Goal: Task Accomplishment & Management: Manage account settings

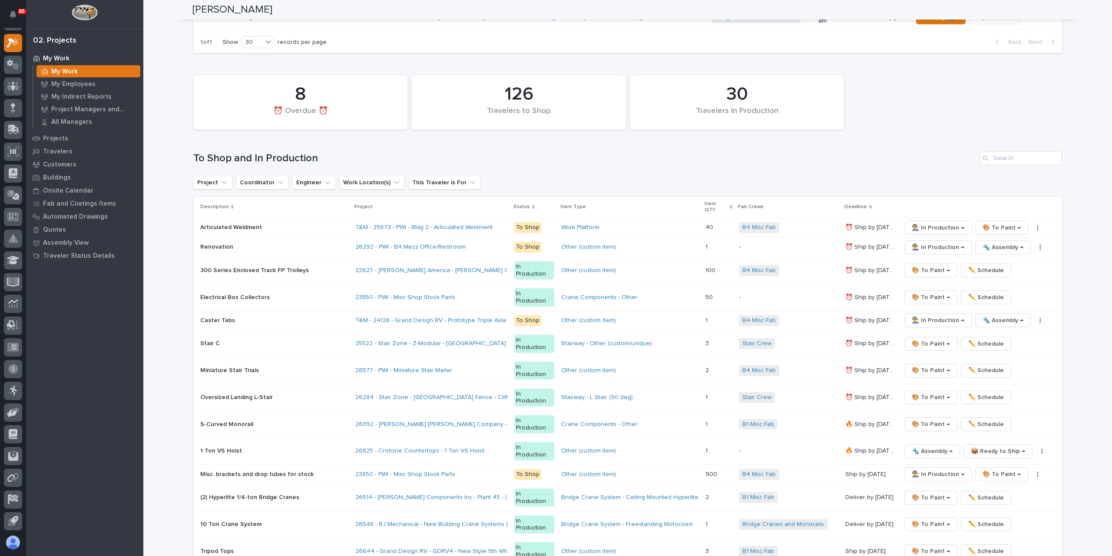
scroll to position [1824, 0]
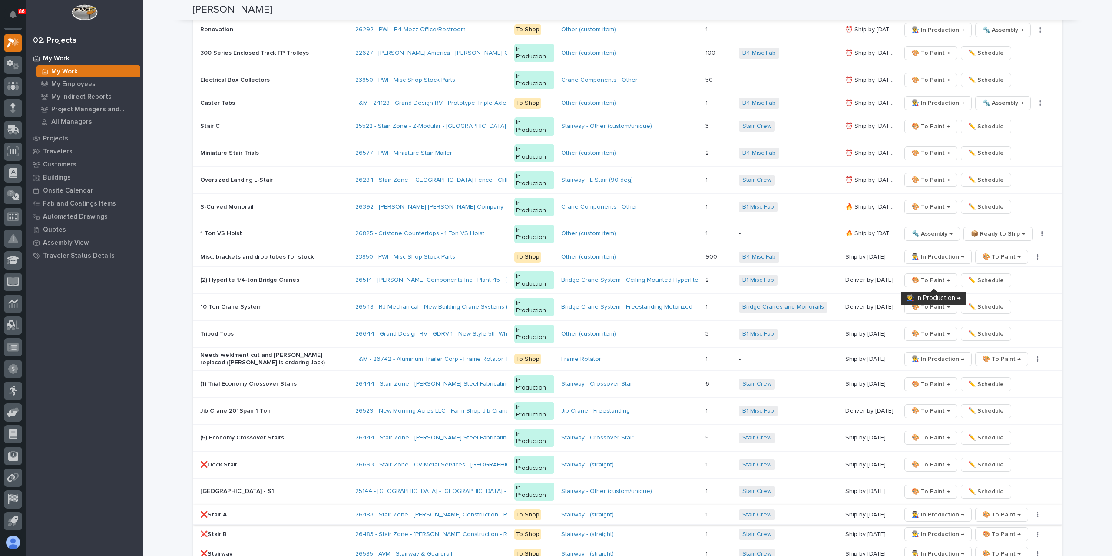
click at [926, 509] on span "👨‍🏭 In Production →" at bounding box center [938, 514] width 53 height 10
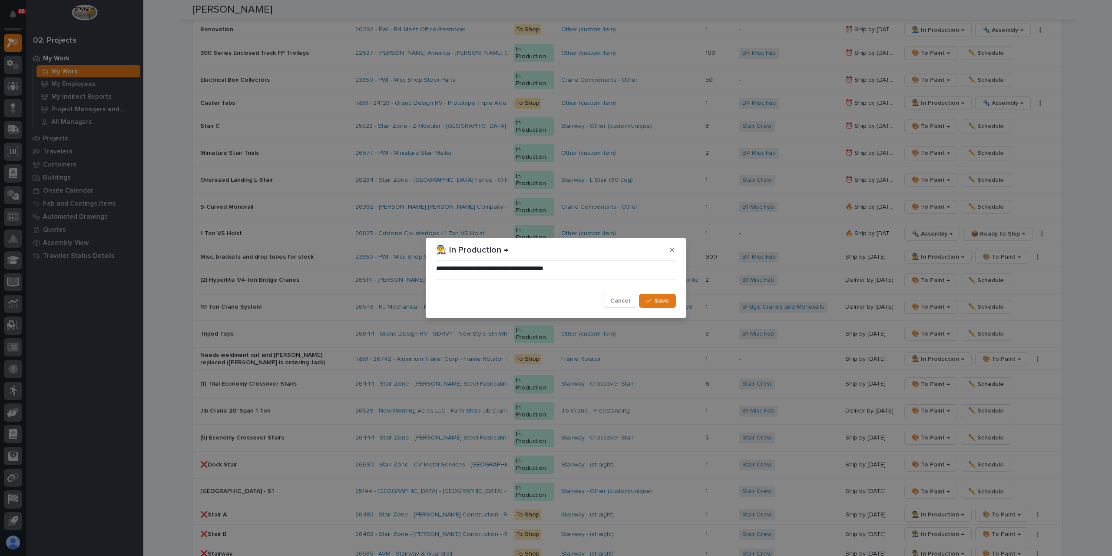
click at [664, 302] on span "Save" at bounding box center [662, 301] width 14 height 8
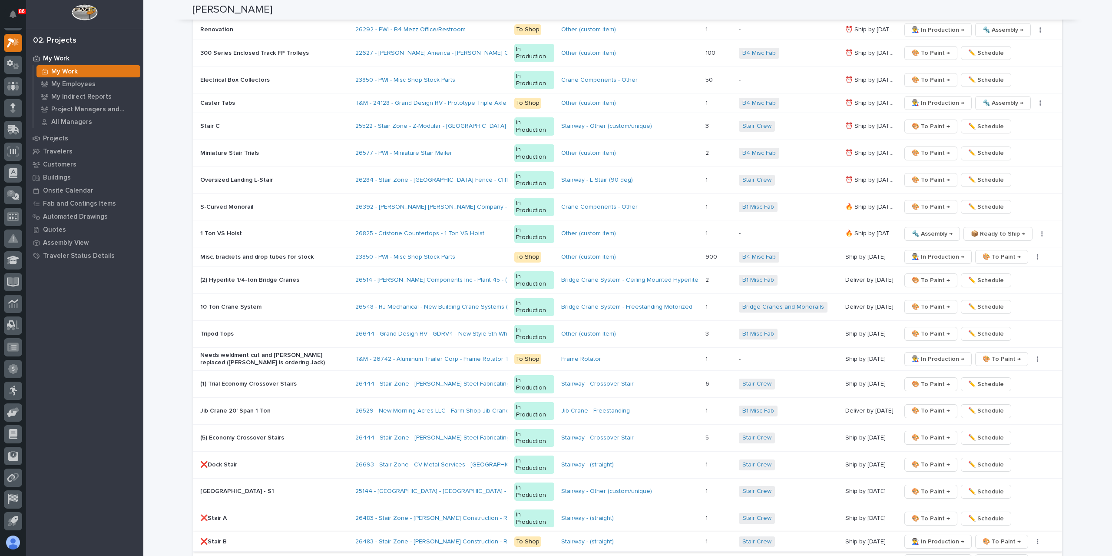
click at [927, 536] on span "👨‍🏭 In Production →" at bounding box center [938, 541] width 53 height 10
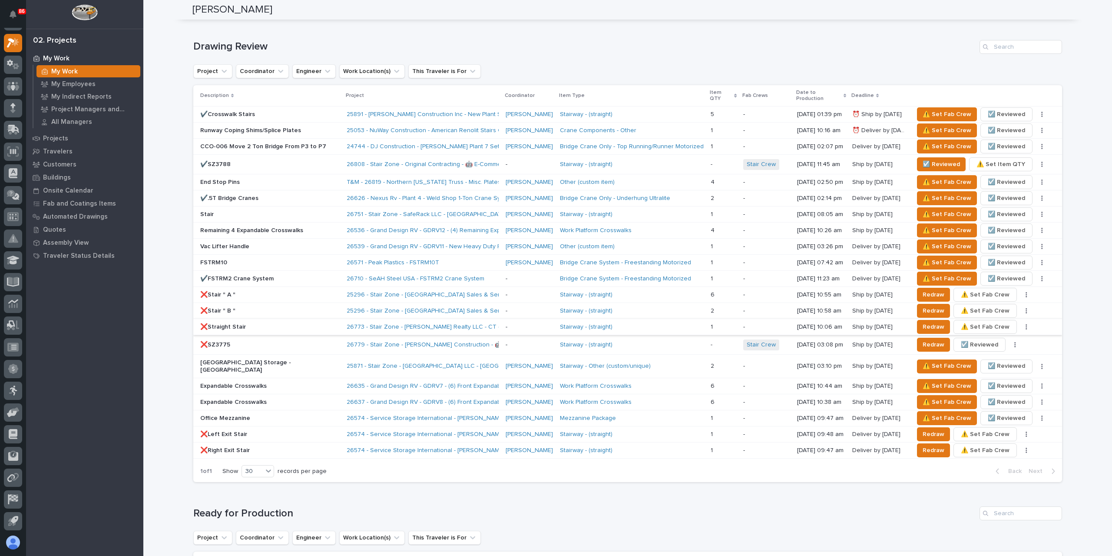
scroll to position [510, 0]
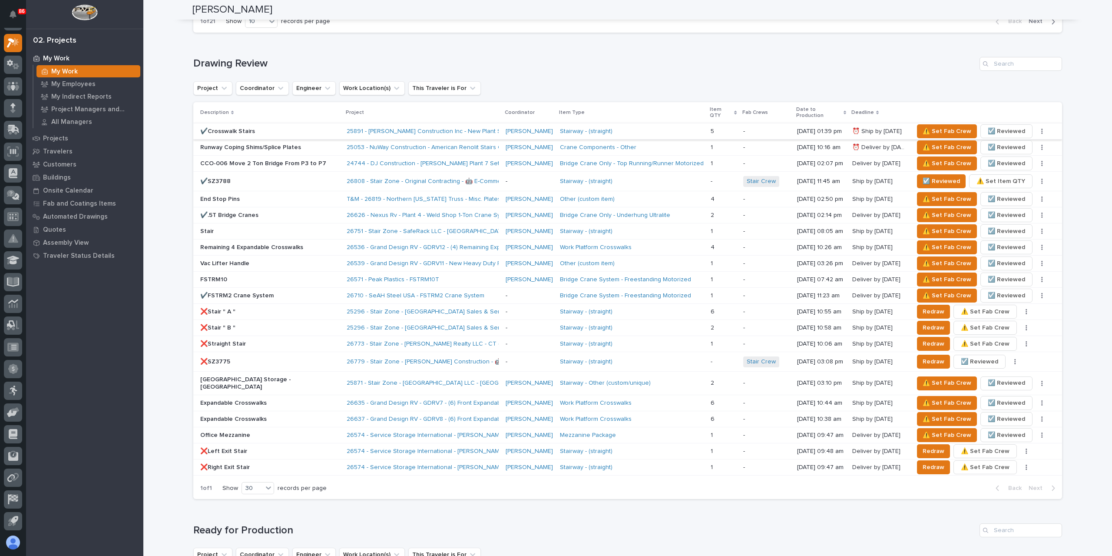
click at [1001, 126] on span "☑️ Reviewed" at bounding box center [1006, 131] width 37 height 10
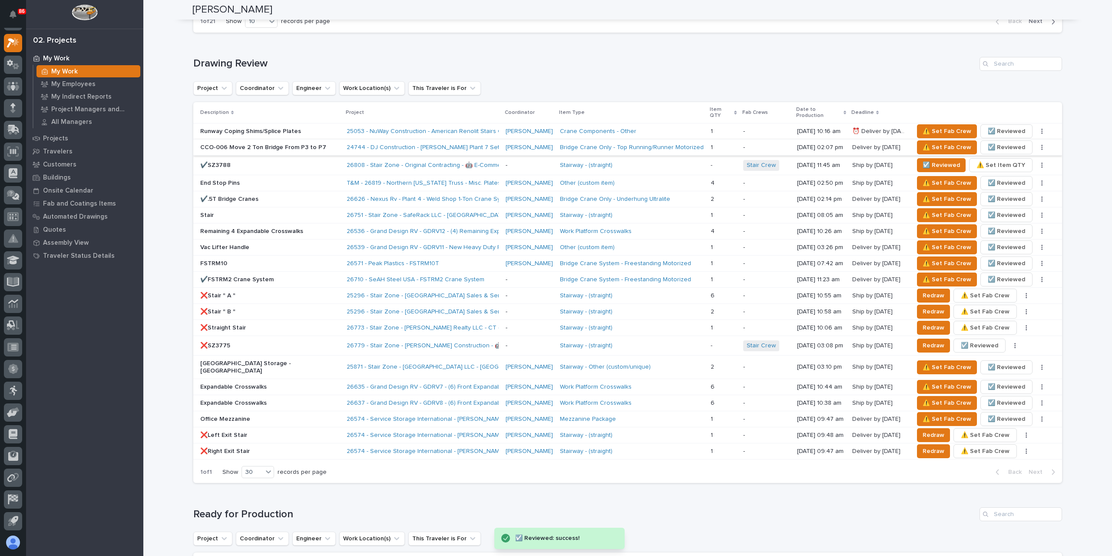
scroll to position [987, 0]
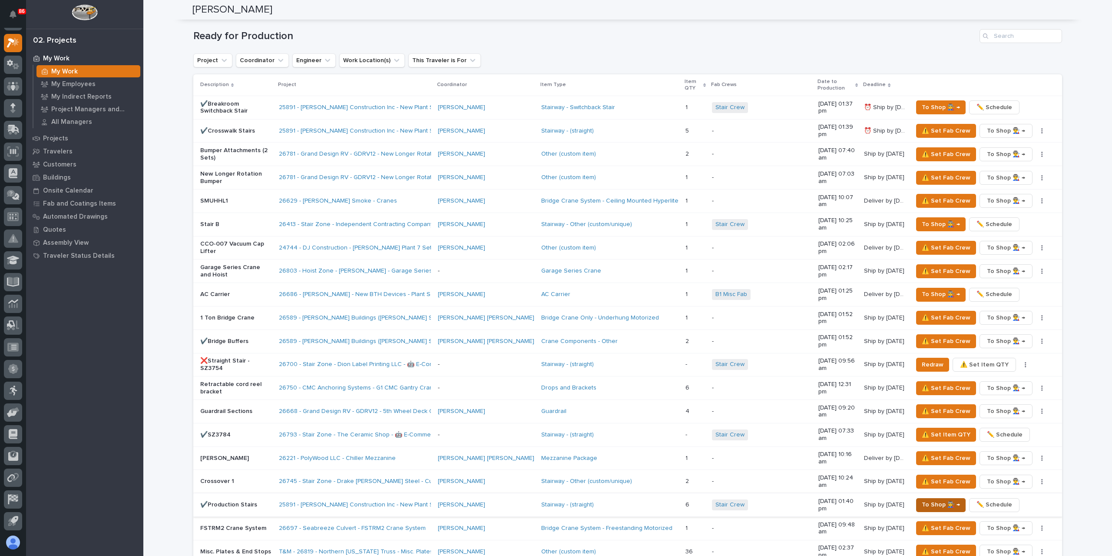
click at [945, 499] on span "To Shop 👨‍🏭 →" at bounding box center [941, 504] width 38 height 10
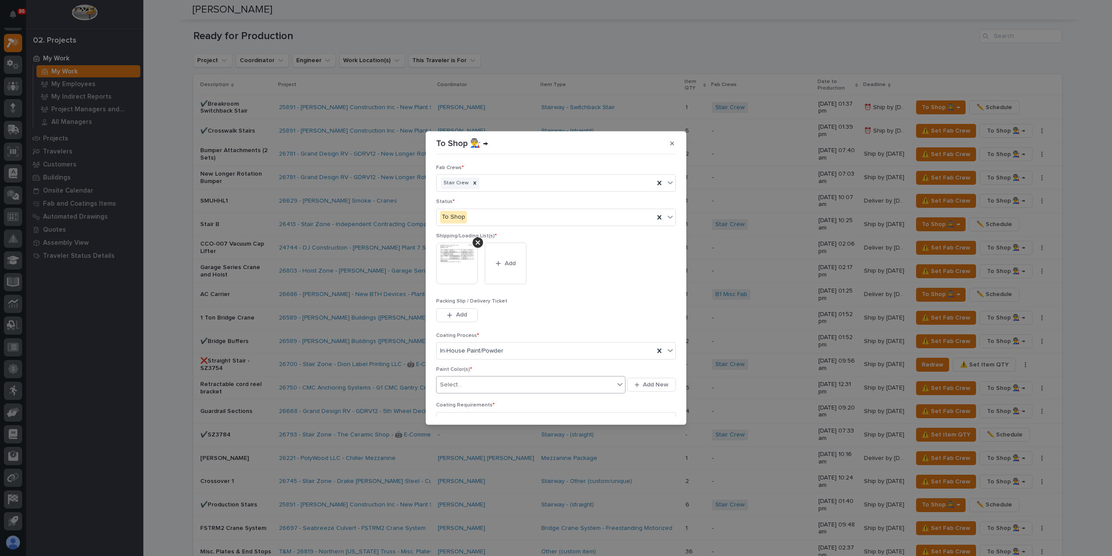
click at [499, 387] on div "Select..." at bounding box center [526, 384] width 178 height 14
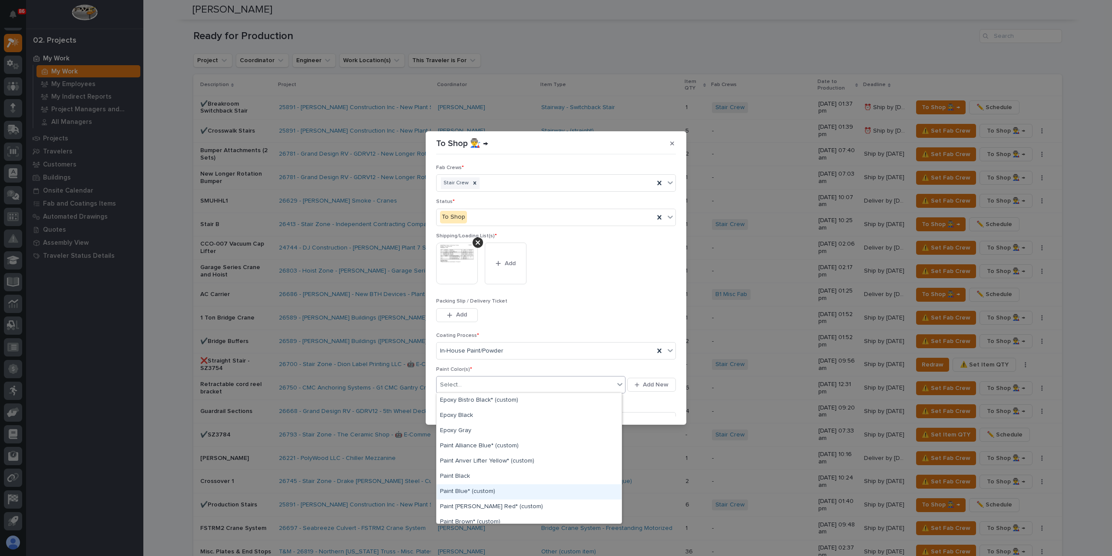
click at [483, 492] on div "Paint Blue* (custom)" at bounding box center [529, 491] width 185 height 15
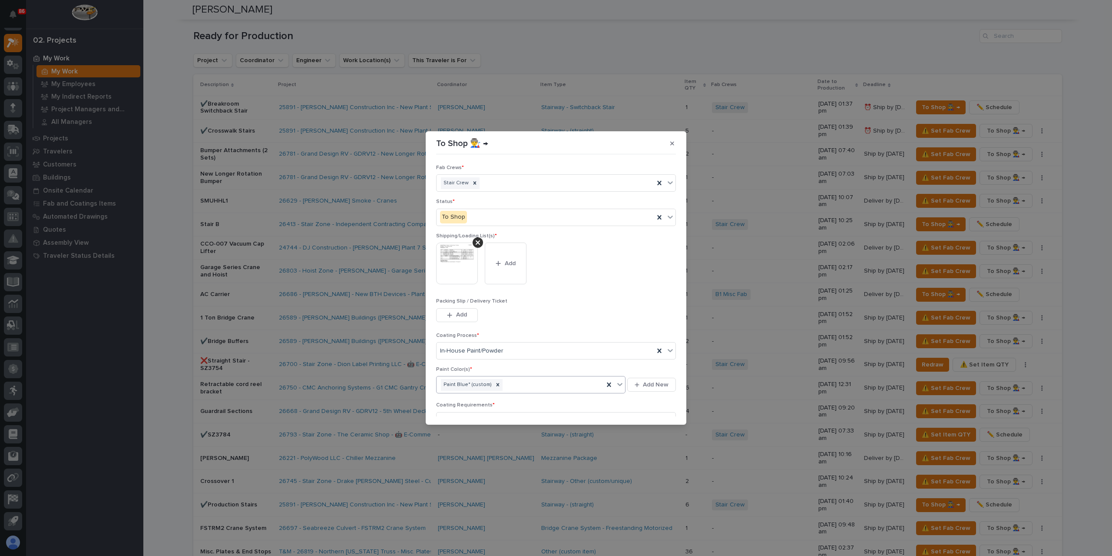
scroll to position [46, 0]
click at [493, 342] on div at bounding box center [498, 338] width 10 height 12
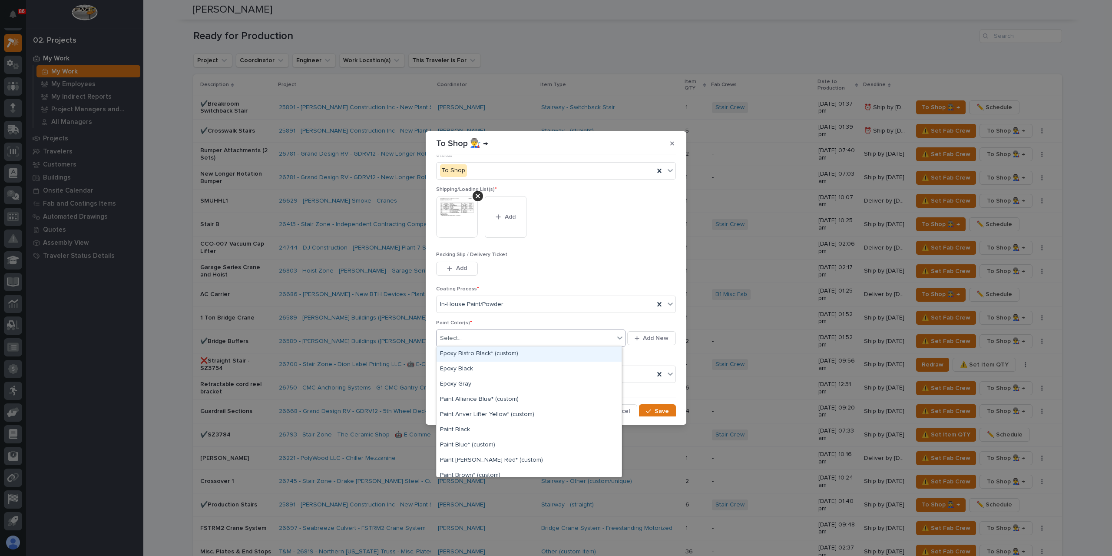
click at [506, 336] on div "Select..." at bounding box center [526, 338] width 178 height 14
click at [493, 402] on div "Paint Alliance Blue* (custom)" at bounding box center [529, 399] width 185 height 15
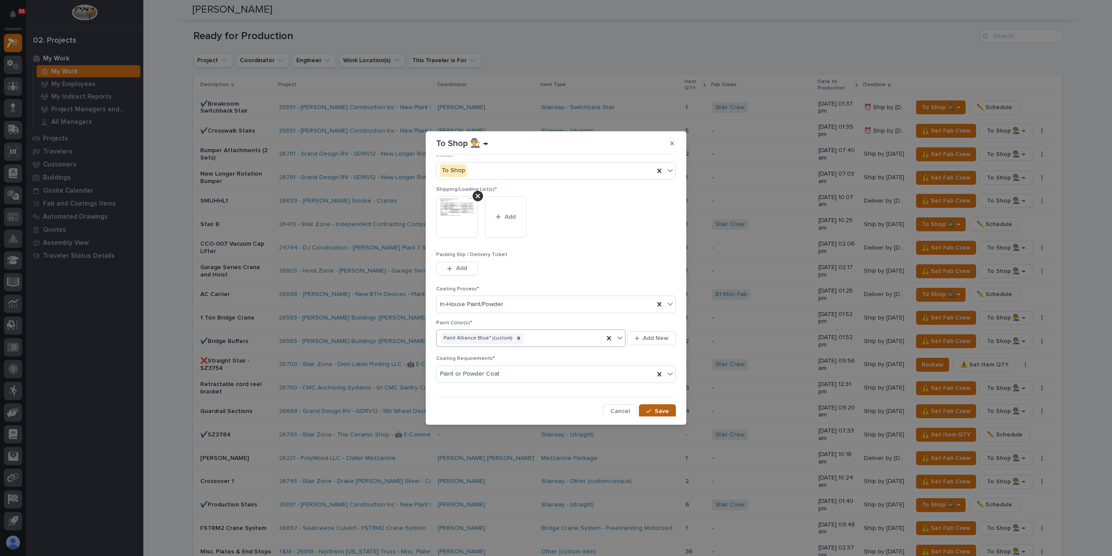
click at [646, 408] on icon "button" at bounding box center [648, 411] width 5 height 6
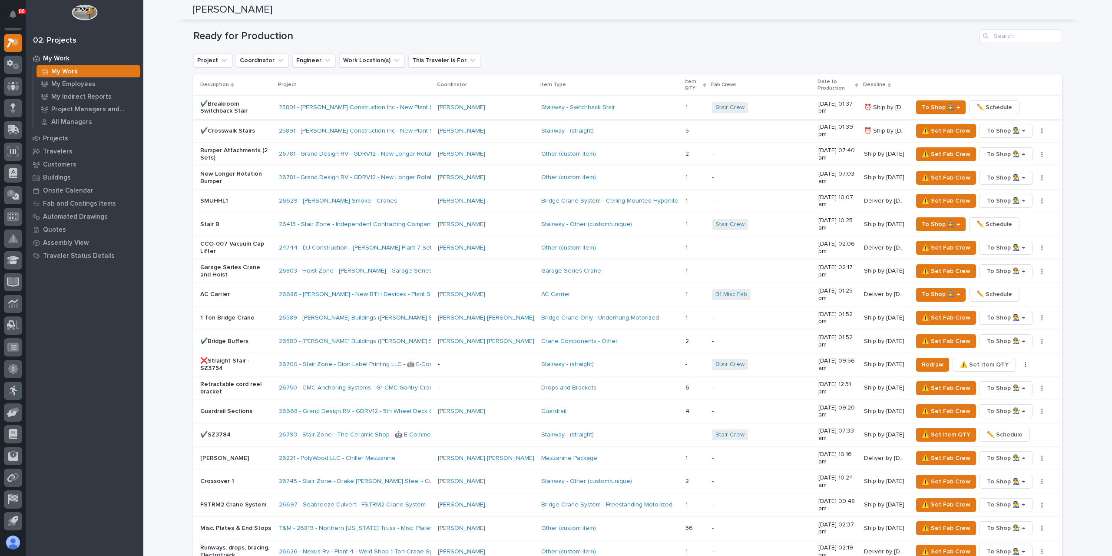
click at [992, 102] on span "✏️ Schedule" at bounding box center [994, 107] width 36 height 10
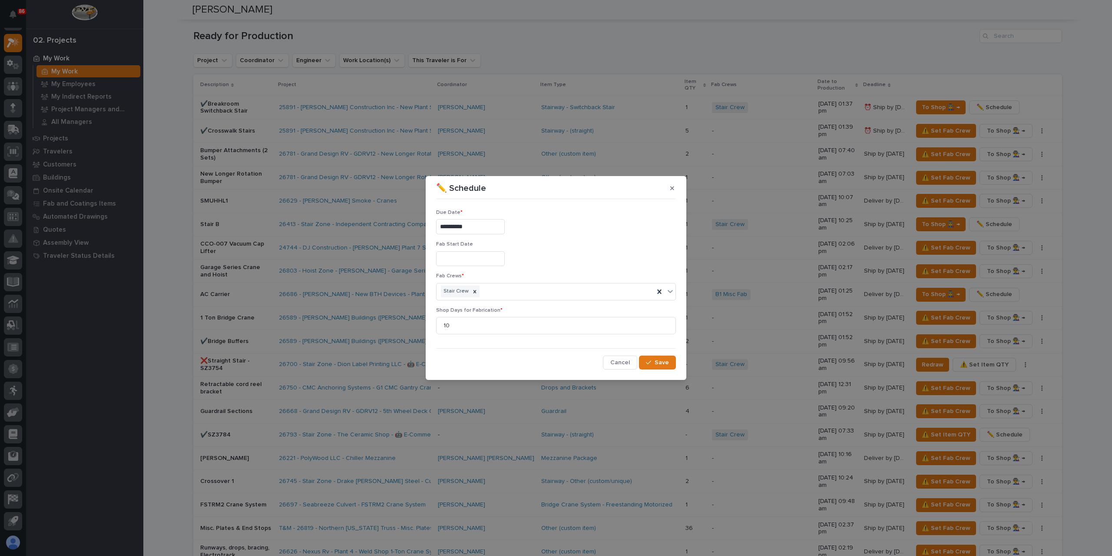
click at [491, 222] on input "**********" at bounding box center [470, 226] width 69 height 15
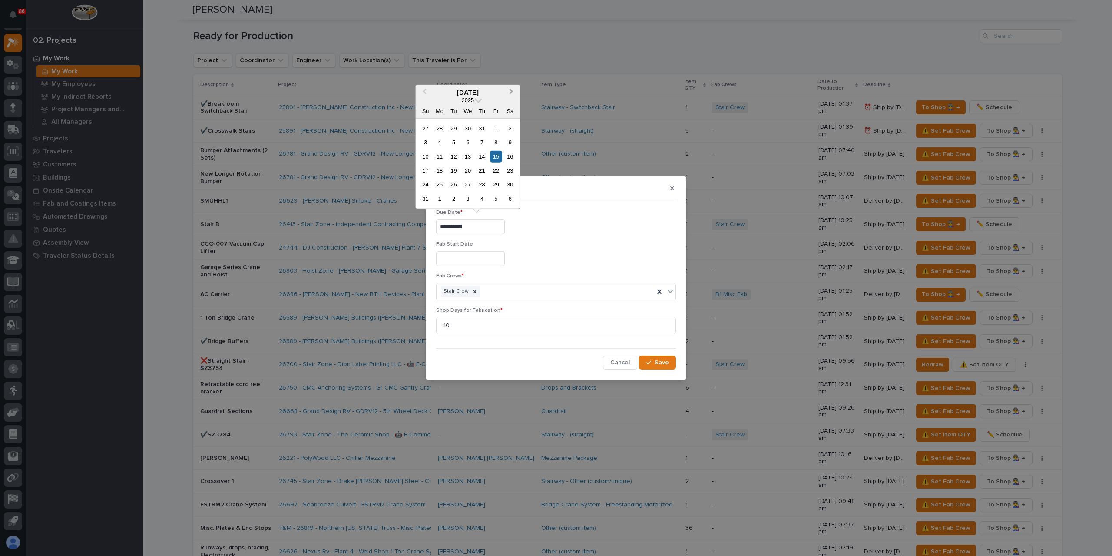
click at [512, 89] on button "Next Month" at bounding box center [512, 93] width 14 height 14
click at [499, 139] on div "12" at bounding box center [496, 142] width 12 height 12
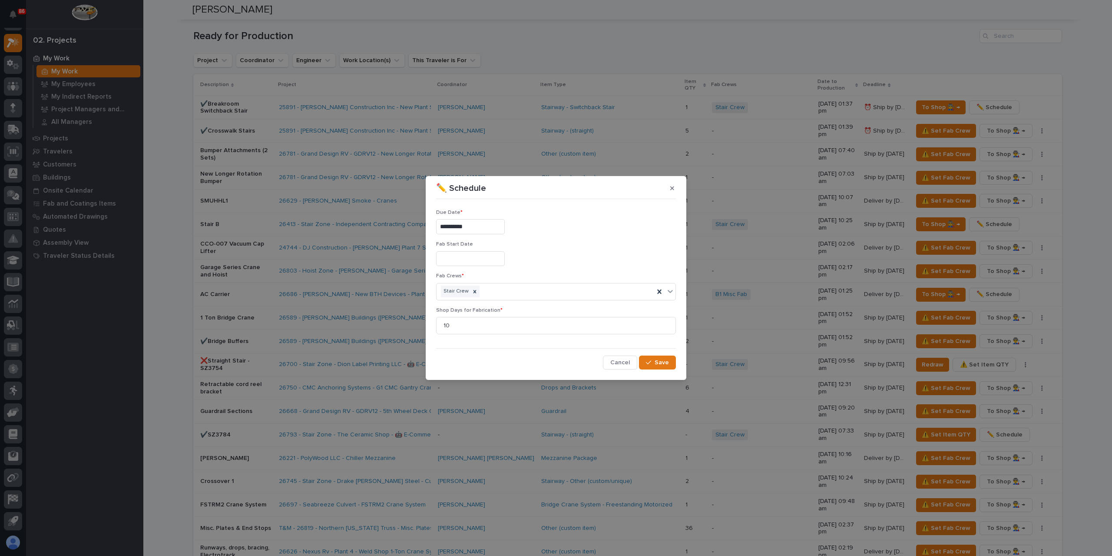
type input "**********"
click at [667, 362] on span "Save" at bounding box center [662, 362] width 14 height 8
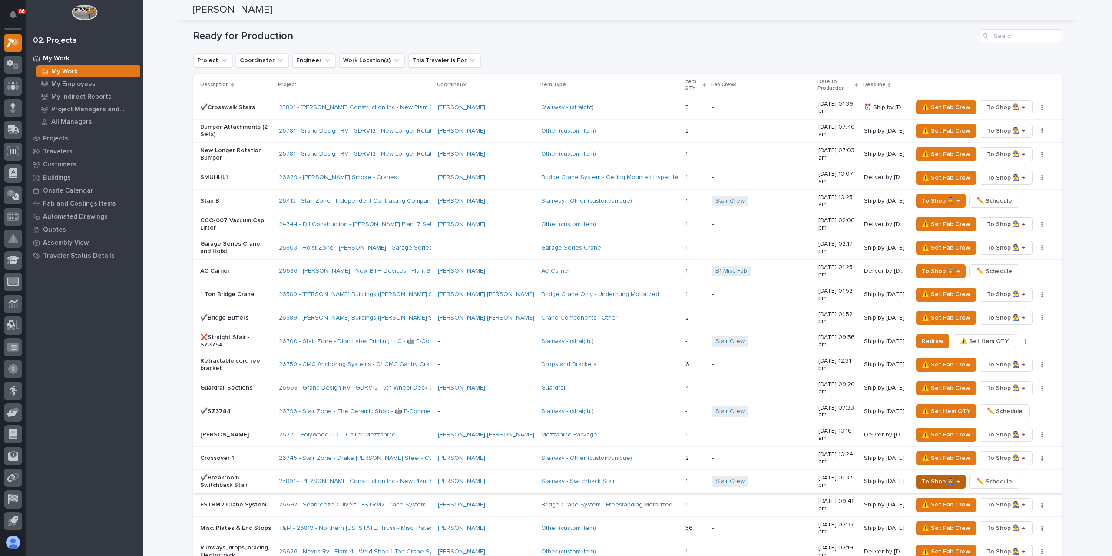
click at [930, 476] on span "To Shop 👨‍🏭 →" at bounding box center [941, 481] width 38 height 10
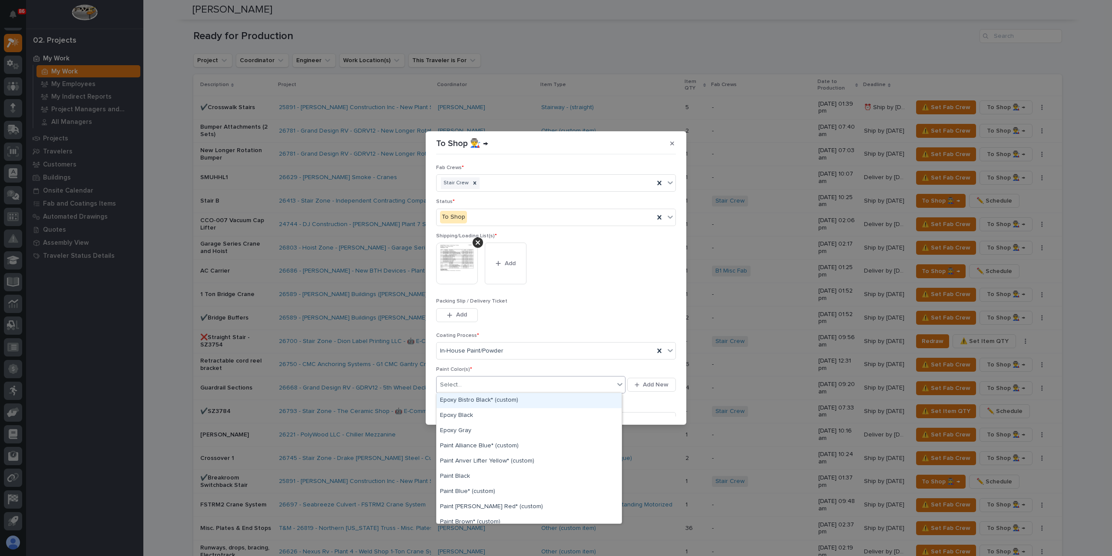
click at [475, 382] on div "Select..." at bounding box center [526, 384] width 178 height 14
click at [472, 451] on div "Paint Alliance Blue* (custom)" at bounding box center [529, 445] width 185 height 15
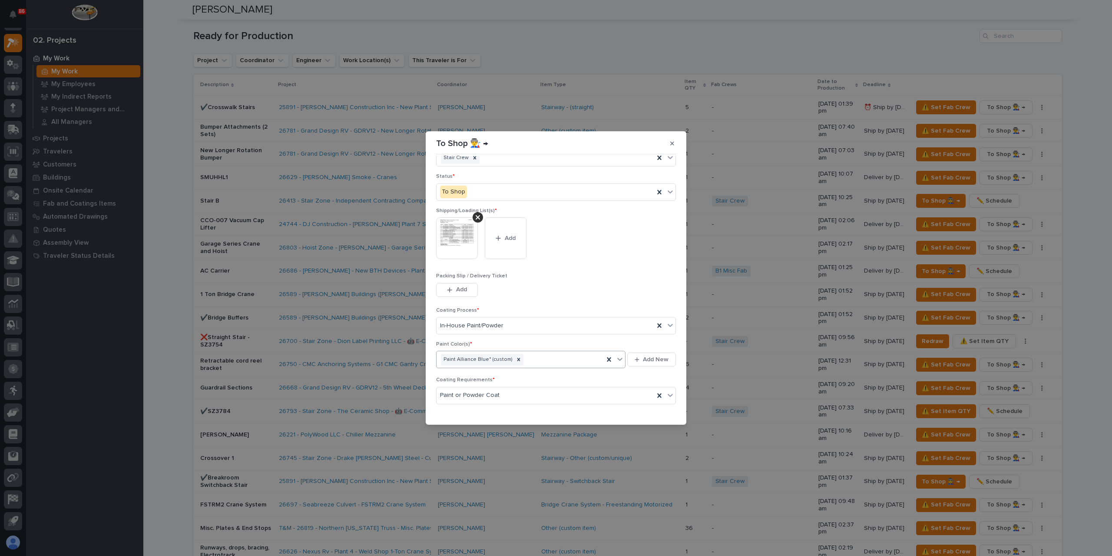
scroll to position [46, 0]
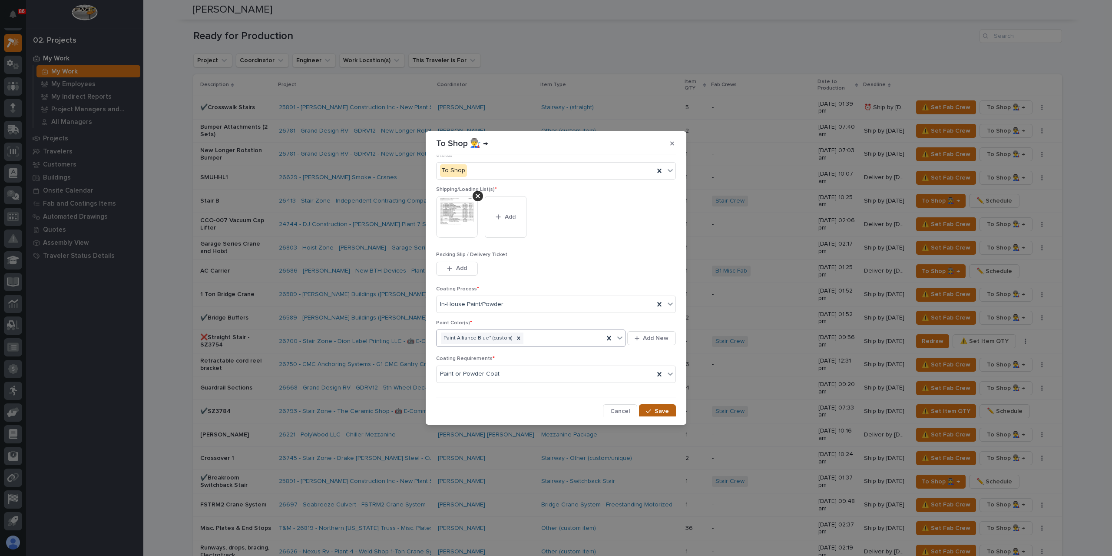
click at [657, 411] on span "Save" at bounding box center [662, 411] width 14 height 8
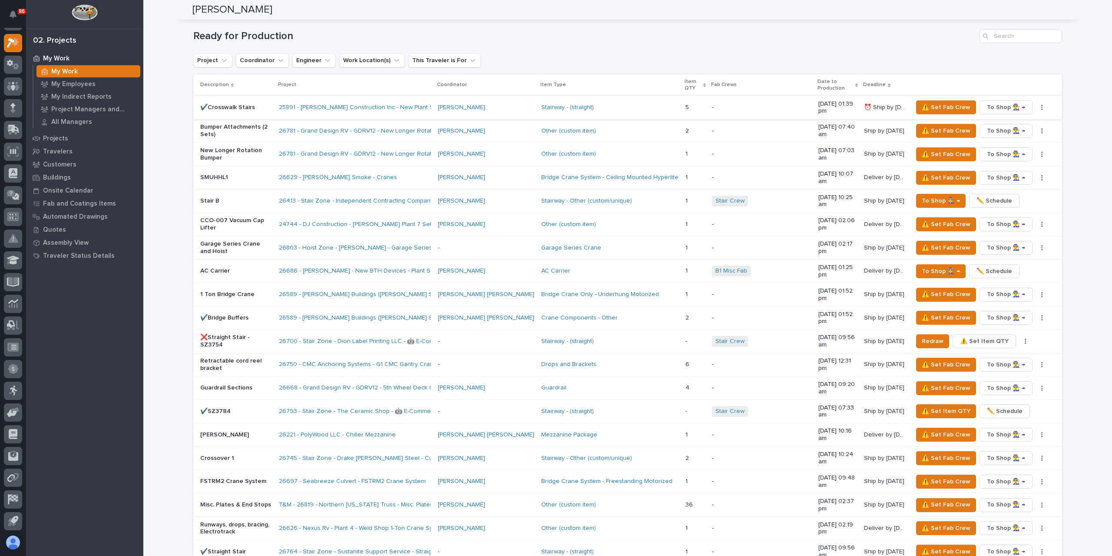
click at [1040, 104] on button "button" at bounding box center [1042, 107] width 12 height 6
click at [1013, 119] on span "✏️ Schedule" at bounding box center [1010, 124] width 36 height 10
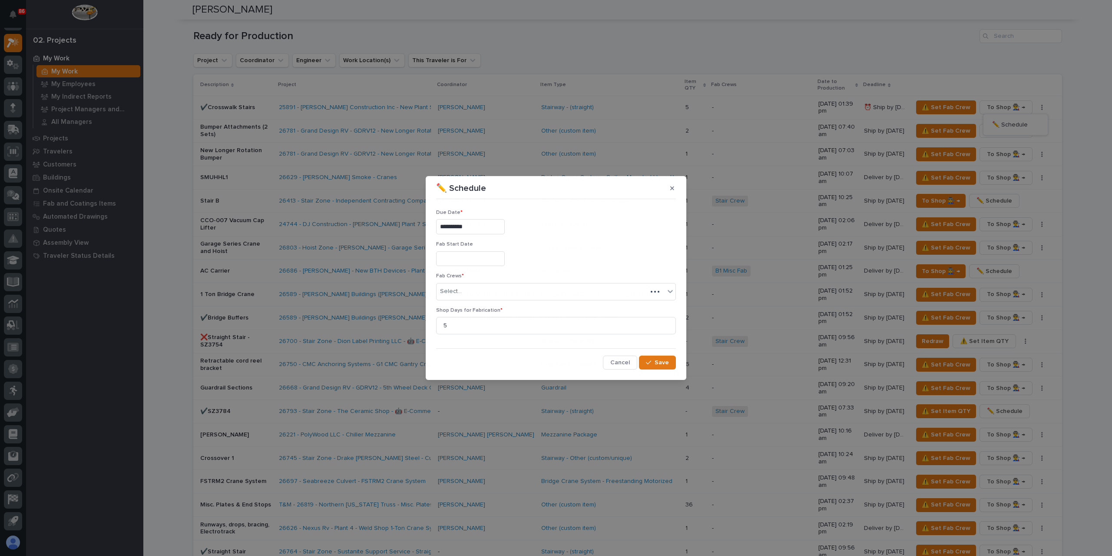
click at [483, 231] on input "**********" at bounding box center [470, 226] width 69 height 15
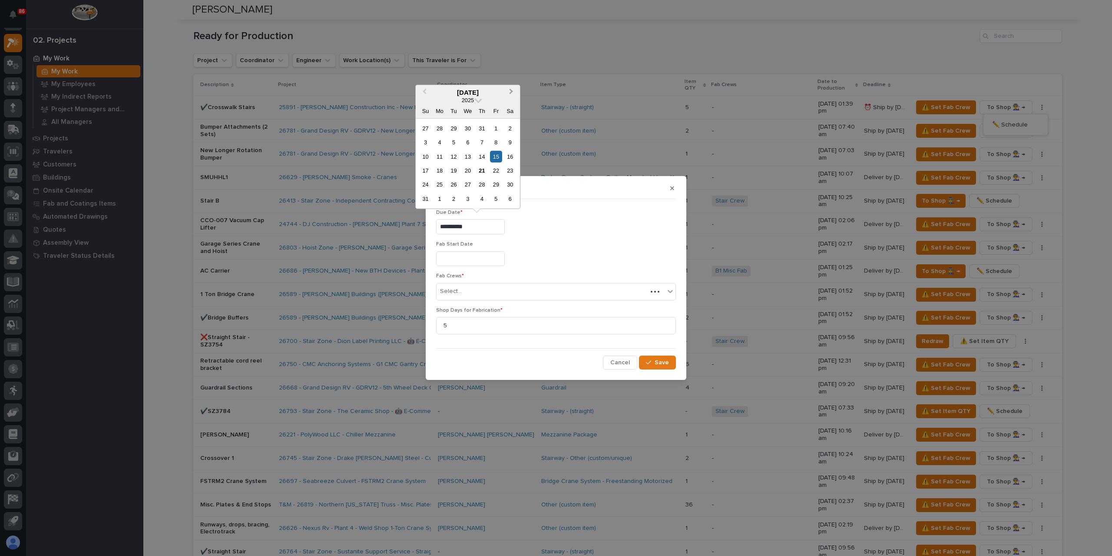
click at [515, 94] on button "Next Month" at bounding box center [512, 93] width 14 height 14
click at [498, 144] on div "12" at bounding box center [496, 142] width 12 height 12
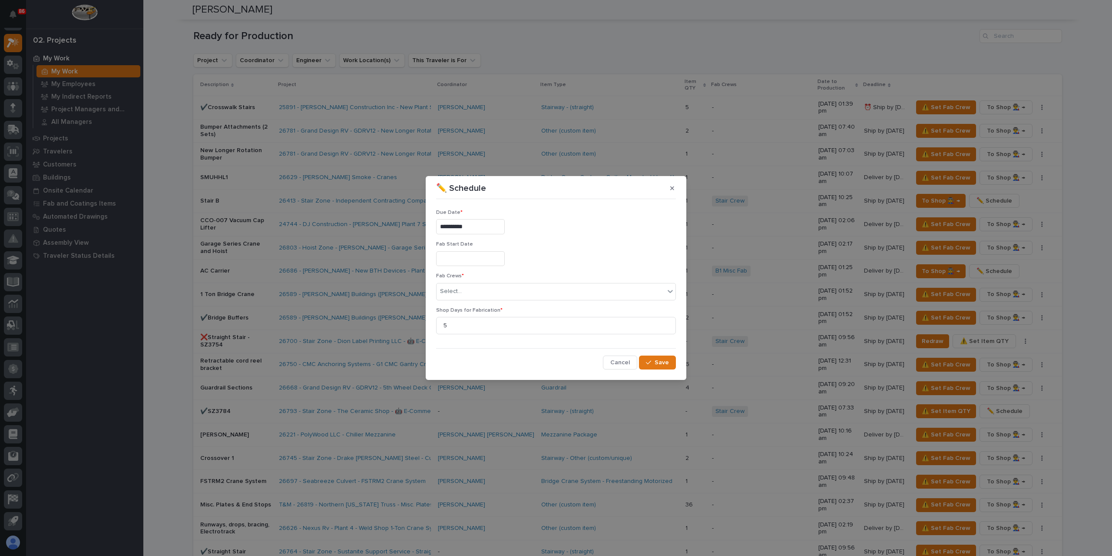
type input "**********"
click at [465, 291] on div "Select..." at bounding box center [551, 291] width 228 height 14
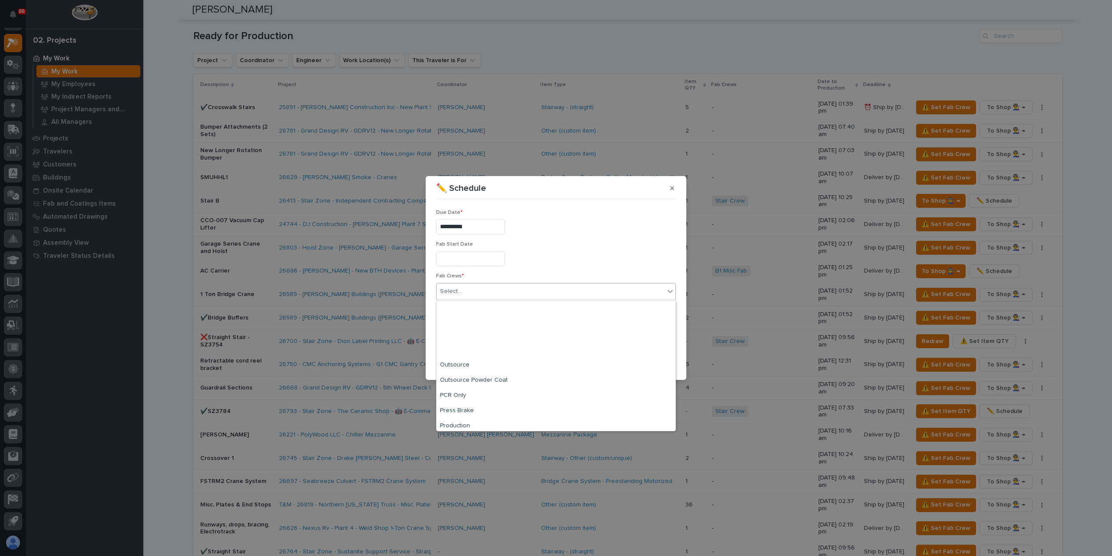
scroll to position [174, 0]
click at [467, 394] on div "Stair Crew" at bounding box center [556, 392] width 239 height 15
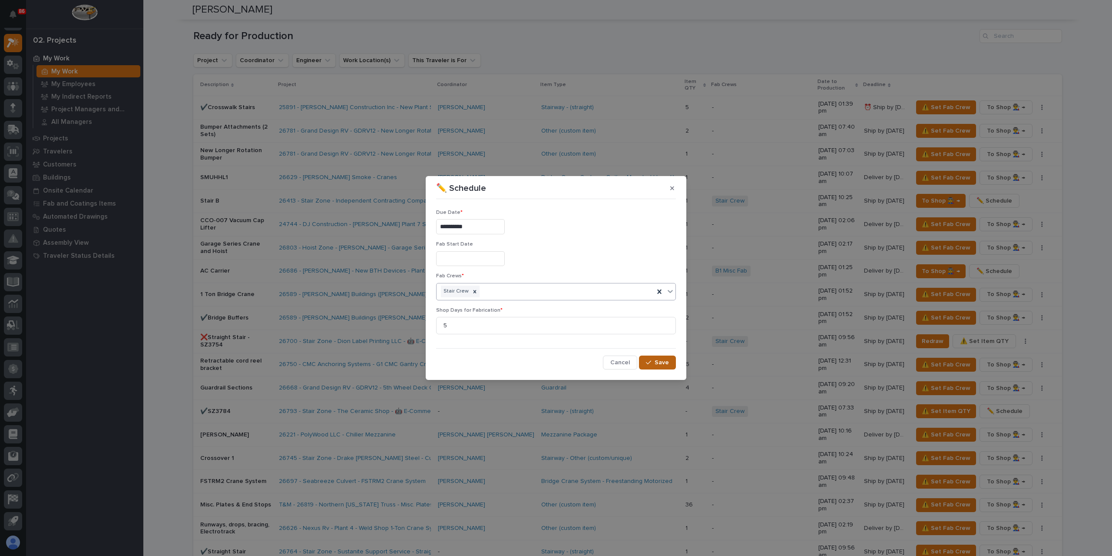
click at [662, 364] on span "Save" at bounding box center [662, 362] width 14 height 8
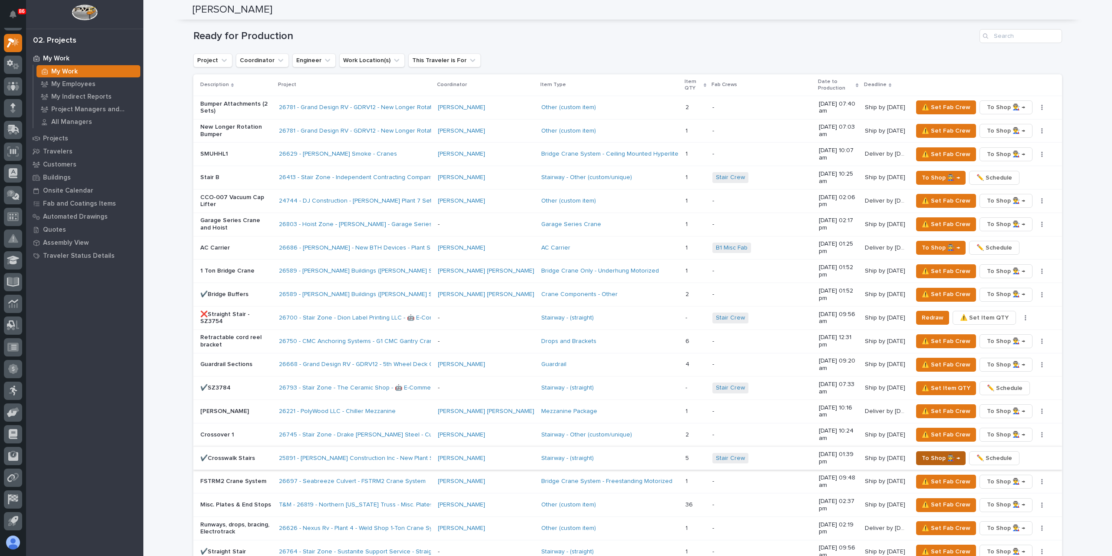
click at [930, 453] on span "To Shop 👨‍🏭 →" at bounding box center [941, 458] width 38 height 10
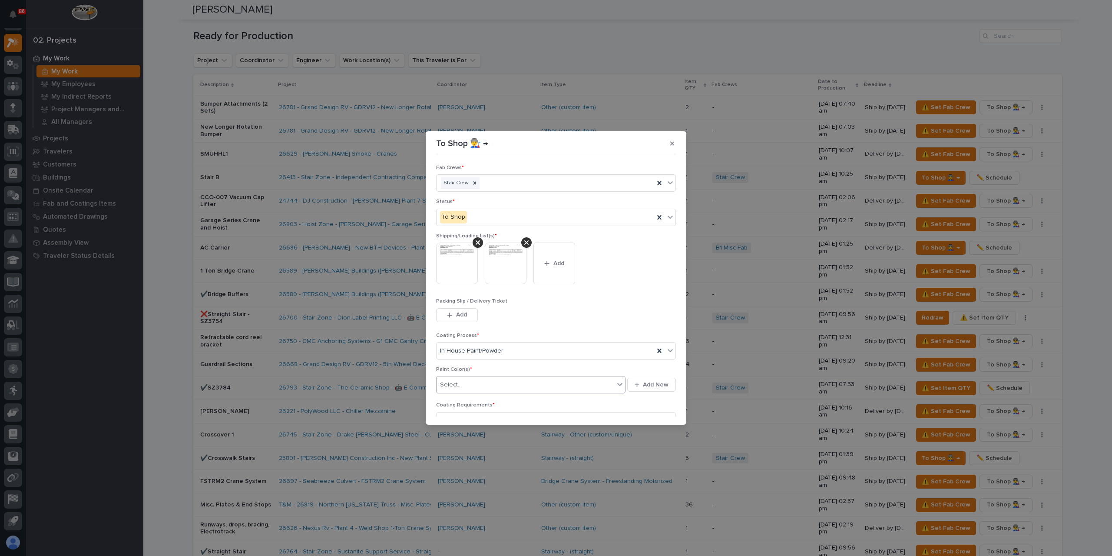
click at [471, 386] on div "Select..." at bounding box center [526, 384] width 178 height 14
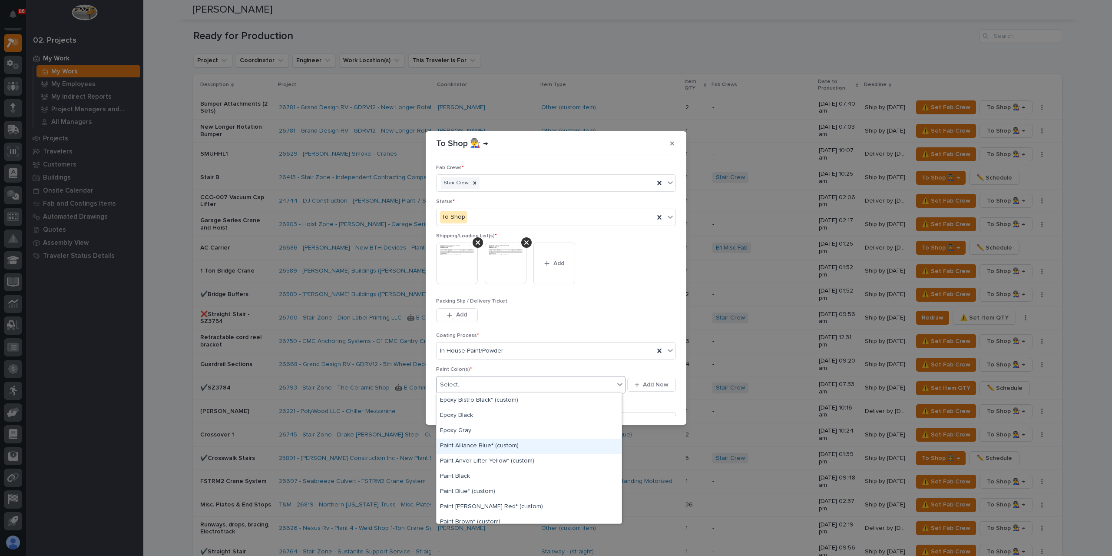
click at [472, 448] on div "Paint Alliance Blue* (custom)" at bounding box center [529, 445] width 185 height 15
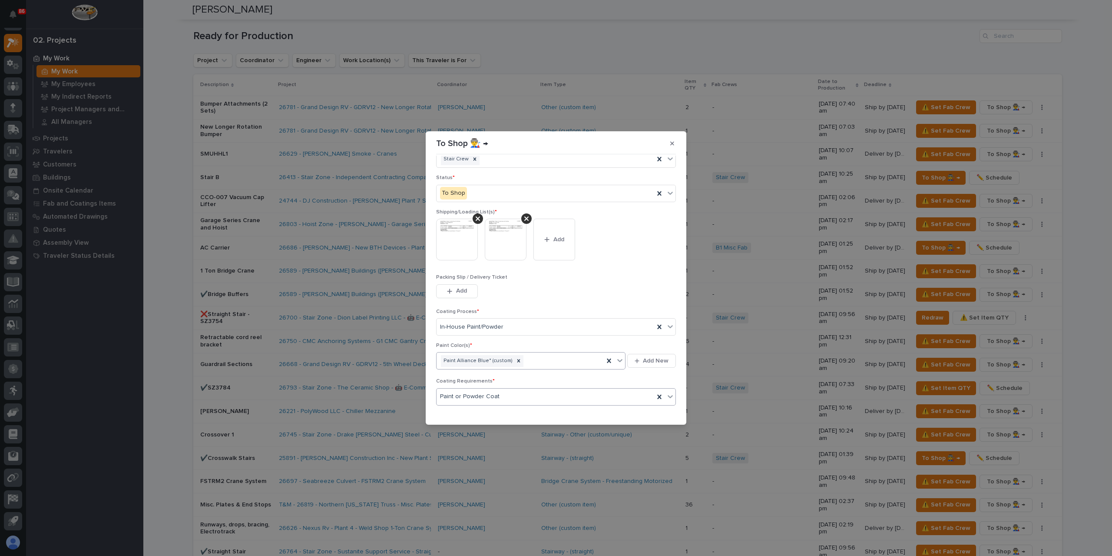
scroll to position [43, 0]
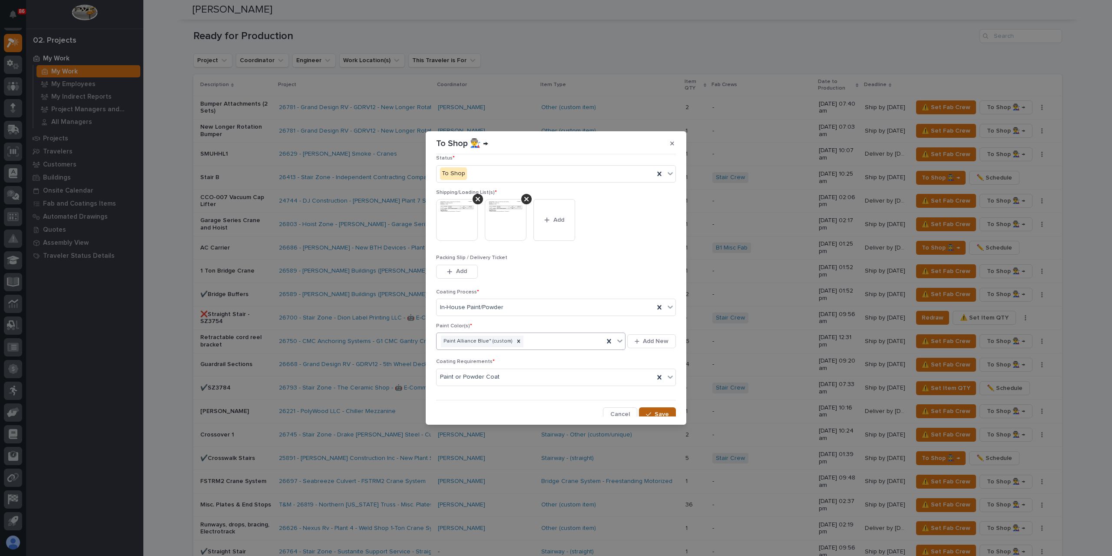
click at [664, 407] on button "Save" at bounding box center [657, 414] width 37 height 14
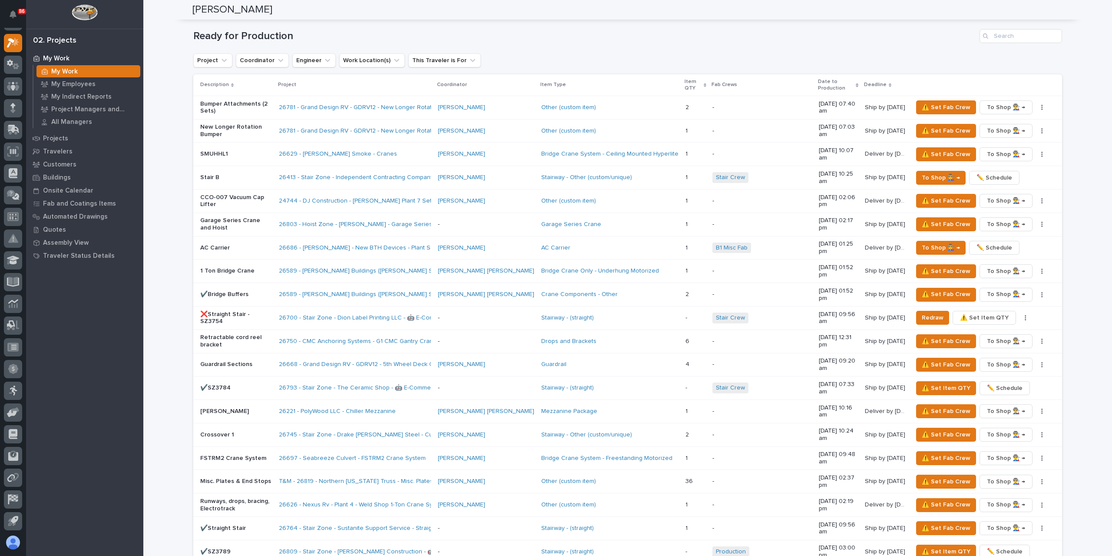
click at [245, 267] on p "1 Ton Bridge Crane" at bounding box center [236, 270] width 72 height 7
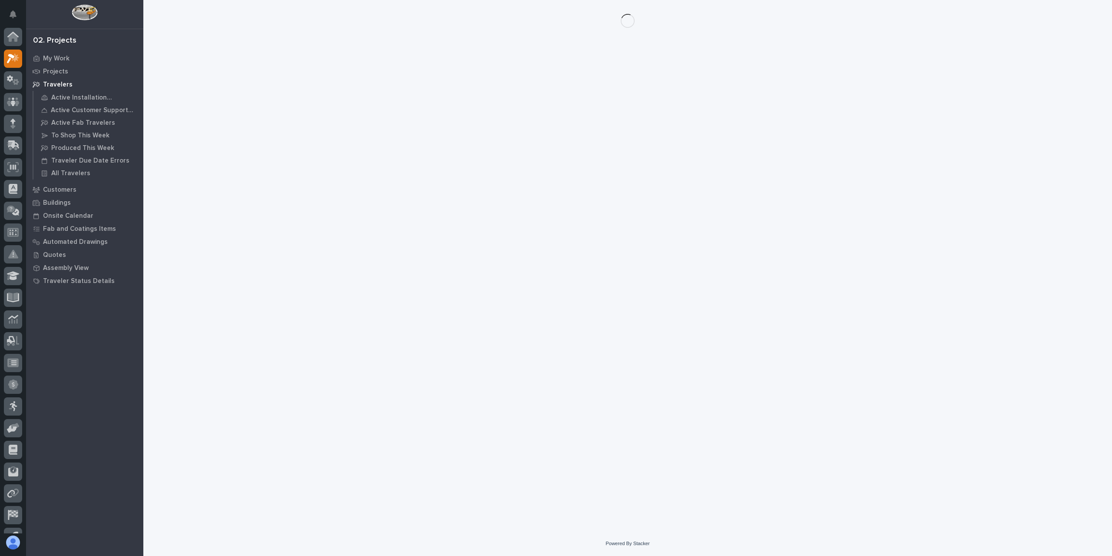
scroll to position [16, 0]
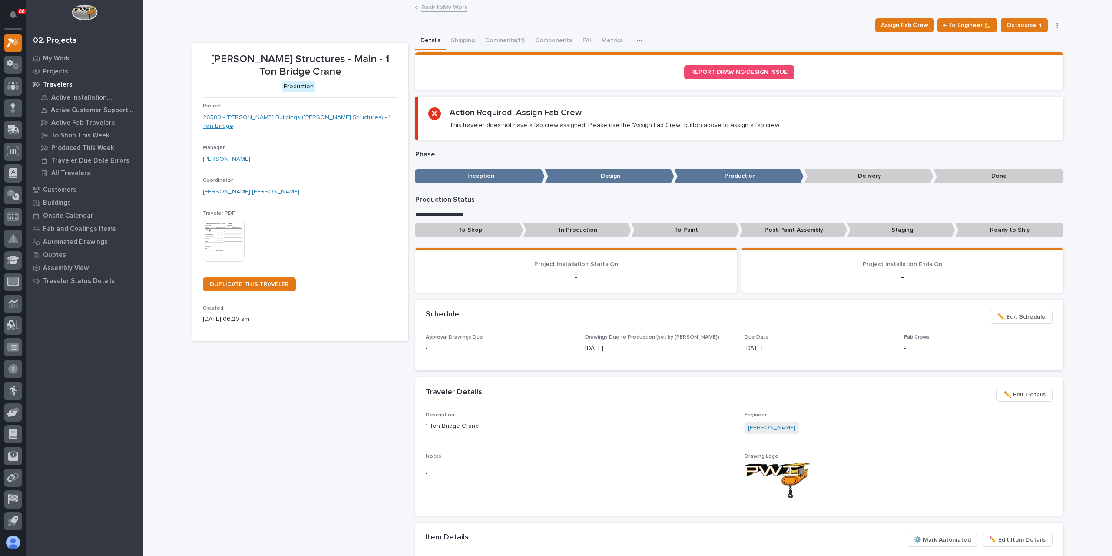
click at [255, 115] on link "26589 - Zook Buildings (Stoltzfus Structures) - 1 Ton Bridge" at bounding box center [300, 122] width 195 height 18
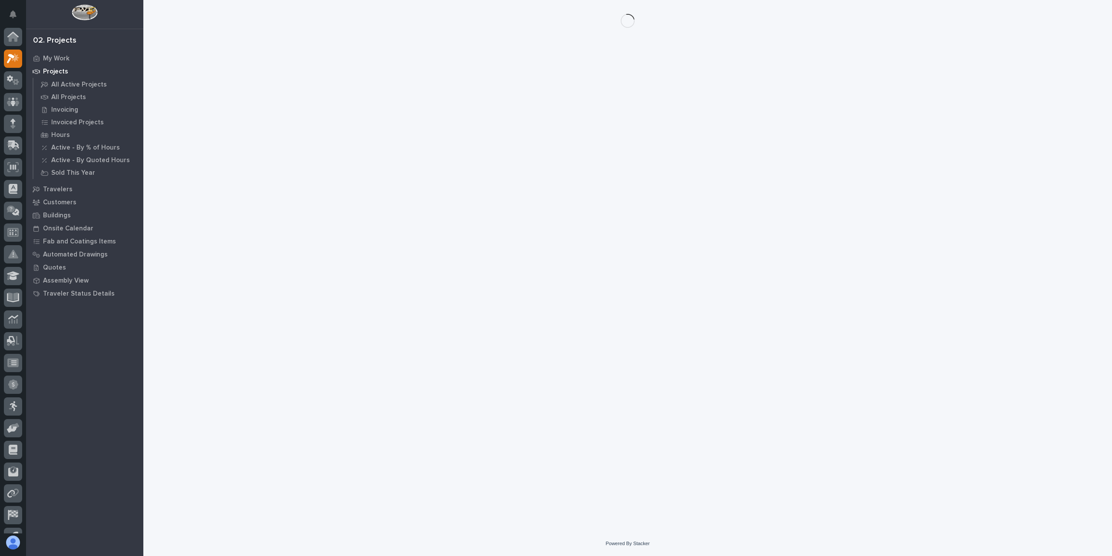
scroll to position [16, 0]
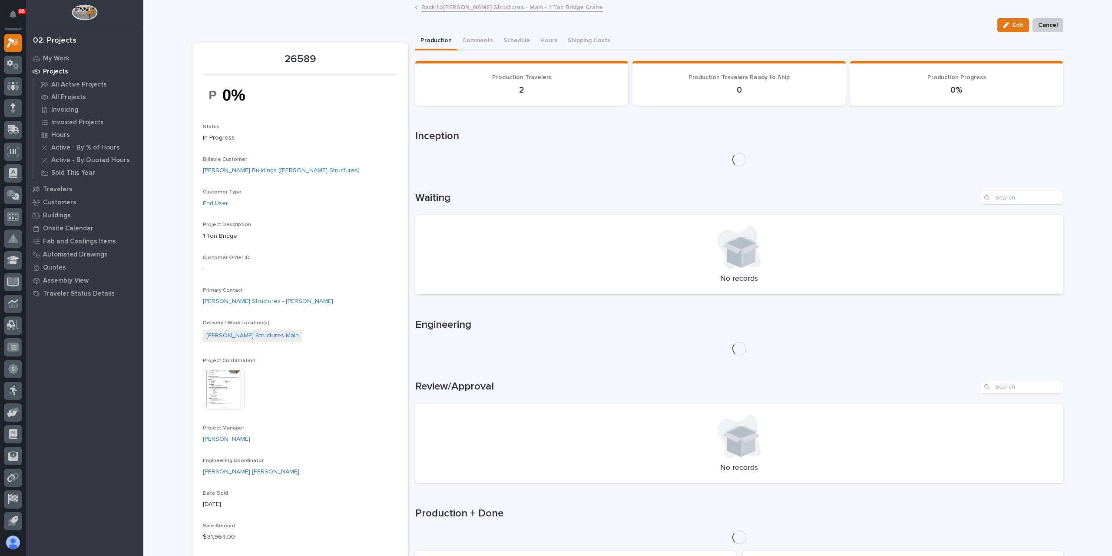
click at [227, 389] on img at bounding box center [224, 388] width 42 height 42
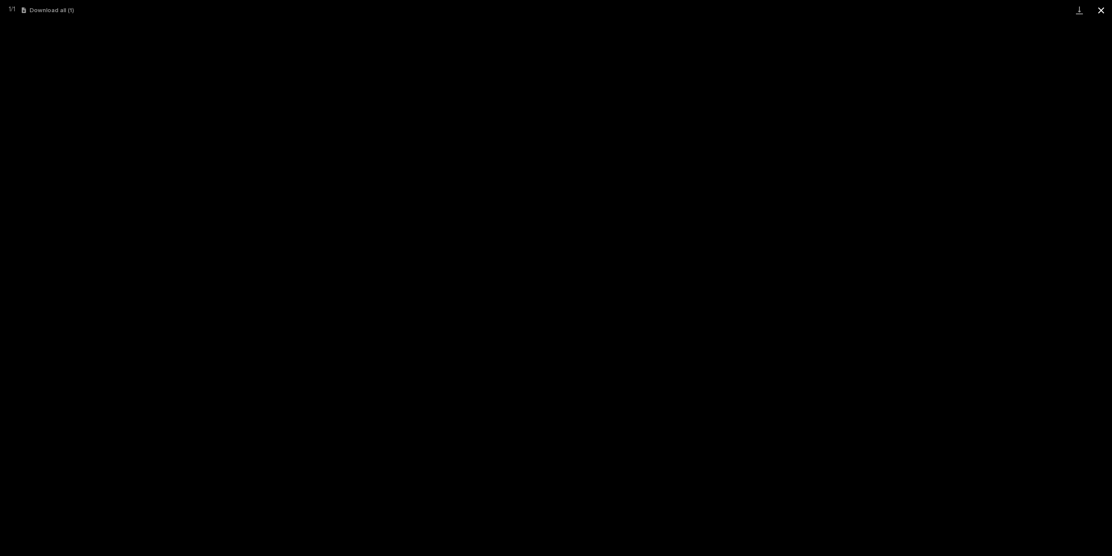
click at [1098, 5] on button "Close gallery" at bounding box center [1101, 10] width 22 height 20
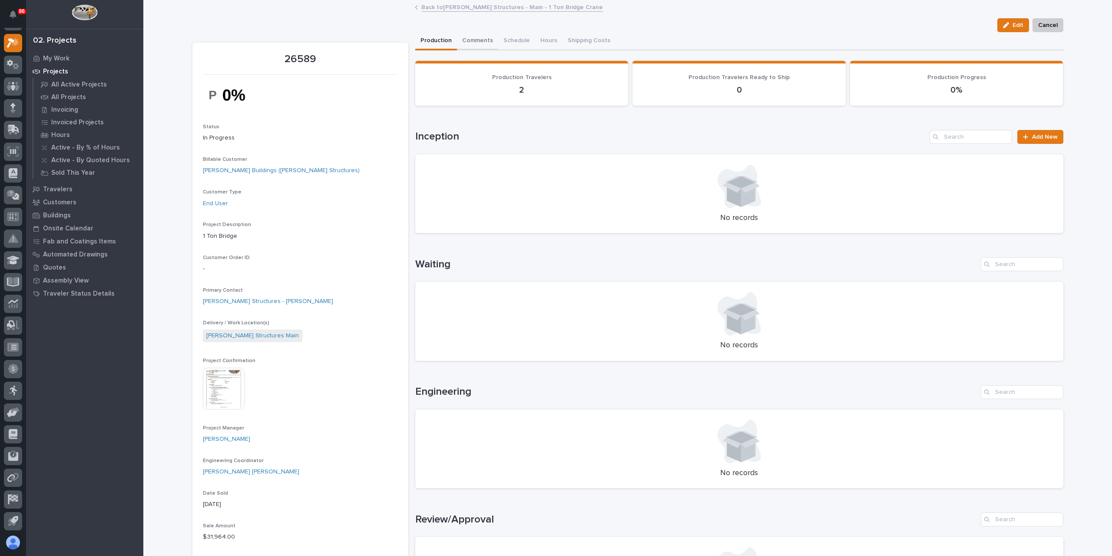
click at [486, 41] on button "Comments" at bounding box center [477, 41] width 41 height 18
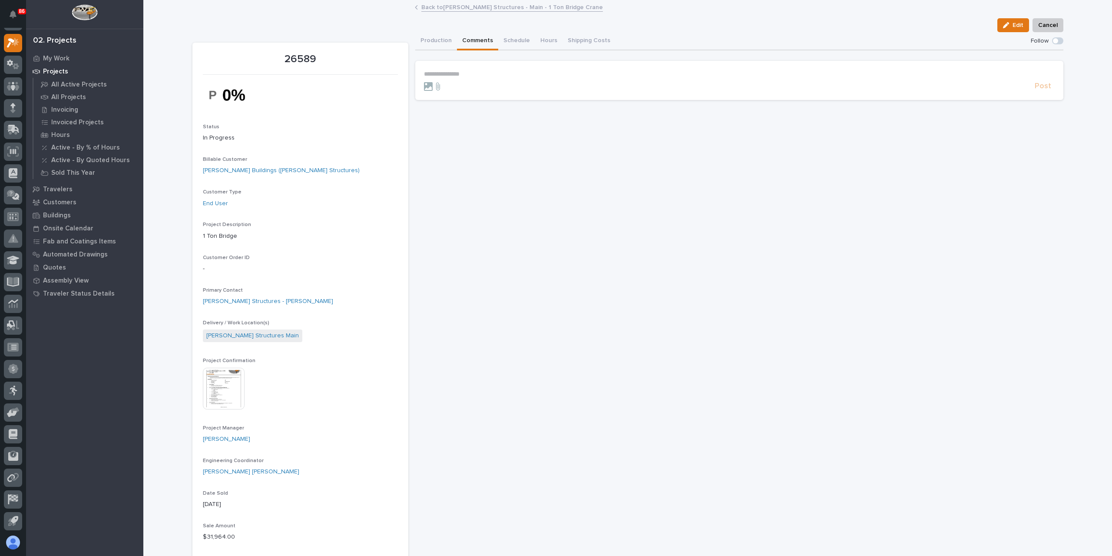
click at [474, 66] on section "**********" at bounding box center [739, 80] width 648 height 39
click at [474, 69] on section "**********" at bounding box center [739, 80] width 648 height 39
click at [475, 72] on p "**********" at bounding box center [739, 73] width 631 height 7
click at [463, 10] on link "Back to Stoltzfus Structures - Main - 1 Ton Bridge Crane" at bounding box center [512, 7] width 182 height 10
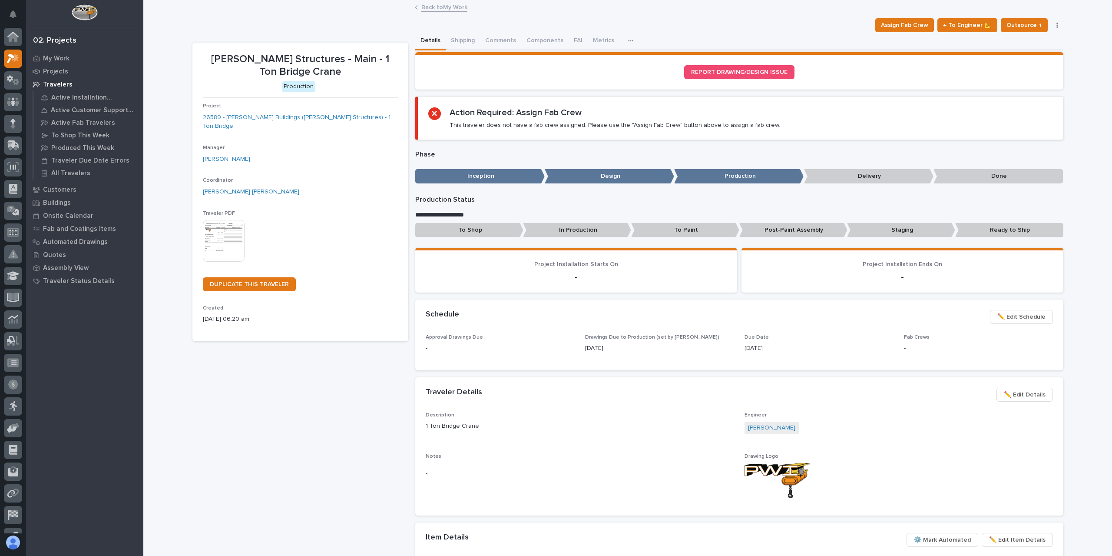
scroll to position [16, 0]
click at [598, 37] on button "Metrics" at bounding box center [612, 41] width 32 height 18
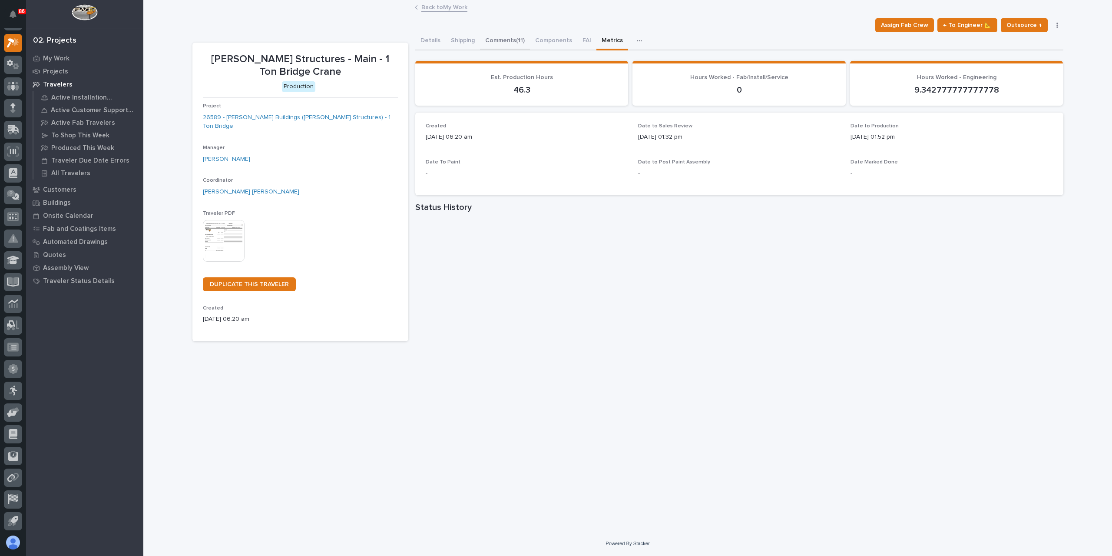
click at [512, 38] on button "Comments (11)" at bounding box center [505, 41] width 50 height 18
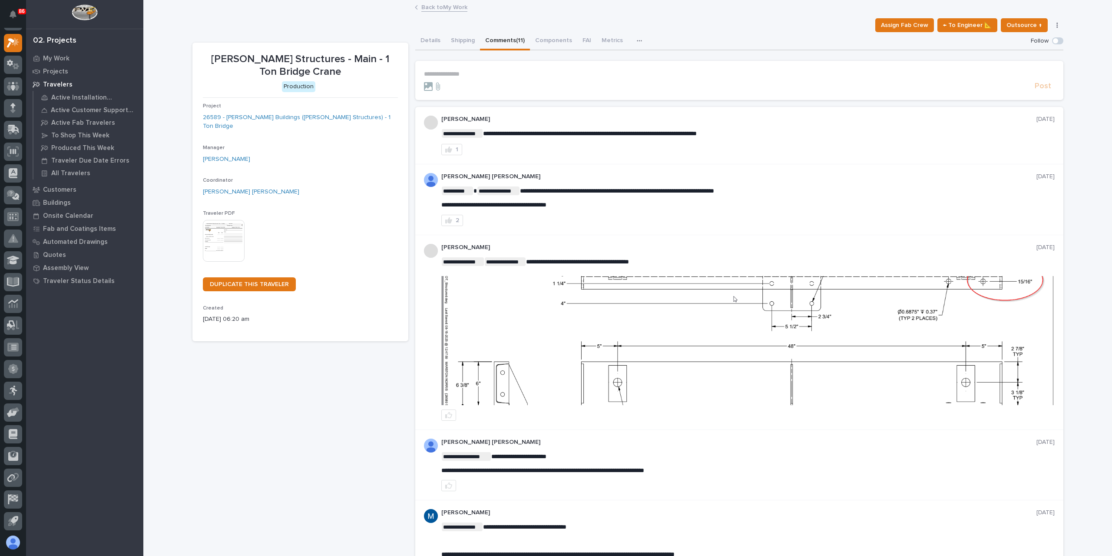
click at [467, 73] on p "**********" at bounding box center [739, 73] width 631 height 7
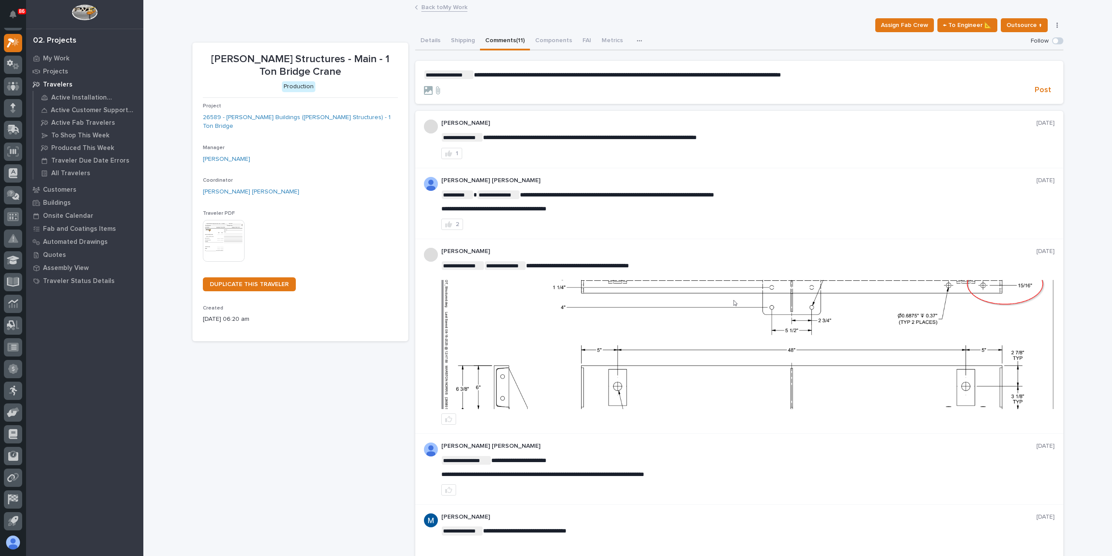
click at [881, 79] on form "**********" at bounding box center [739, 82] width 631 height 25
click at [871, 77] on p "**********" at bounding box center [739, 74] width 631 height 9
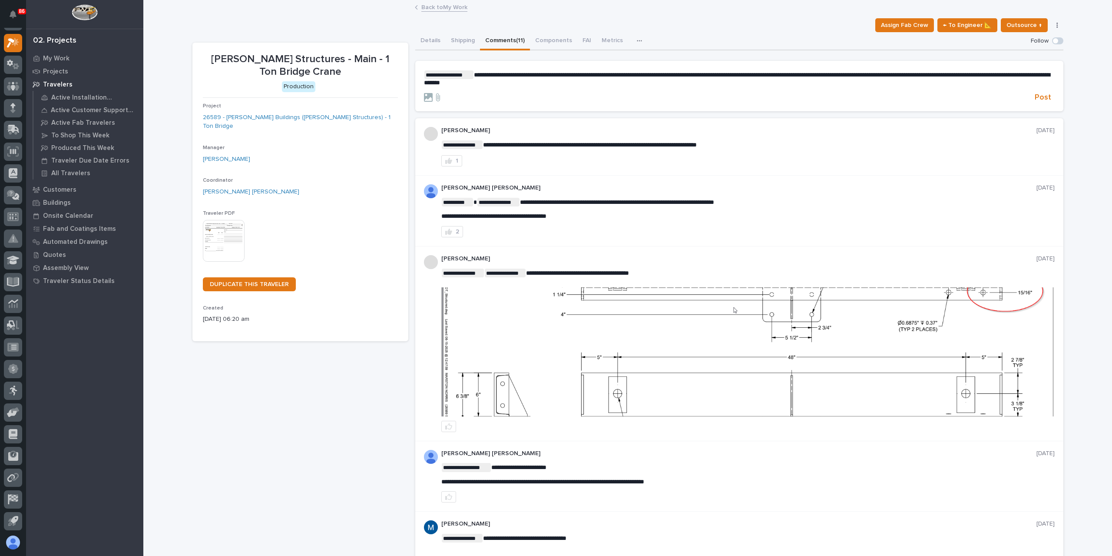
click at [559, 70] on p "**********" at bounding box center [739, 78] width 631 height 16
click at [565, 84] on p "**********" at bounding box center [739, 78] width 631 height 16
click at [1035, 99] on span "Post" at bounding box center [1043, 98] width 17 height 10
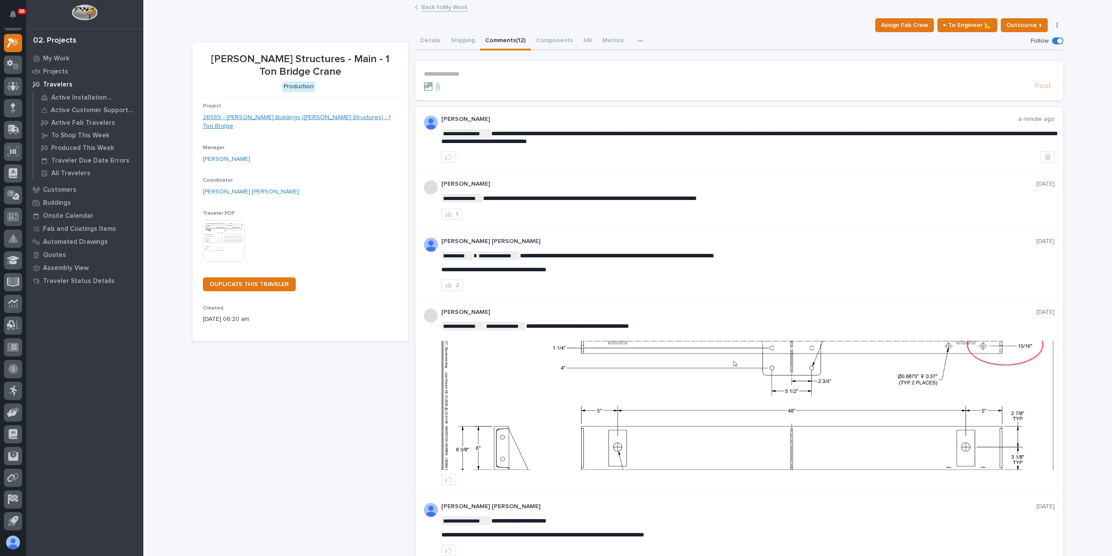
click at [238, 118] on link "26589 - Zook Buildings (Stoltzfus Structures) - 1 Ton Bridge" at bounding box center [300, 122] width 195 height 18
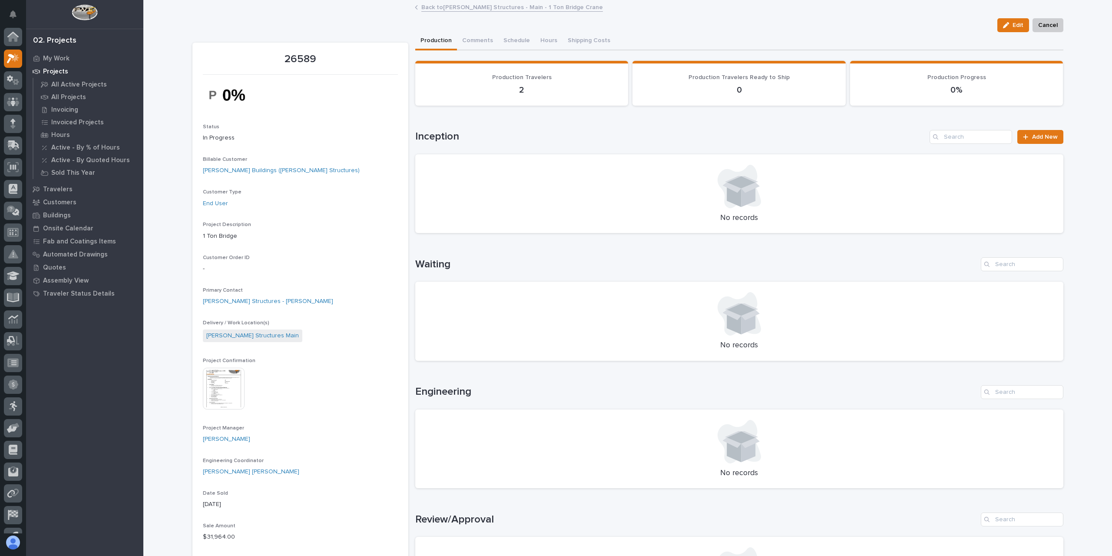
scroll to position [16, 0]
click at [232, 392] on img at bounding box center [224, 388] width 42 height 42
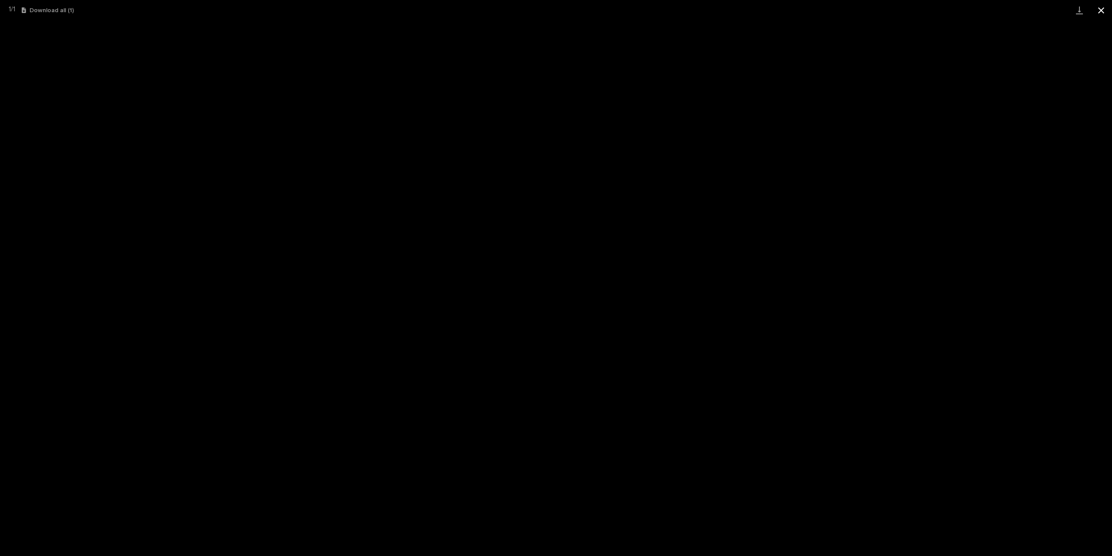
click at [1103, 9] on button "Close gallery" at bounding box center [1101, 10] width 22 height 20
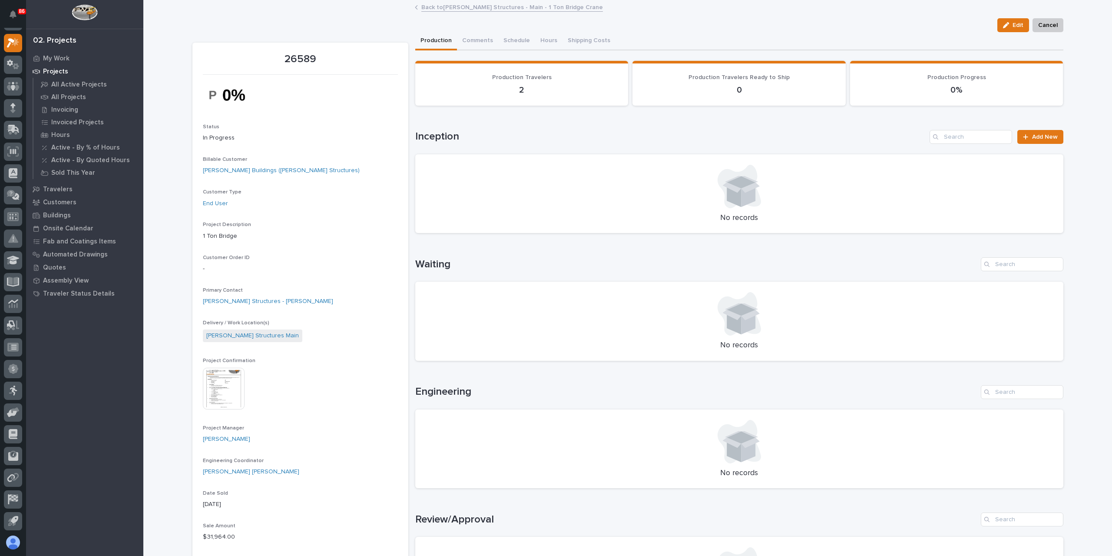
click at [486, 4] on link "Back to Stoltzfus Structures - Main - 1 Ton Bridge Crane" at bounding box center [512, 7] width 182 height 10
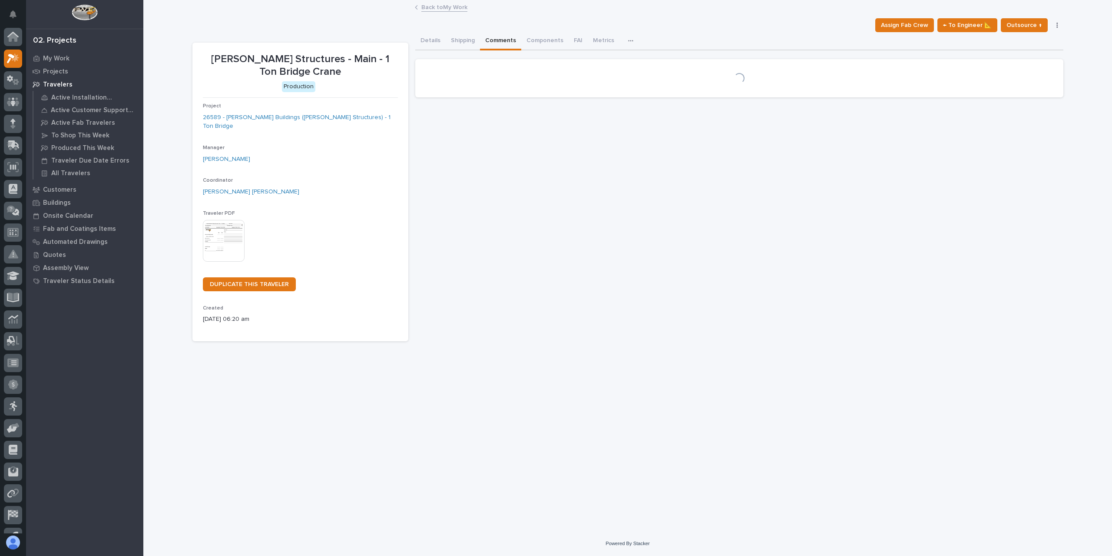
scroll to position [16, 0]
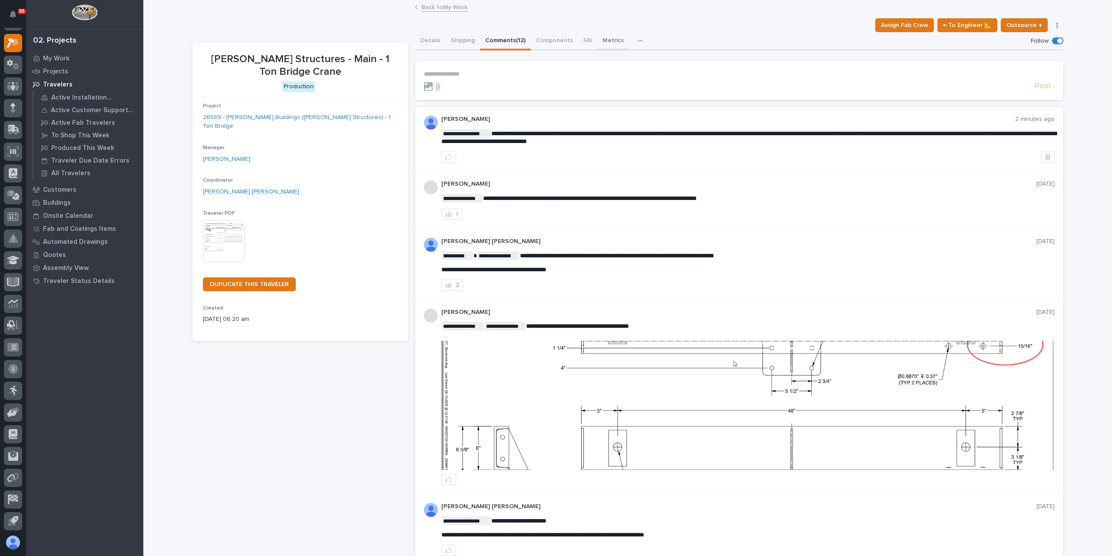
click at [597, 43] on button "Metrics" at bounding box center [613, 41] width 32 height 18
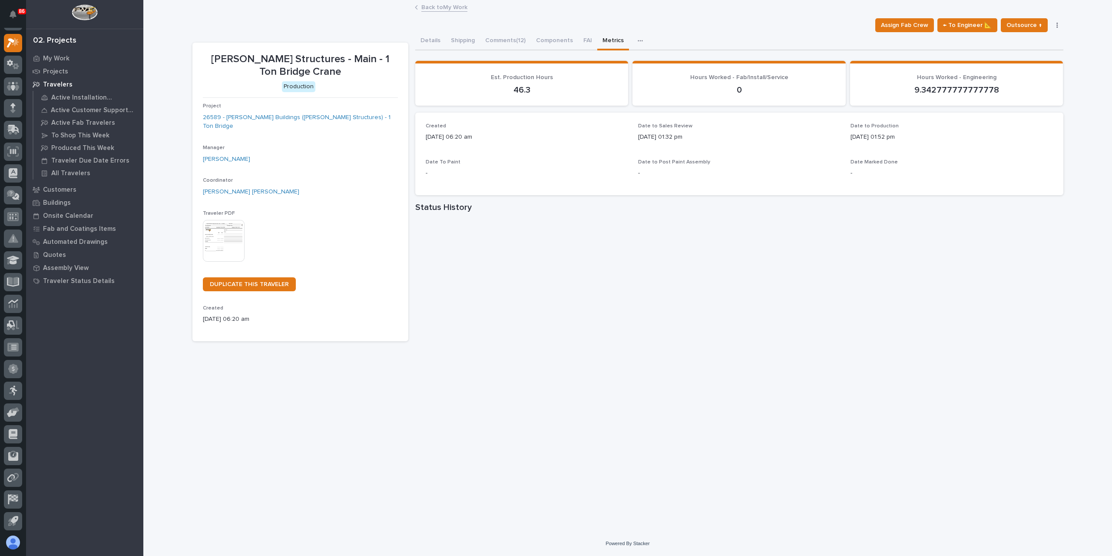
click at [503, 53] on div "**********" at bounding box center [739, 210] width 648 height 357
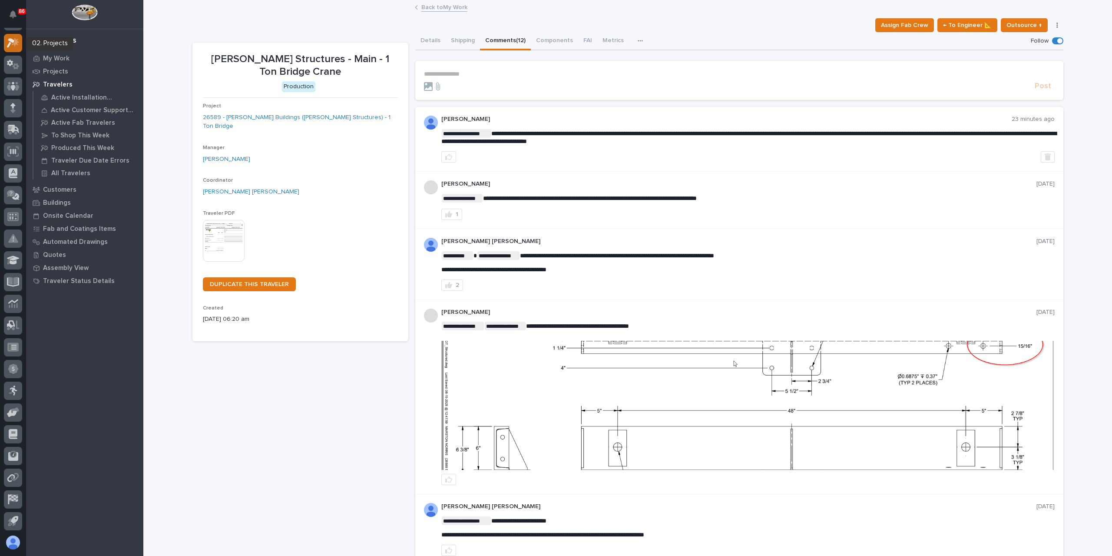
click at [11, 42] on icon at bounding box center [13, 43] width 13 height 10
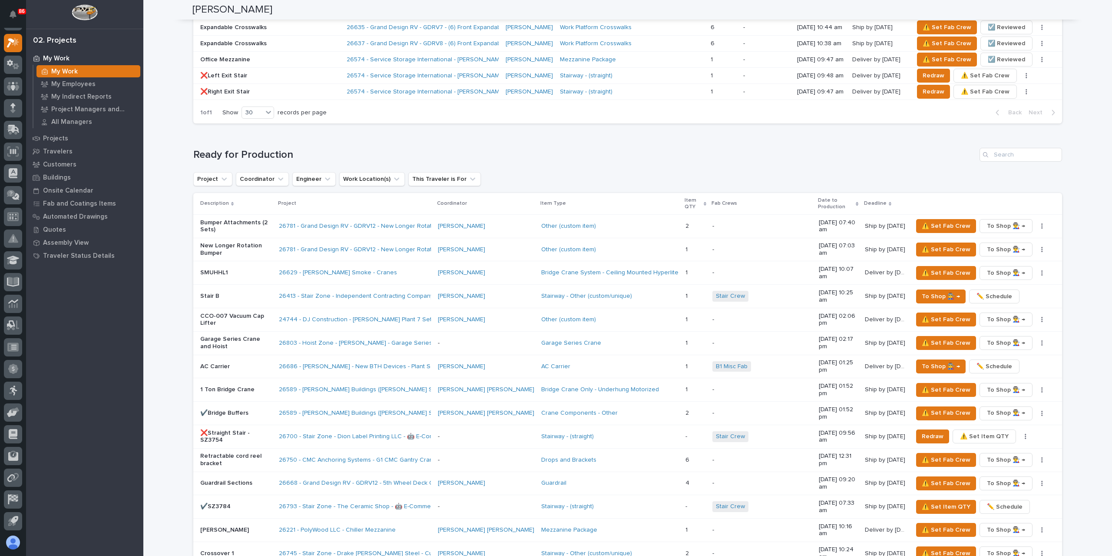
scroll to position [912, 0]
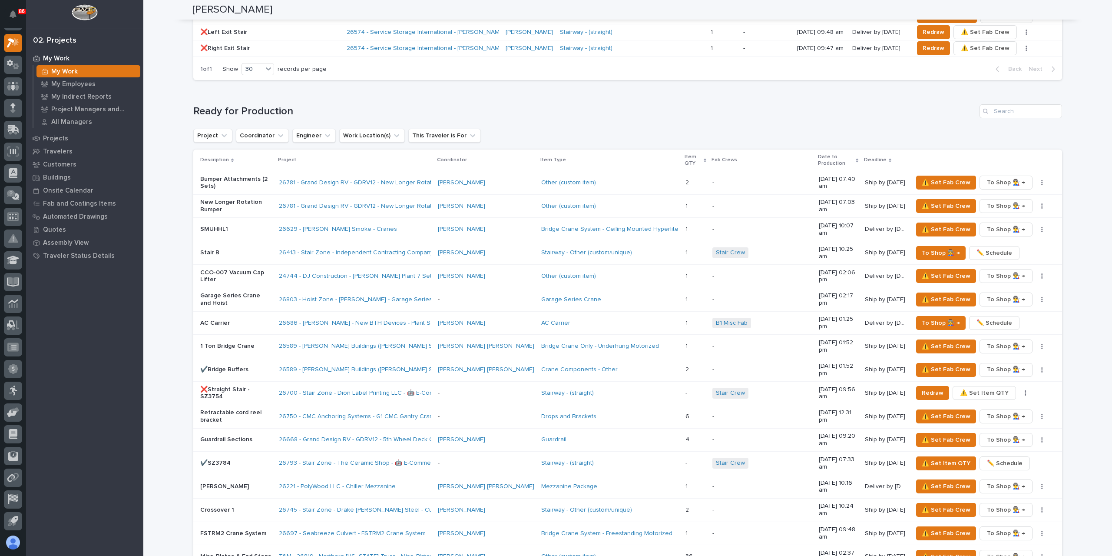
click at [236, 366] on p "✔️Bridge Buffers" at bounding box center [236, 369] width 72 height 7
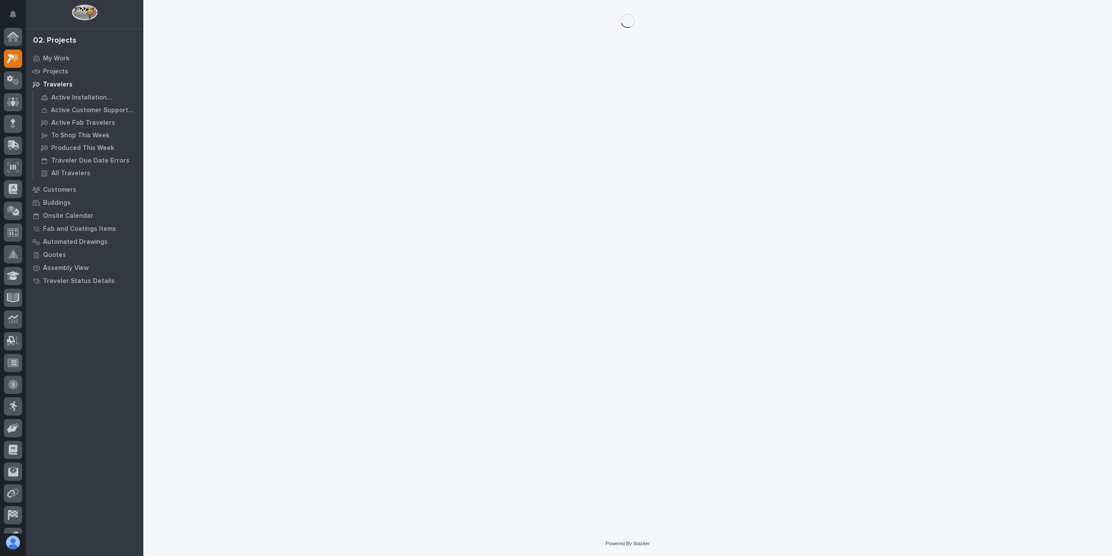
scroll to position [16, 0]
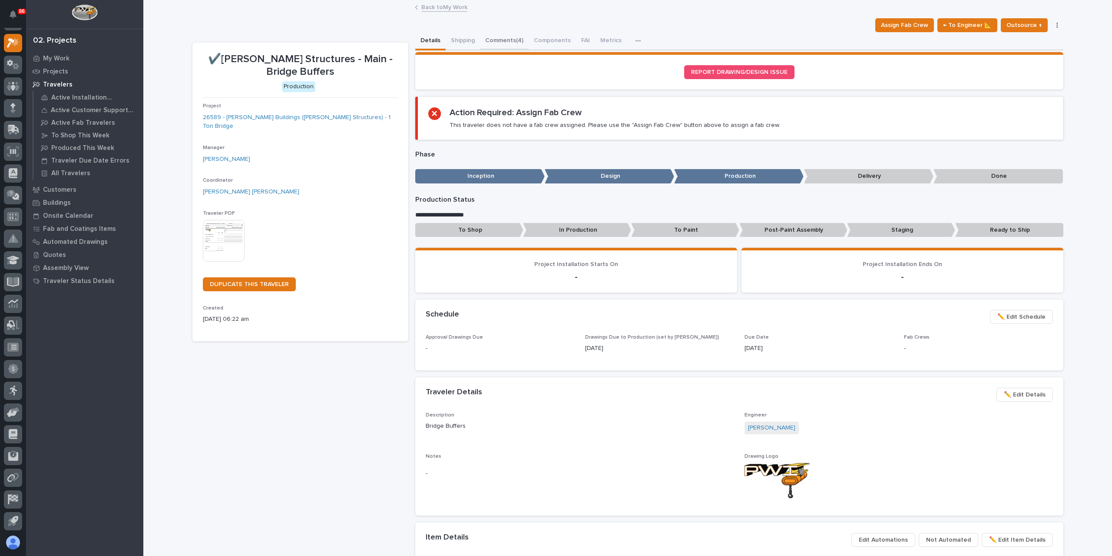
click at [508, 43] on button "Comments (4)" at bounding box center [504, 41] width 49 height 18
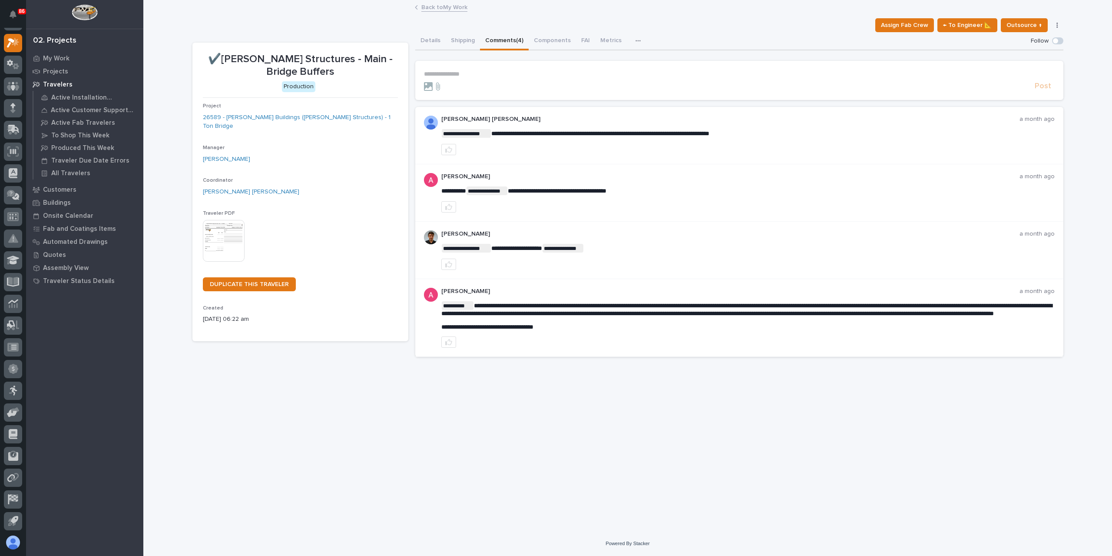
click at [477, 75] on p "**********" at bounding box center [739, 73] width 631 height 7
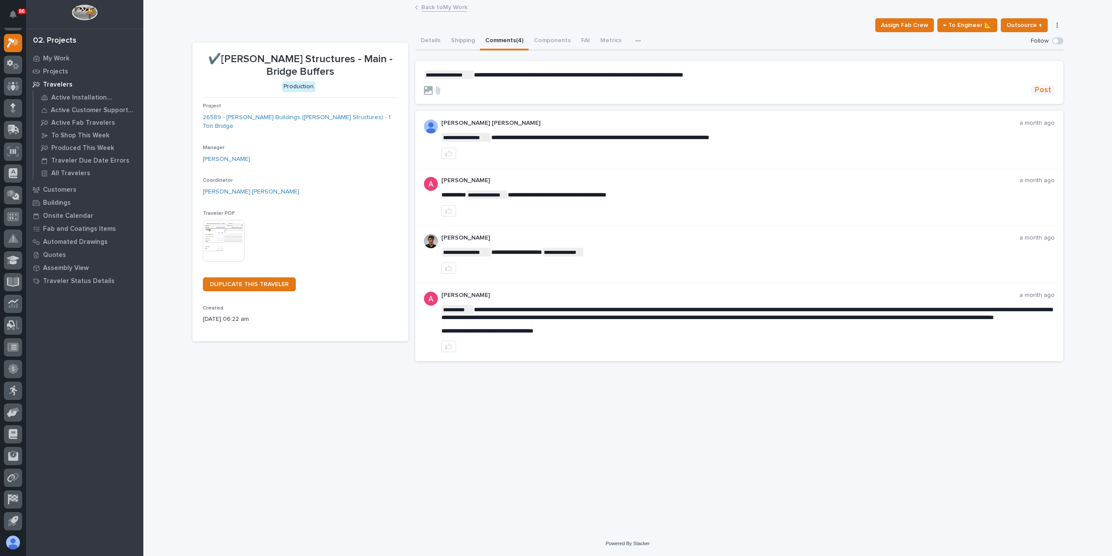
click at [1053, 89] on button "Post" at bounding box center [1042, 90] width 23 height 10
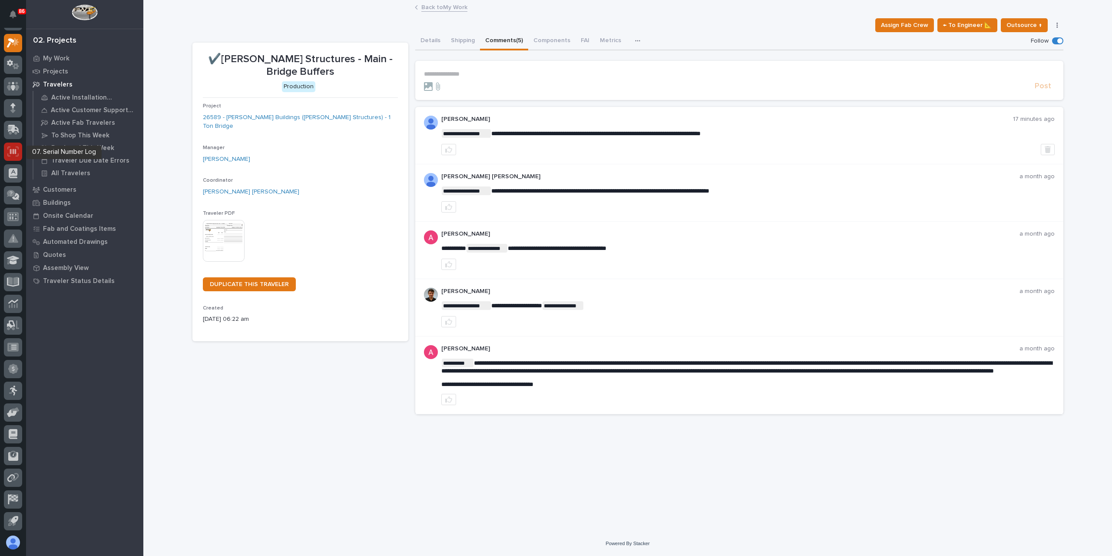
click at [13, 146] on div at bounding box center [13, 151] width 18 height 18
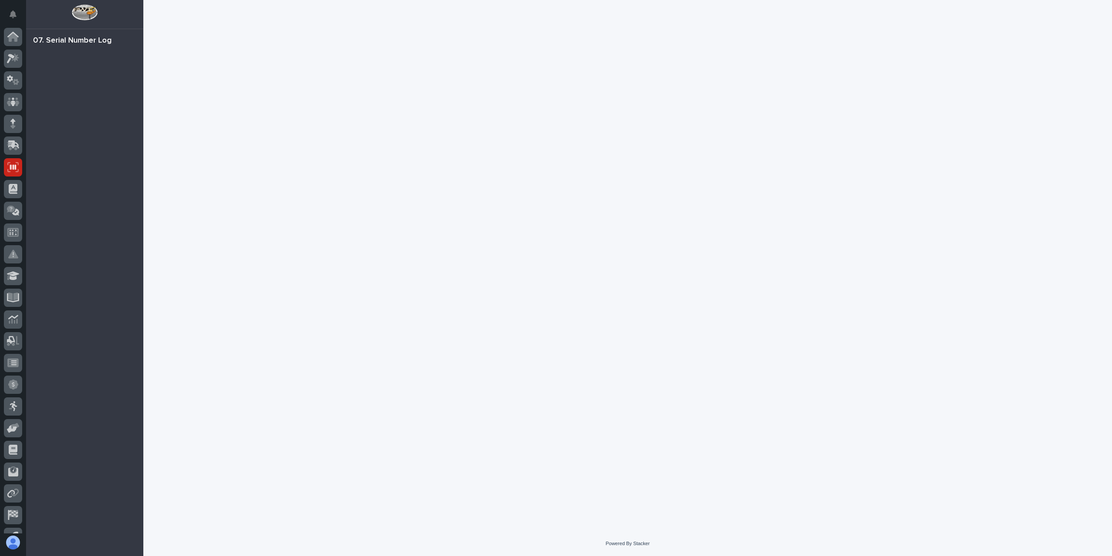
scroll to position [16, 0]
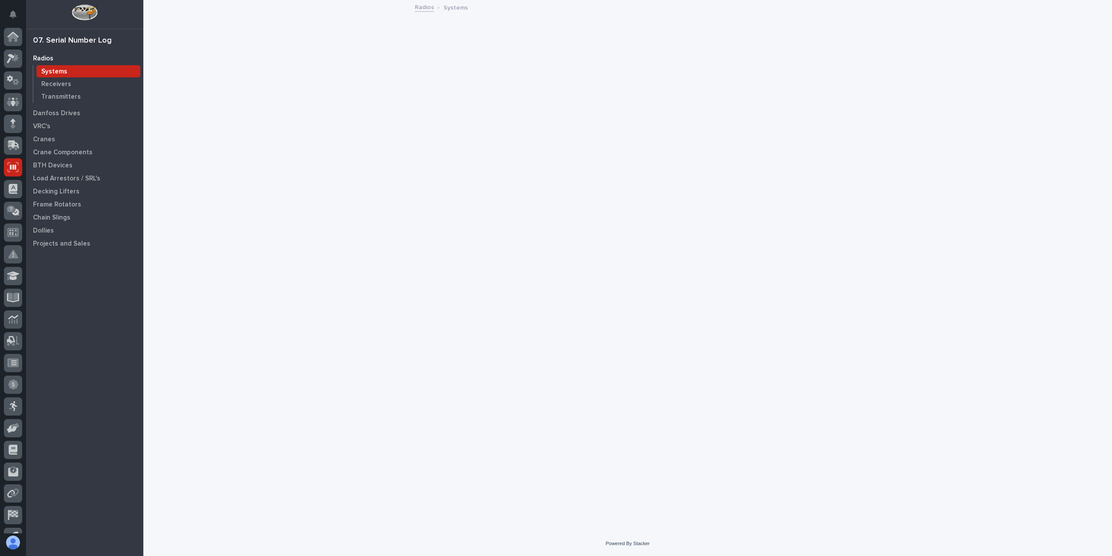
scroll to position [16, 0]
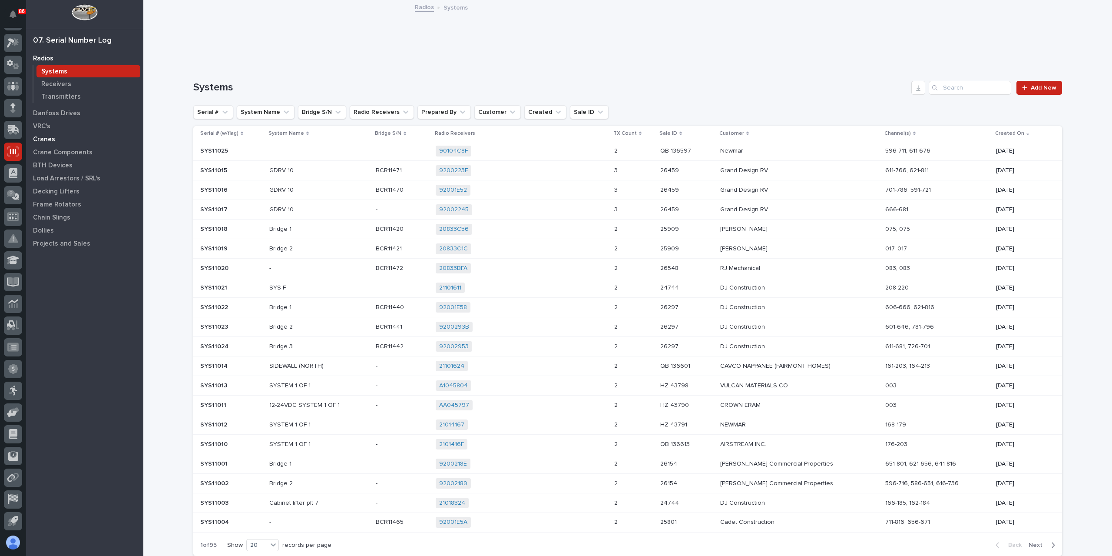
click at [53, 143] on p "Cranes" at bounding box center [44, 140] width 22 height 8
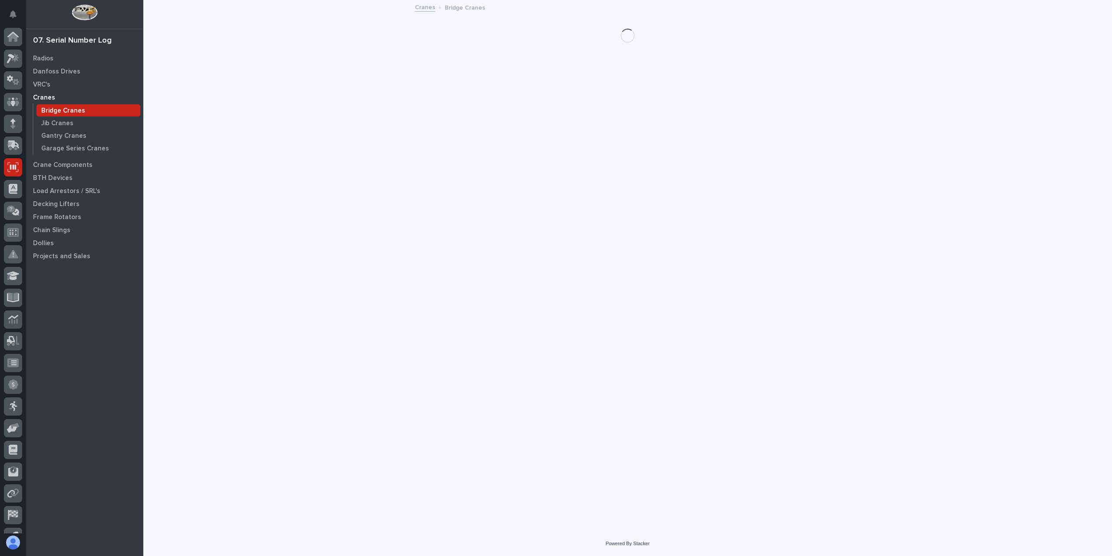
scroll to position [16, 0]
click at [61, 148] on p "Garage Series Cranes" at bounding box center [75, 149] width 68 height 8
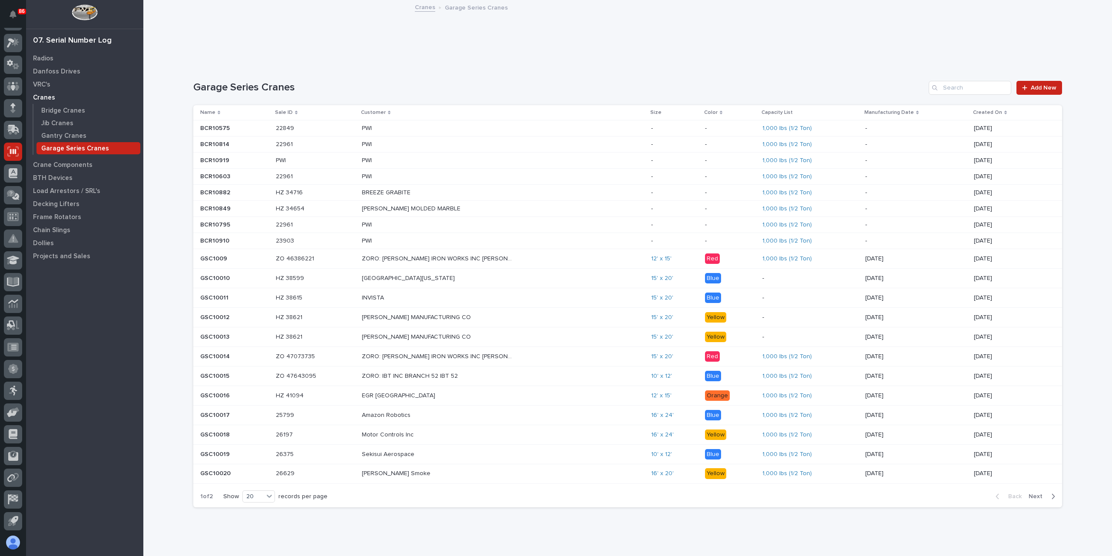
click at [1042, 496] on span "Next" at bounding box center [1038, 496] width 19 height 8
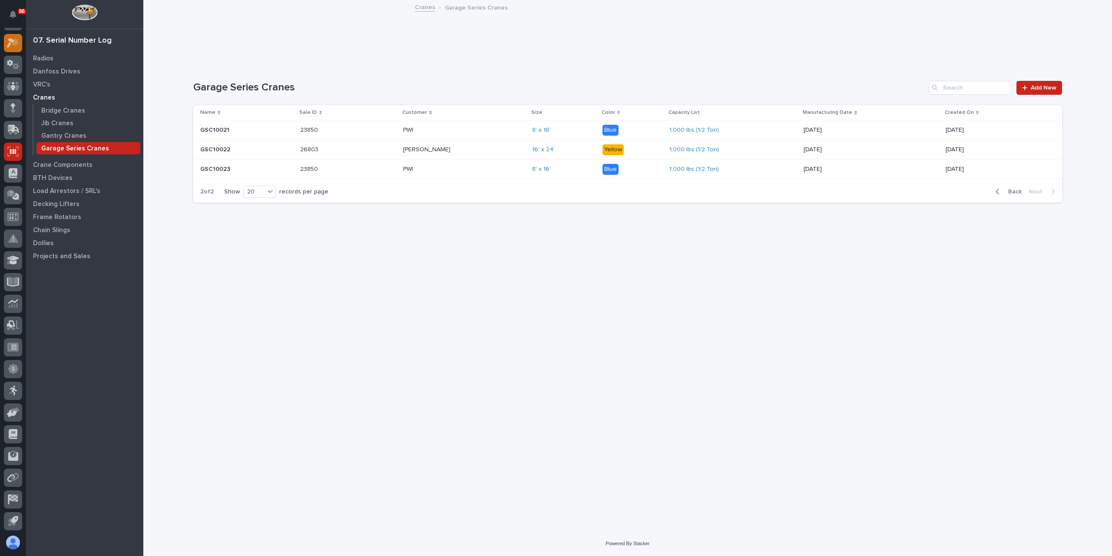
click at [5, 37] on link at bounding box center [13, 43] width 18 height 18
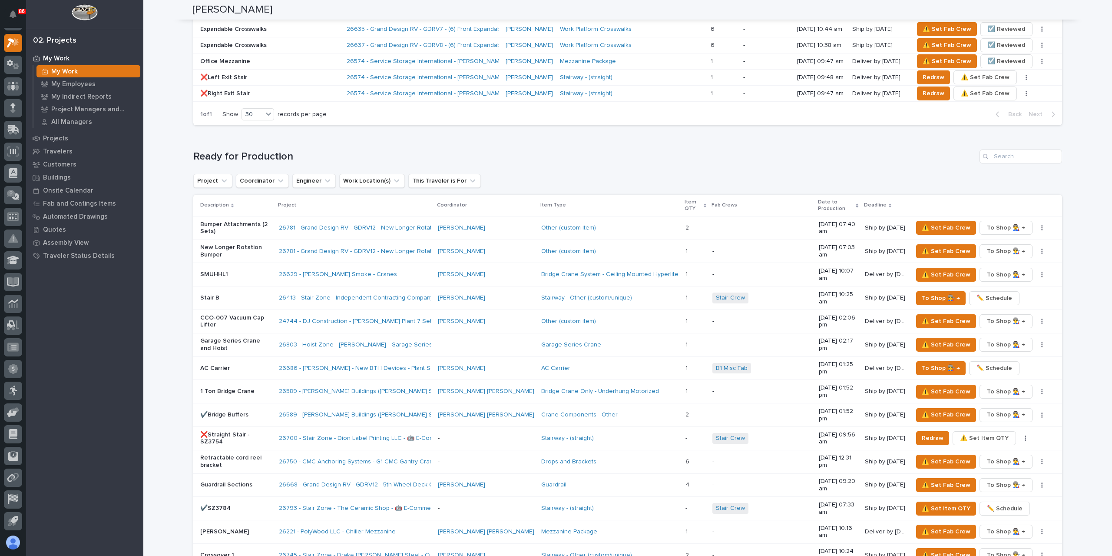
scroll to position [869, 0]
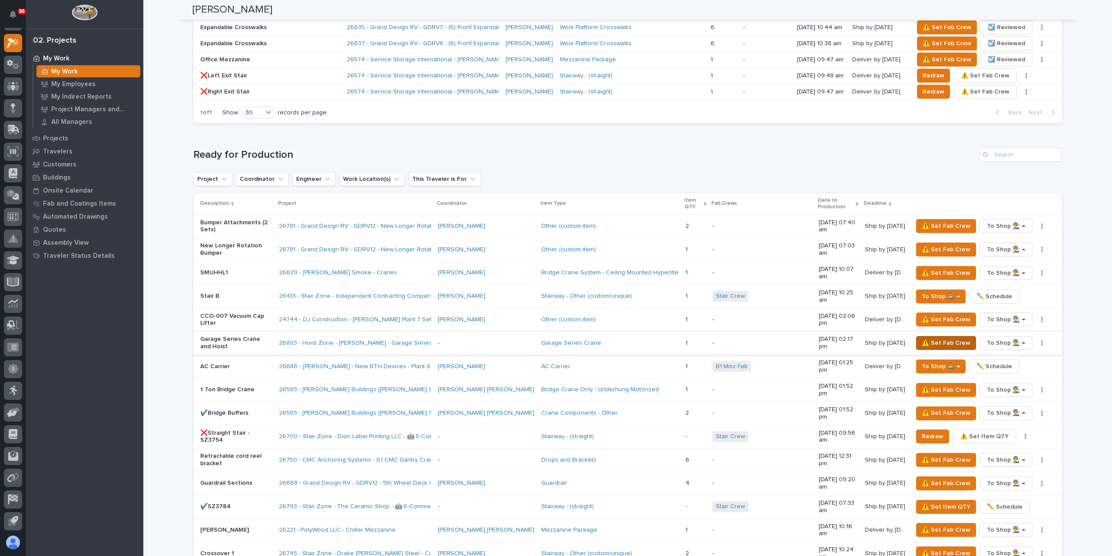
click at [929, 338] on span "⚠️ Set Fab Crew" at bounding box center [946, 343] width 49 height 10
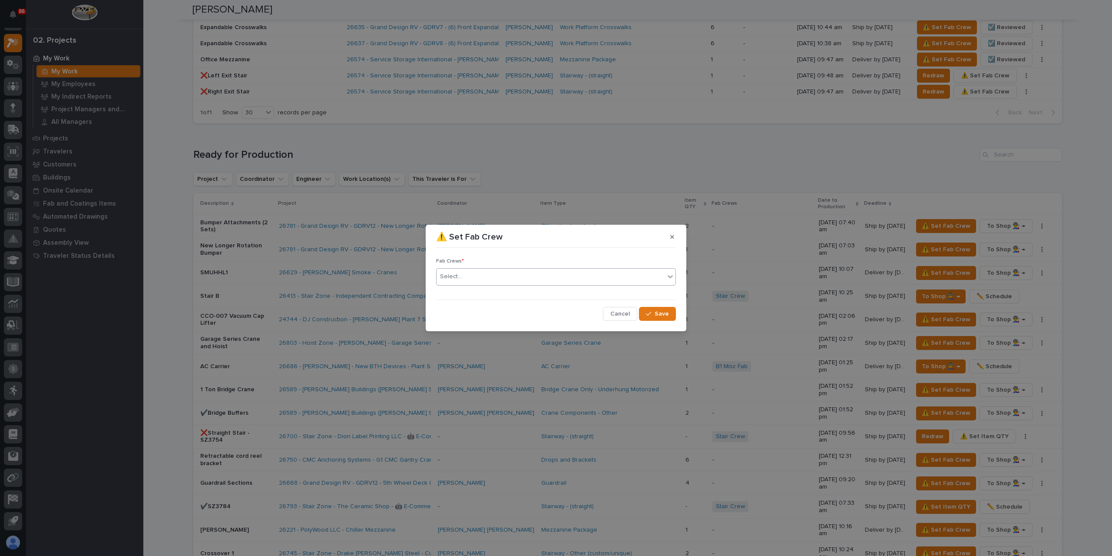
click at [488, 278] on div "Select..." at bounding box center [551, 276] width 228 height 14
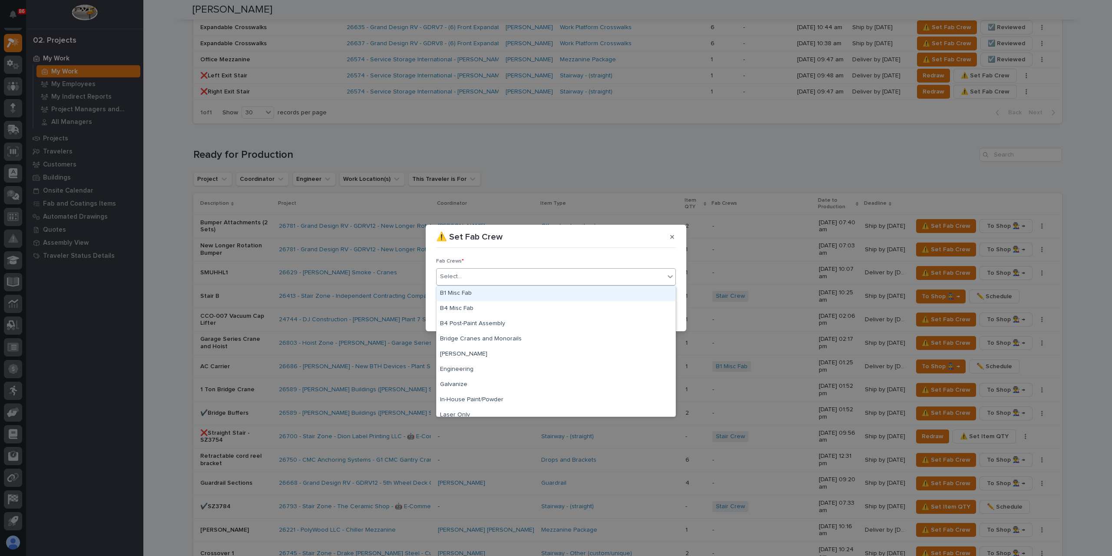
click at [466, 294] on div "B1 Misc Fab" at bounding box center [556, 293] width 239 height 15
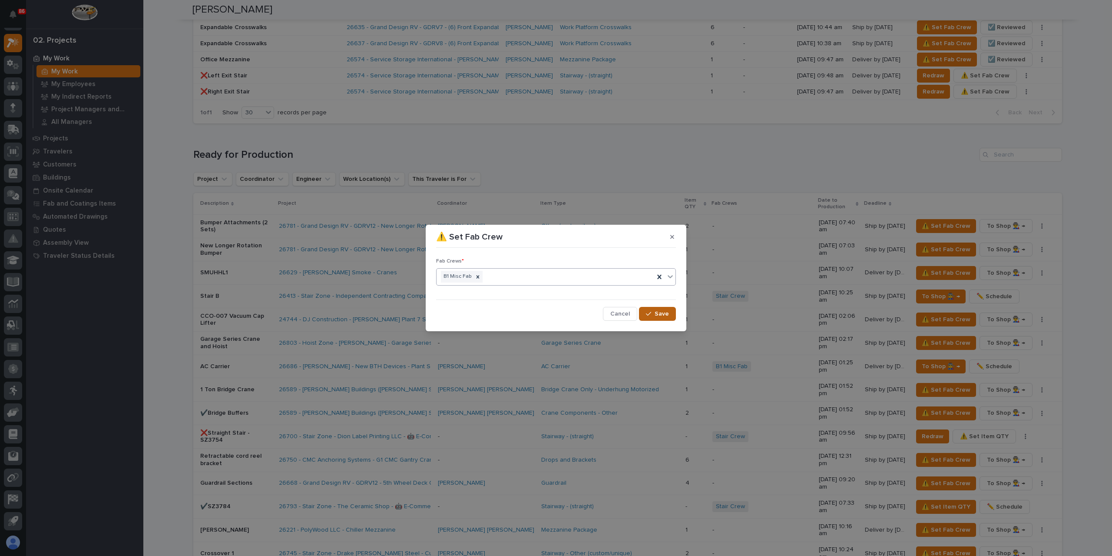
click at [657, 320] on button "Save" at bounding box center [657, 314] width 37 height 14
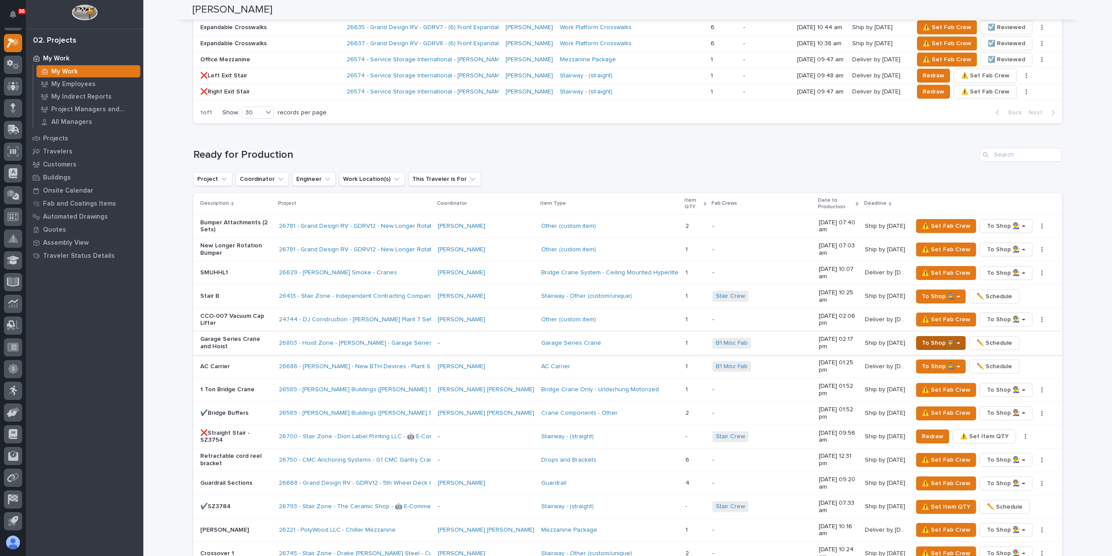
click at [927, 338] on span "To Shop 👨‍🏭 →" at bounding box center [941, 343] width 38 height 10
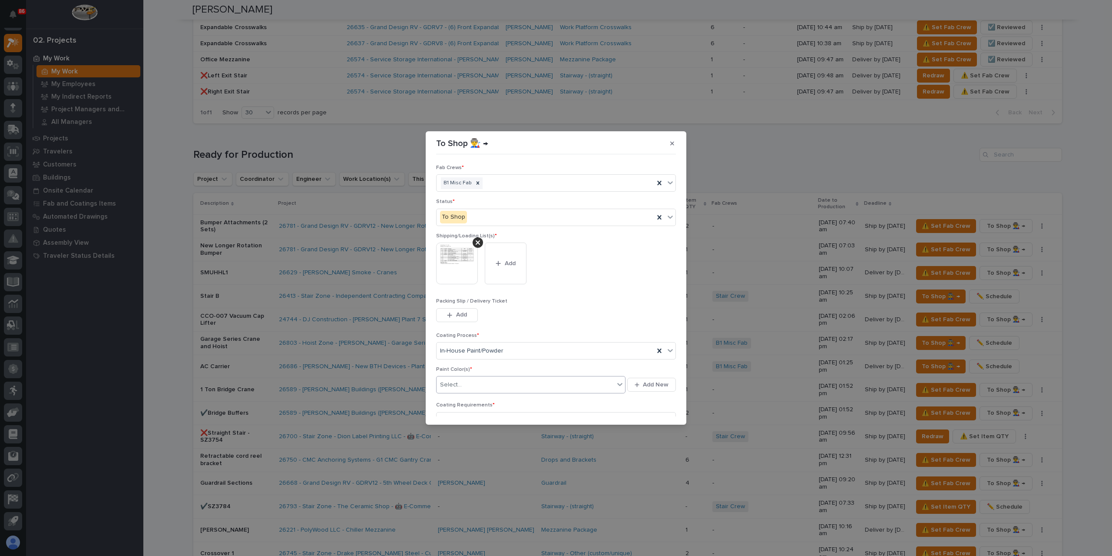
click at [438, 391] on div "Select..." at bounding box center [526, 384] width 178 height 14
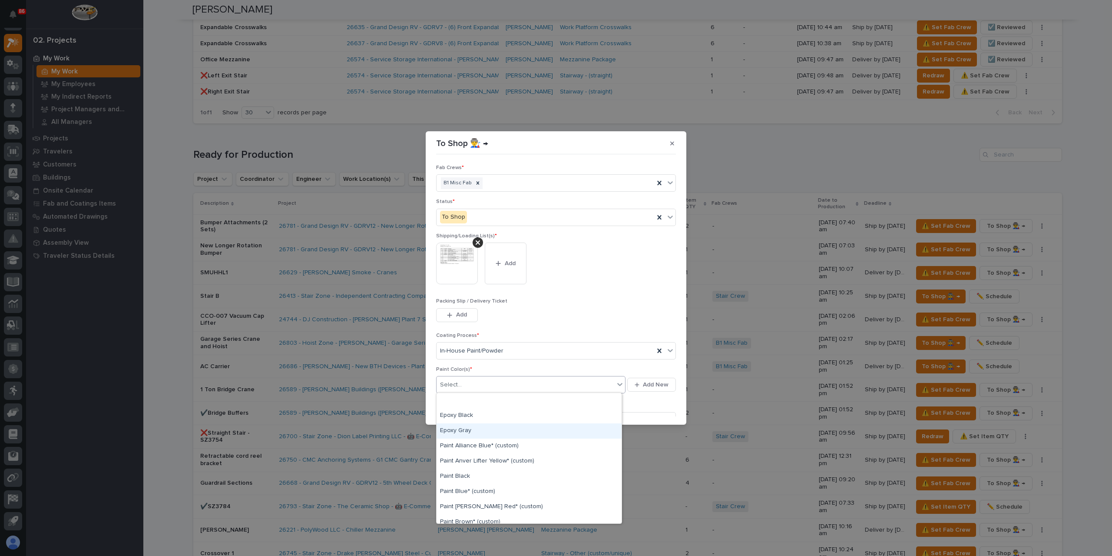
scroll to position [130, 0]
click at [478, 439] on div "Paint Gray" at bounding box center [529, 437] width 185 height 15
click at [488, 386] on div "Paint Gray" at bounding box center [520, 384] width 167 height 15
click at [460, 470] on div "Paint Yellow" at bounding box center [529, 469] width 185 height 15
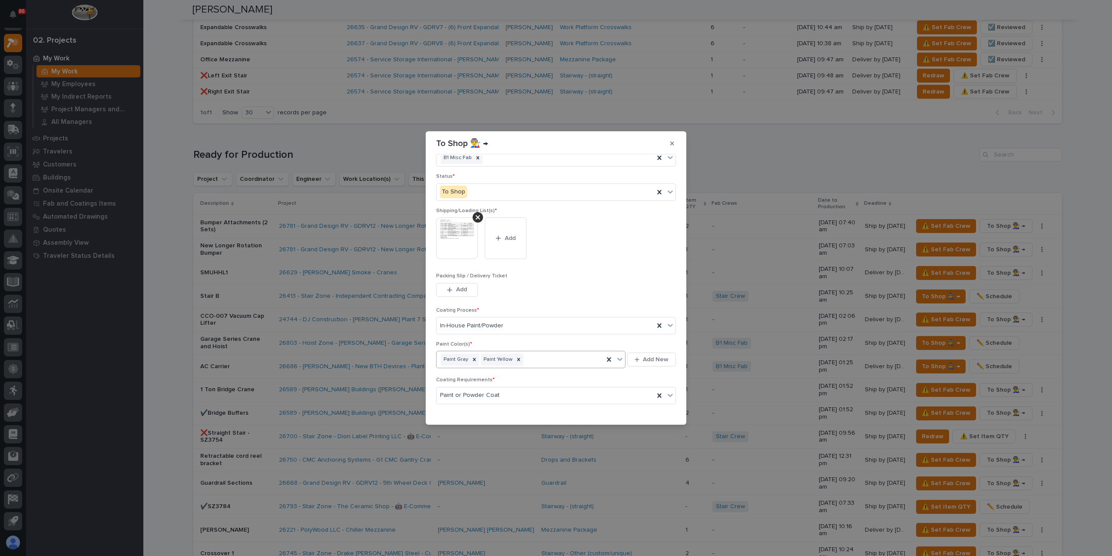
scroll to position [46, 0]
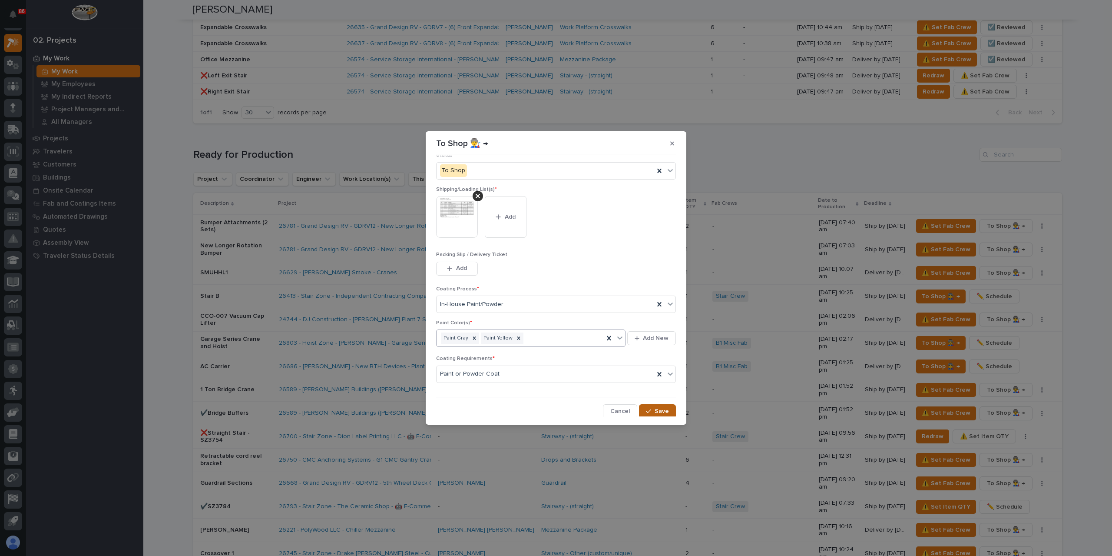
click at [657, 407] on span "Save" at bounding box center [662, 411] width 14 height 8
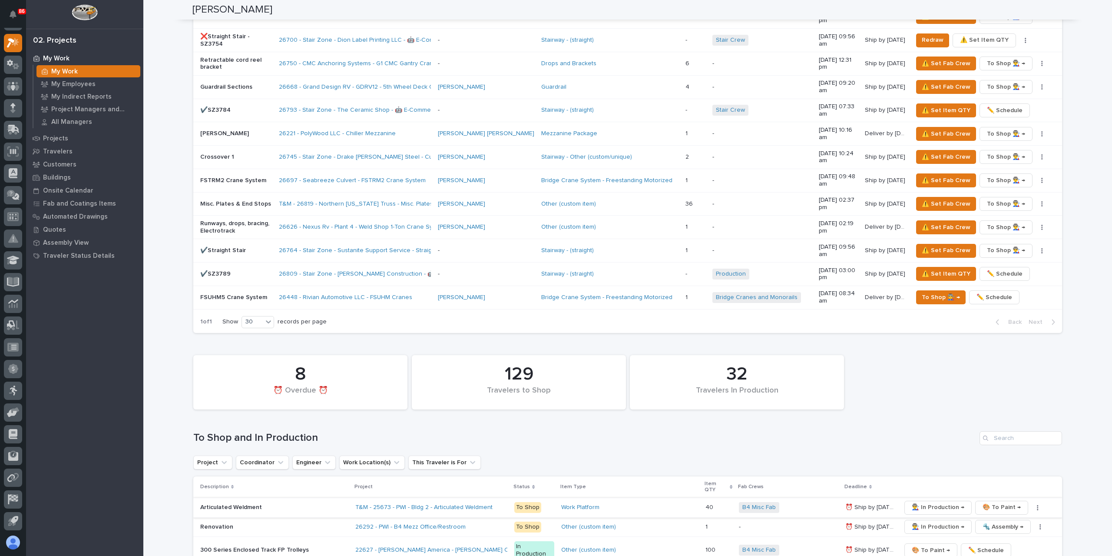
scroll to position [1347, 0]
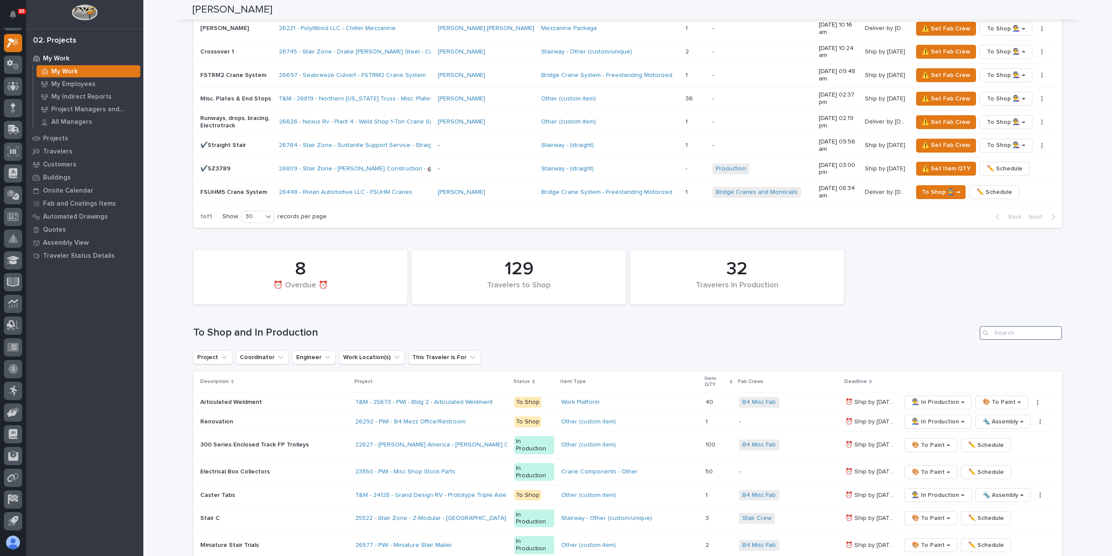
click at [1008, 326] on input "Search" at bounding box center [1021, 333] width 83 height 14
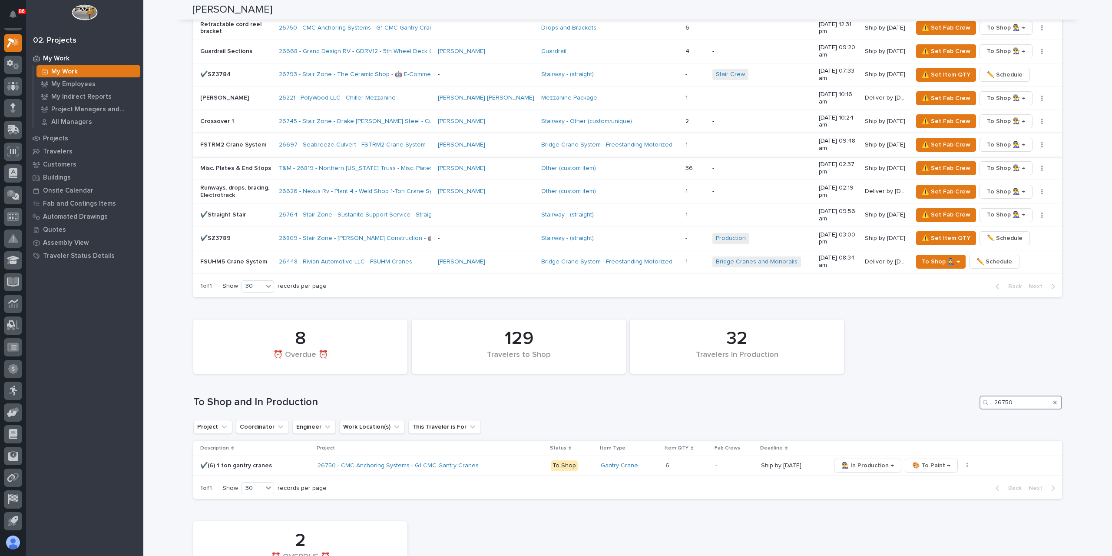
scroll to position [1281, 0]
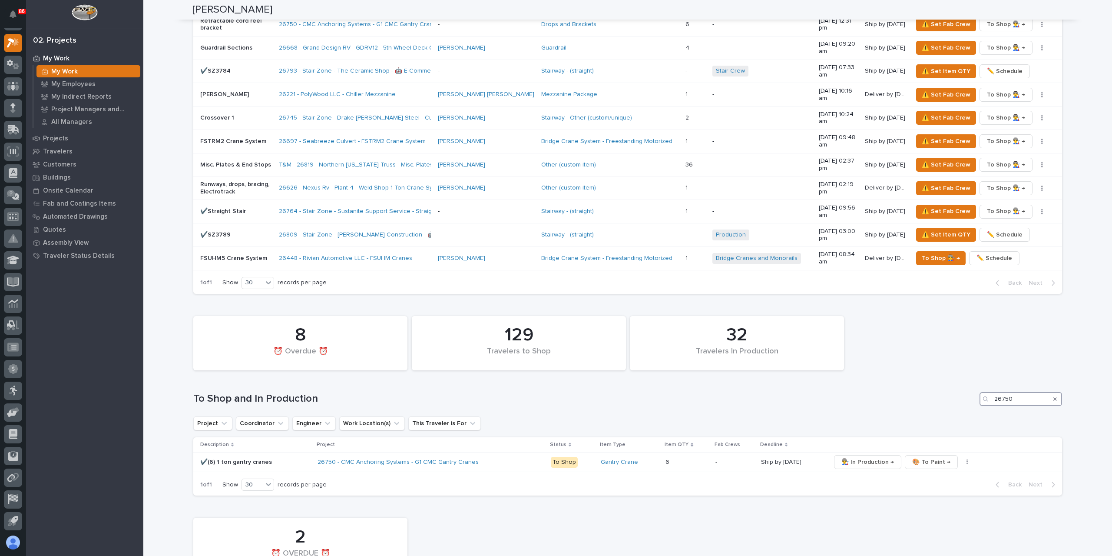
type input "26750"
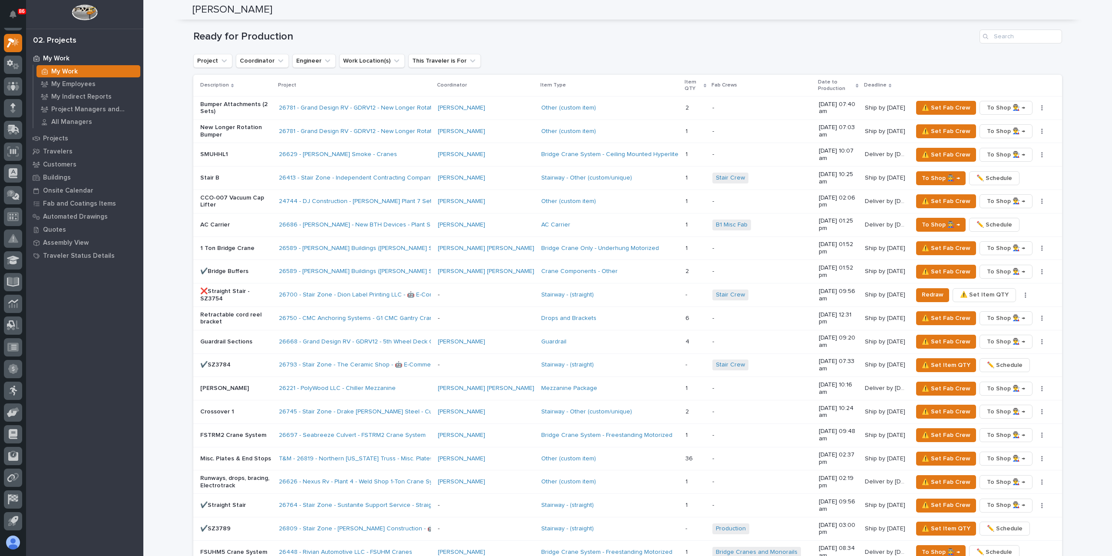
scroll to position [933, 0]
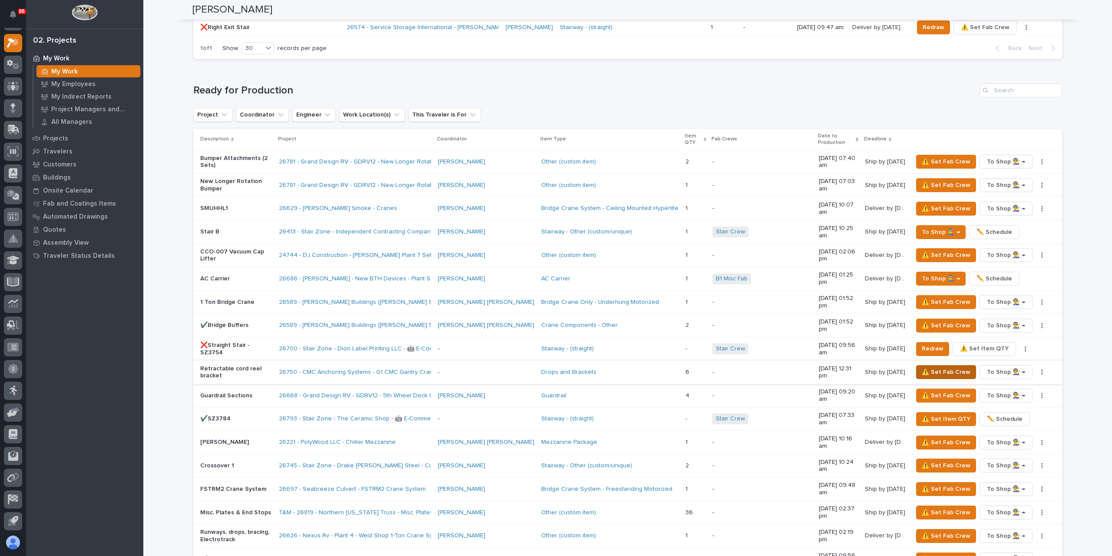
click at [936, 365] on button "⚠️ Set Fab Crew" at bounding box center [946, 372] width 60 height 14
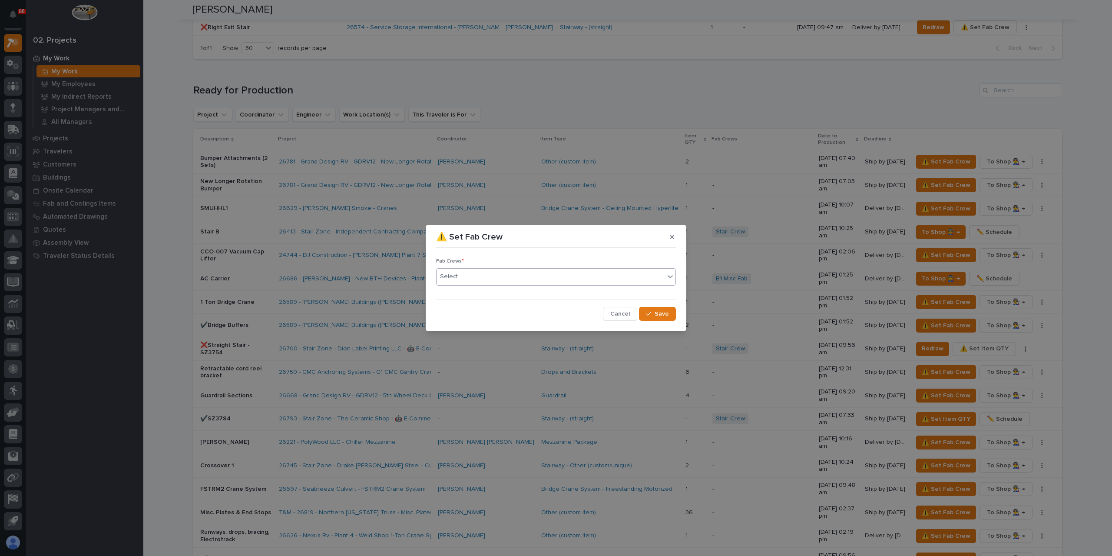
click at [487, 279] on div "Select..." at bounding box center [551, 276] width 228 height 14
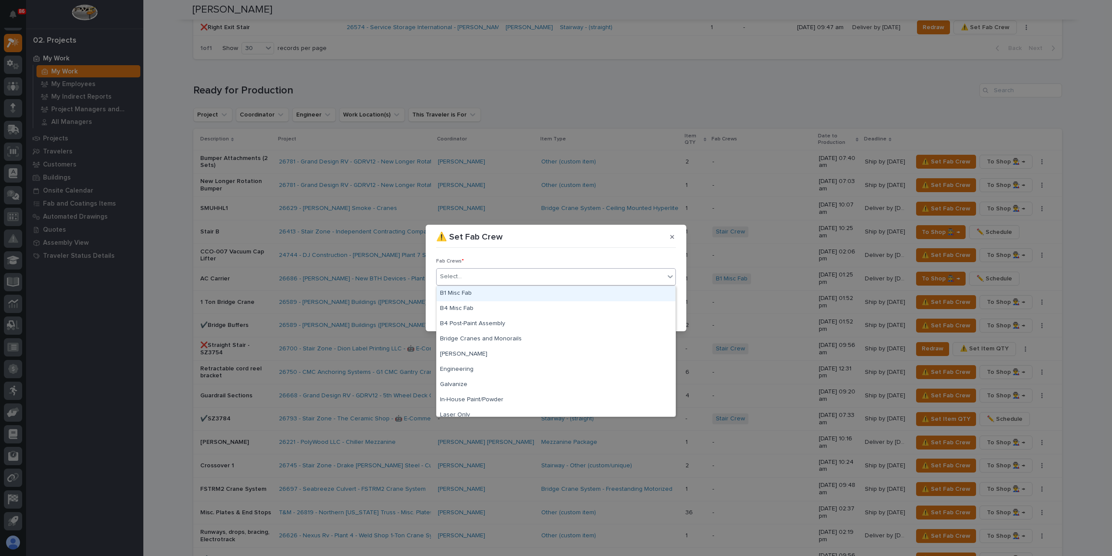
click at [475, 292] on div "B1 Misc Fab" at bounding box center [556, 293] width 239 height 15
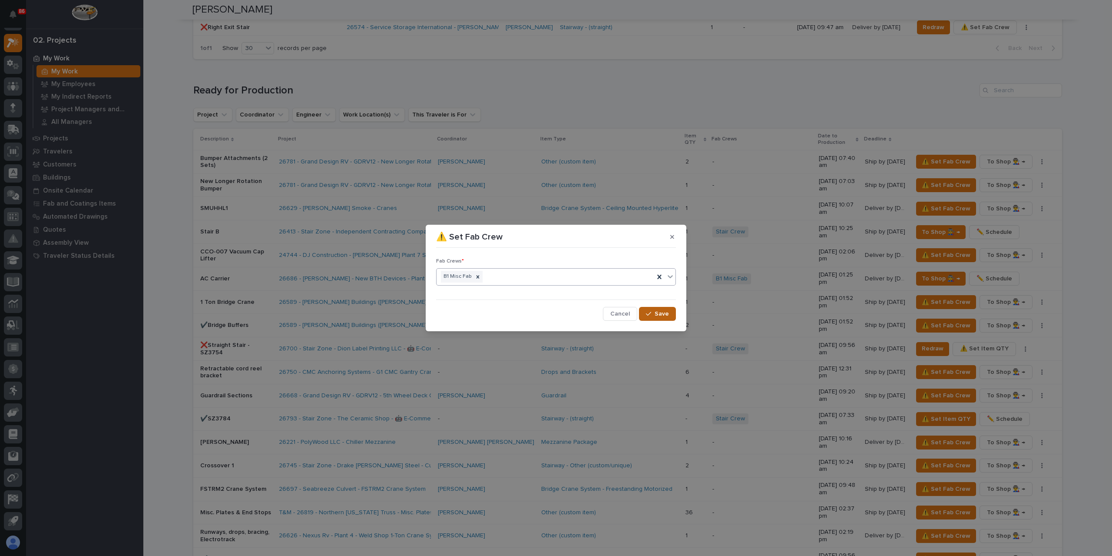
click at [658, 311] on span "Save" at bounding box center [662, 314] width 14 height 8
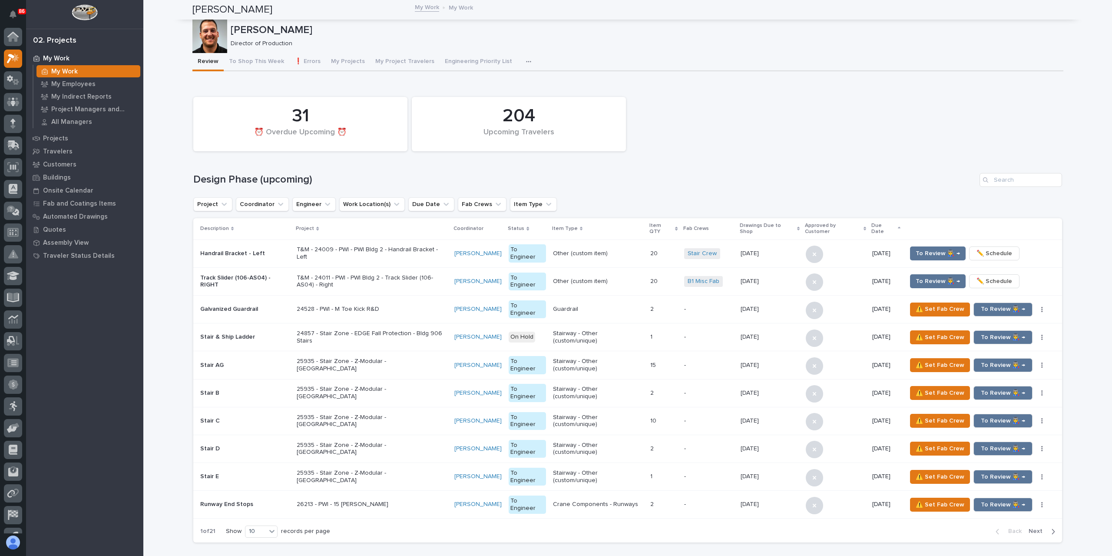
scroll to position [16, 0]
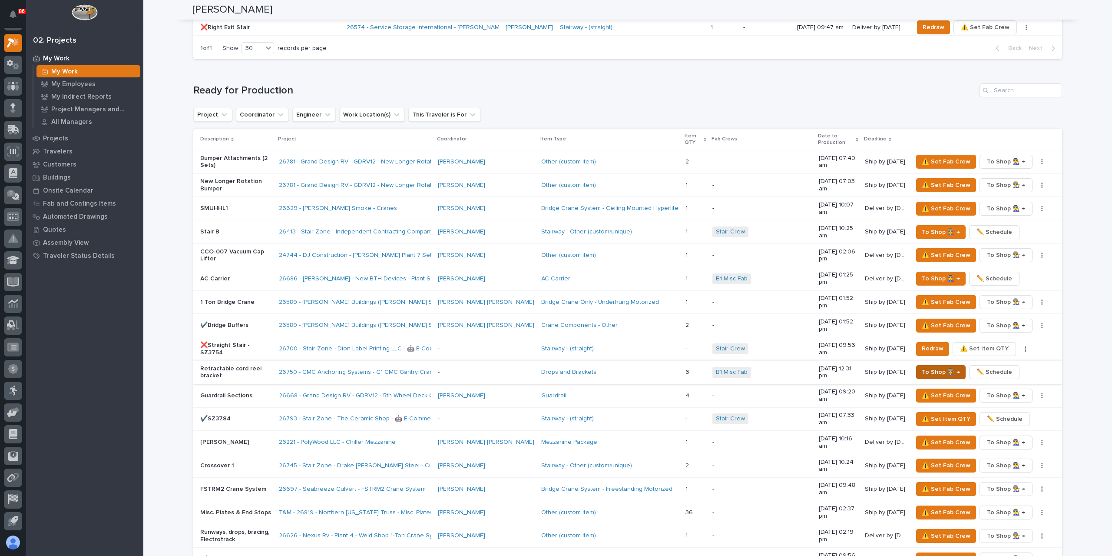
click at [930, 367] on span "To Shop 👨‍🏭 →" at bounding box center [941, 372] width 38 height 10
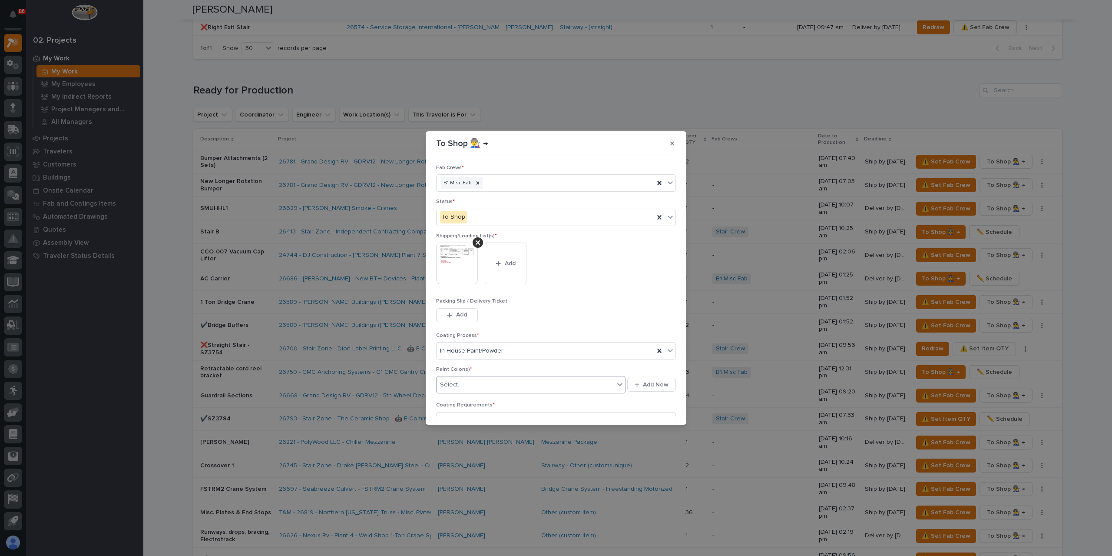
click at [468, 381] on div "Select..." at bounding box center [526, 384] width 178 height 14
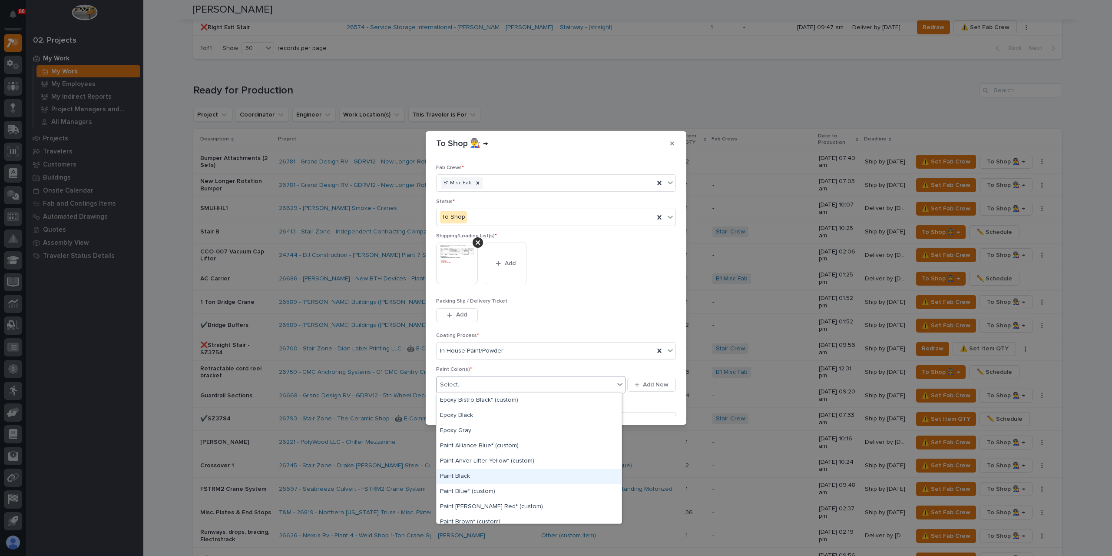
click at [470, 474] on div "Paint Black" at bounding box center [529, 476] width 185 height 15
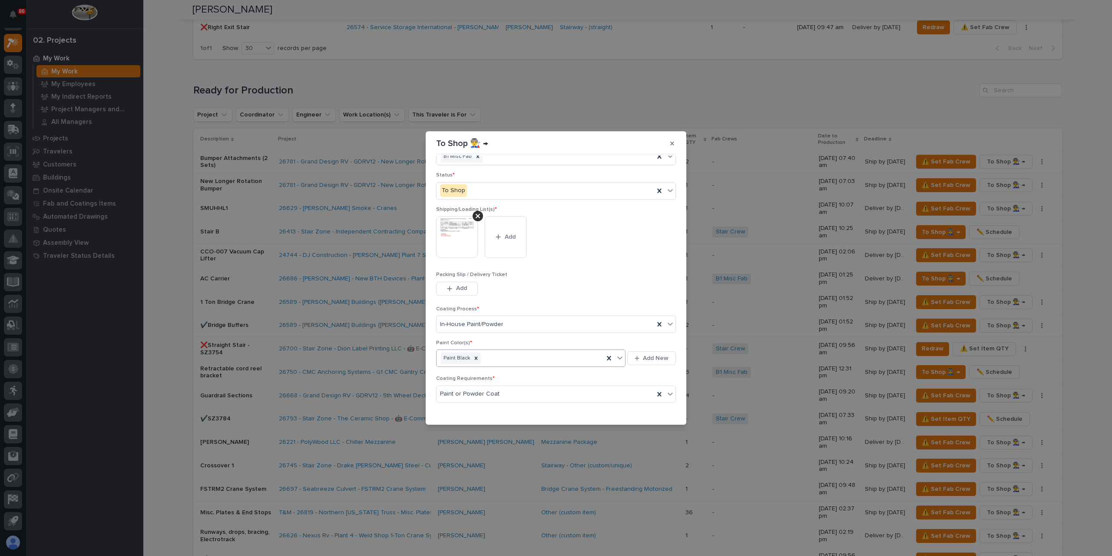
scroll to position [46, 0]
click at [655, 408] on span "Save" at bounding box center [662, 411] width 14 height 8
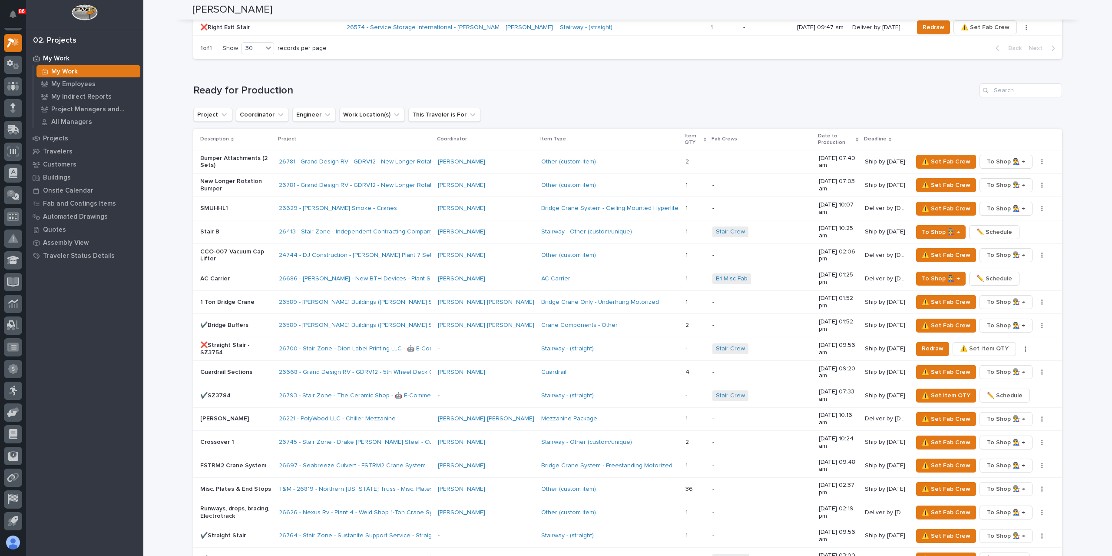
click at [248, 178] on p "New Longer Rotation Bumper" at bounding box center [236, 185] width 72 height 15
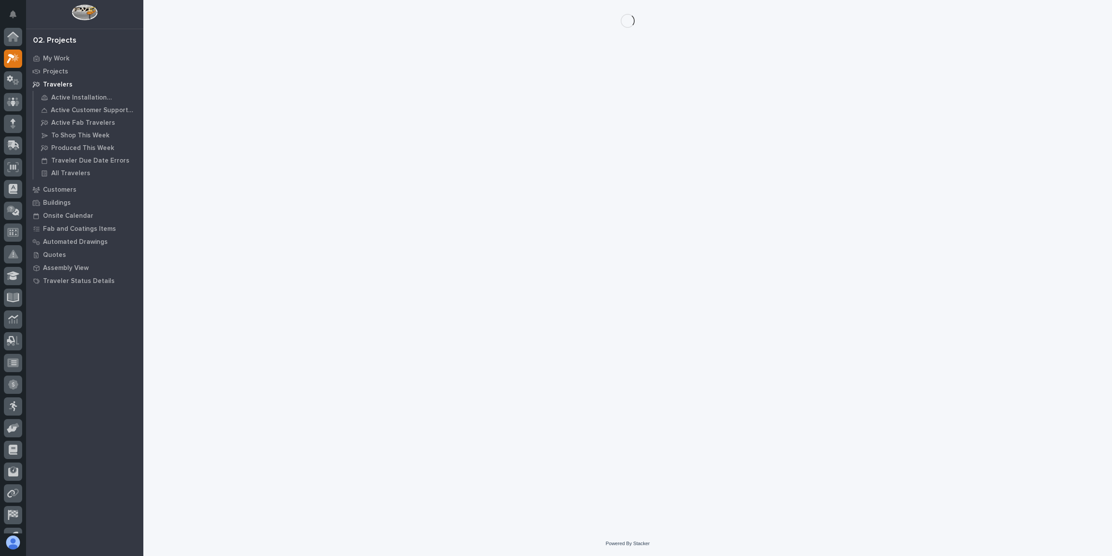
scroll to position [16, 0]
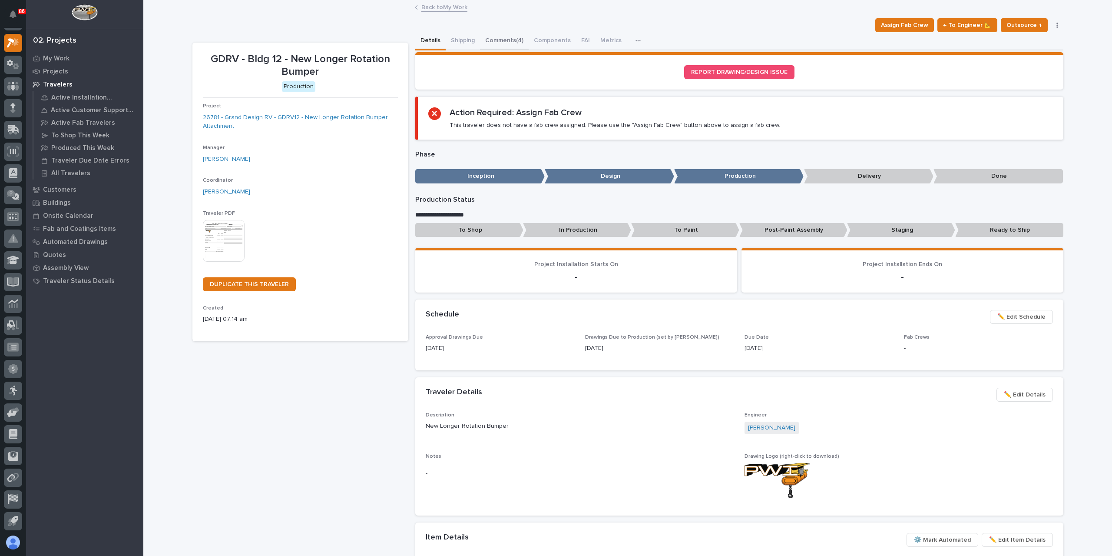
click at [505, 44] on button "Comments (4)" at bounding box center [504, 41] width 49 height 18
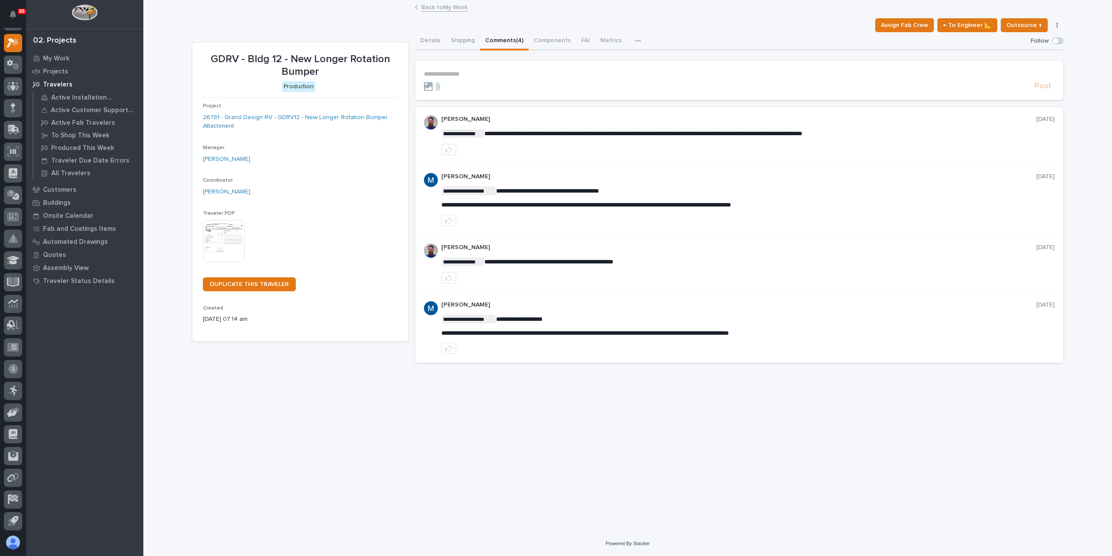
click at [476, 71] on p "**********" at bounding box center [739, 73] width 631 height 7
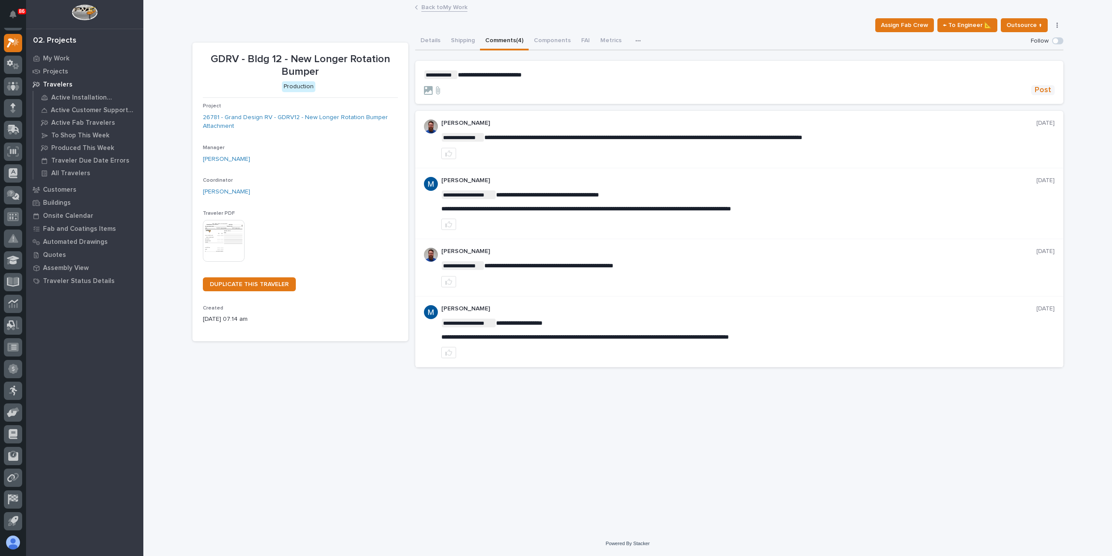
click at [1050, 90] on span "Post" at bounding box center [1043, 90] width 17 height 10
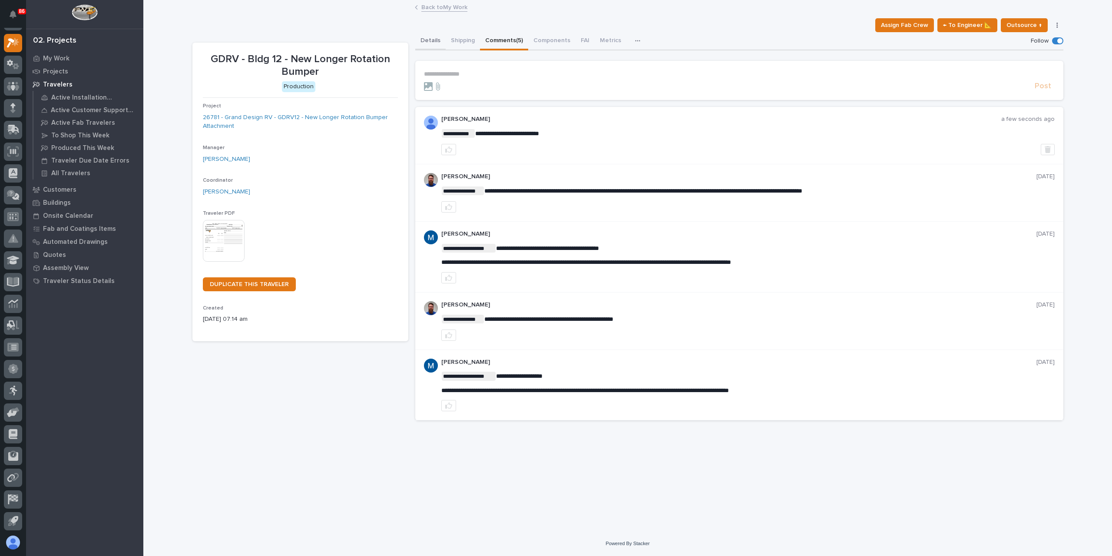
click at [433, 43] on button "Details" at bounding box center [430, 41] width 30 height 18
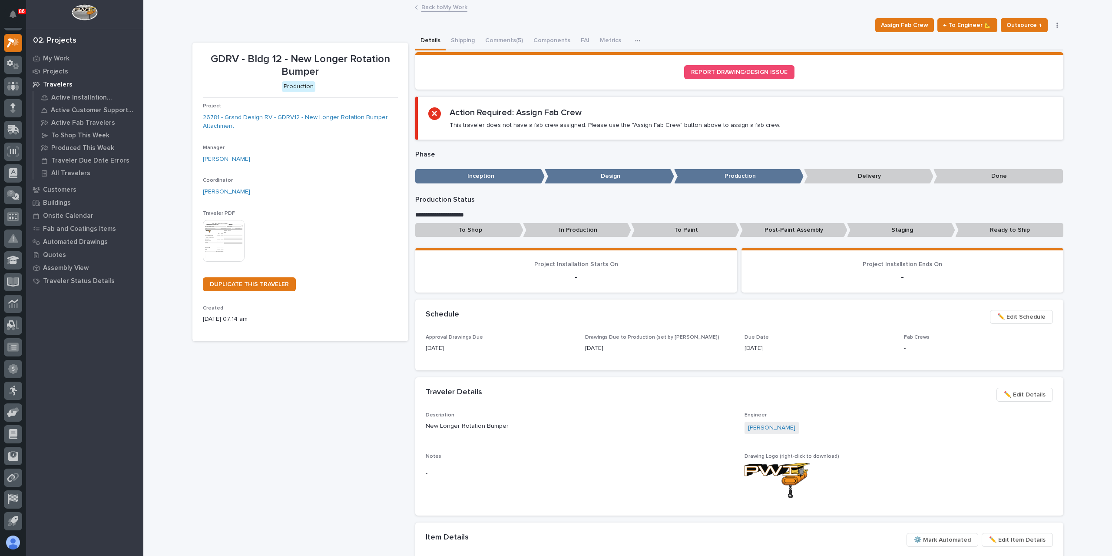
click at [434, 6] on link "Back to My Work" at bounding box center [444, 7] width 46 height 10
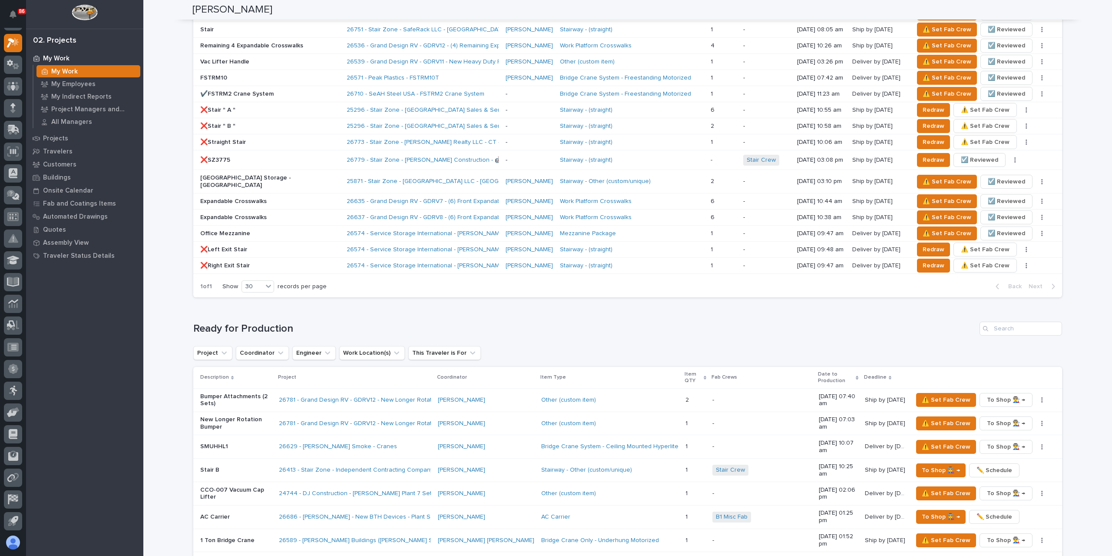
scroll to position [782, 0]
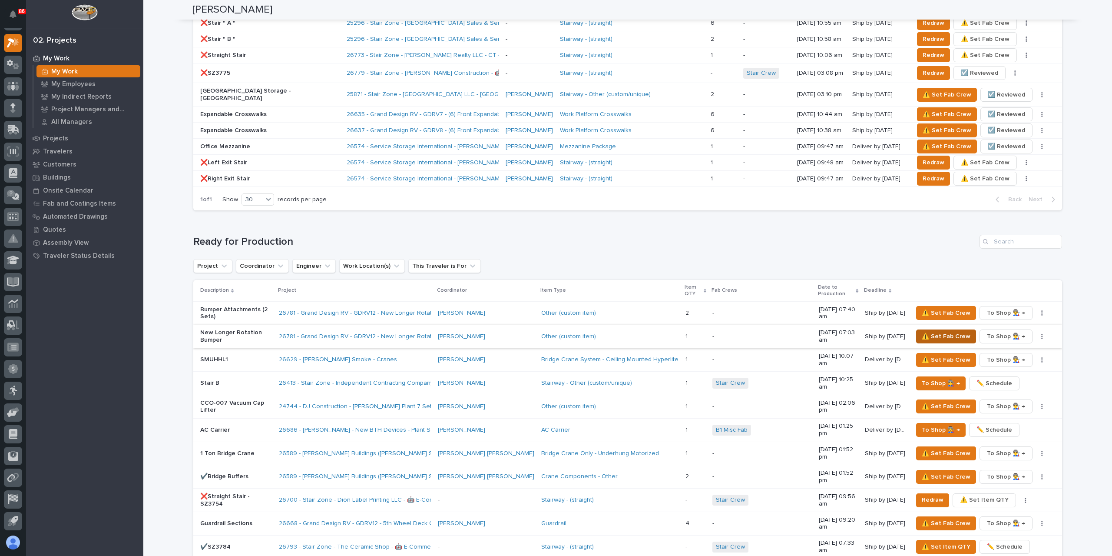
click at [946, 331] on span "⚠️ Set Fab Crew" at bounding box center [946, 336] width 49 height 10
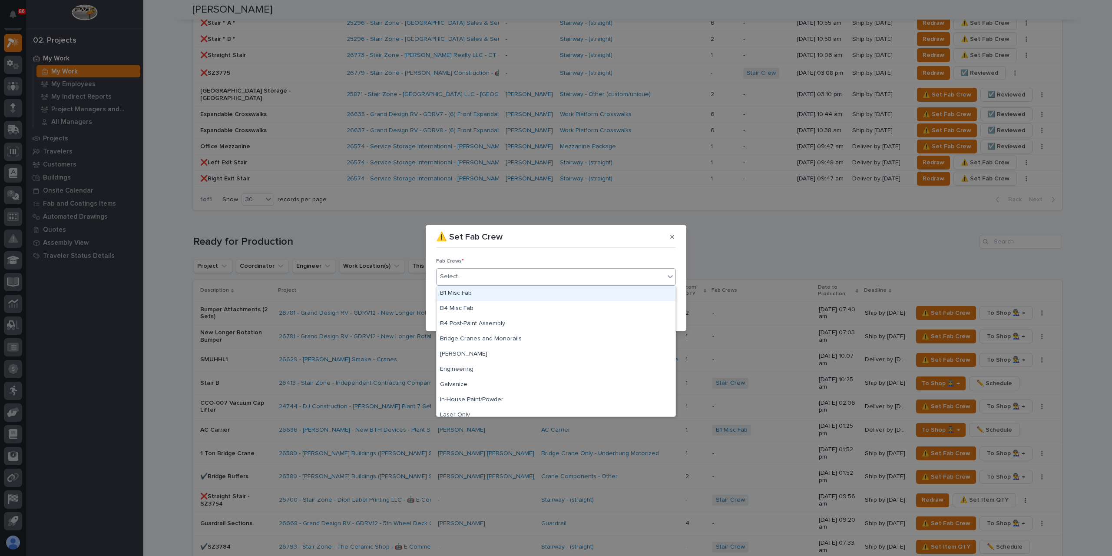
click at [533, 280] on div "Select..." at bounding box center [551, 276] width 228 height 14
click at [486, 293] on div "B1 Misc Fab" at bounding box center [556, 293] width 239 height 15
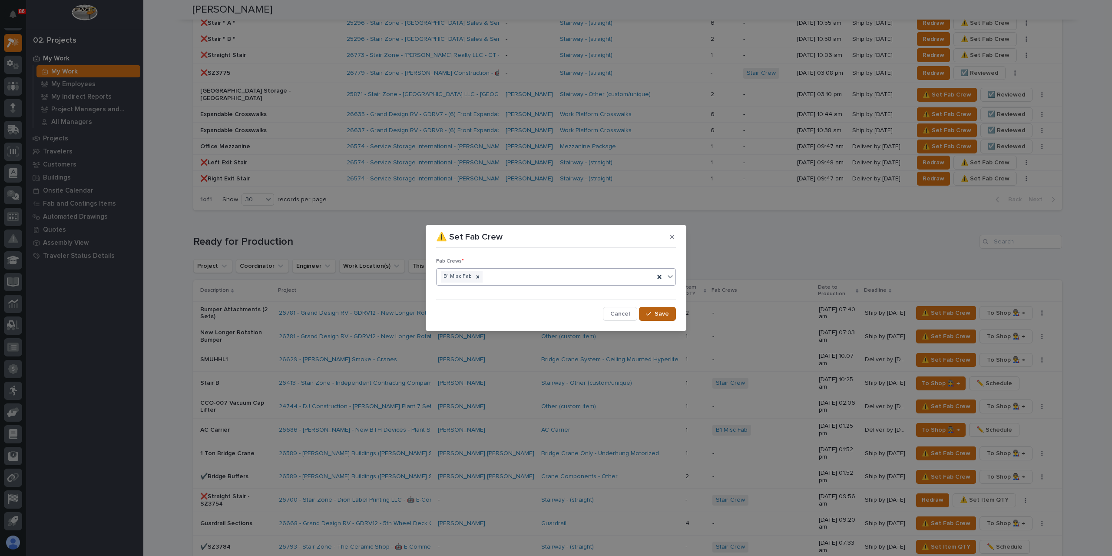
click at [657, 317] on span "Save" at bounding box center [662, 314] width 14 height 8
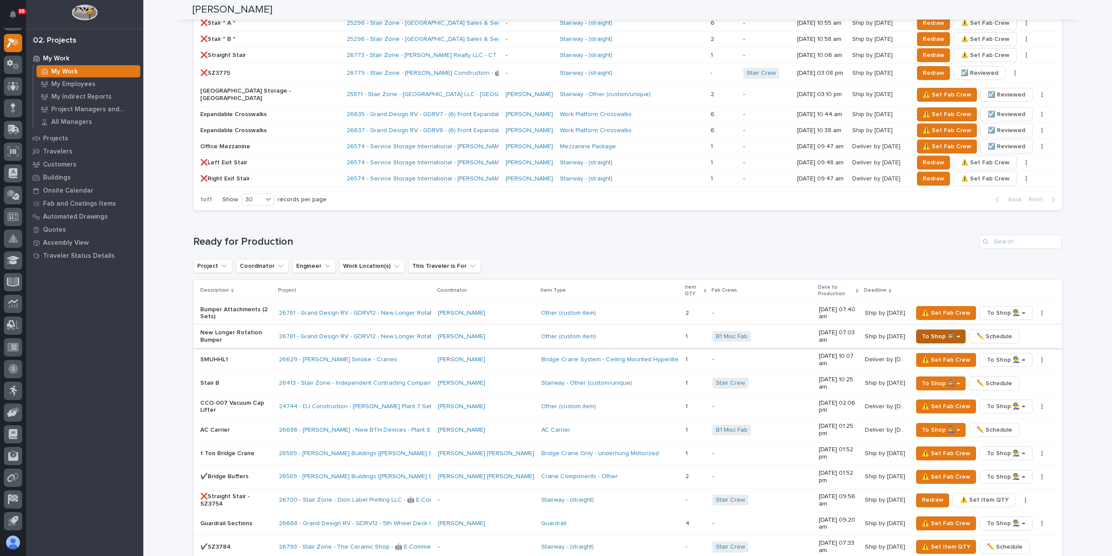
click at [937, 331] on span "To Shop 👨‍🏭 →" at bounding box center [941, 336] width 38 height 10
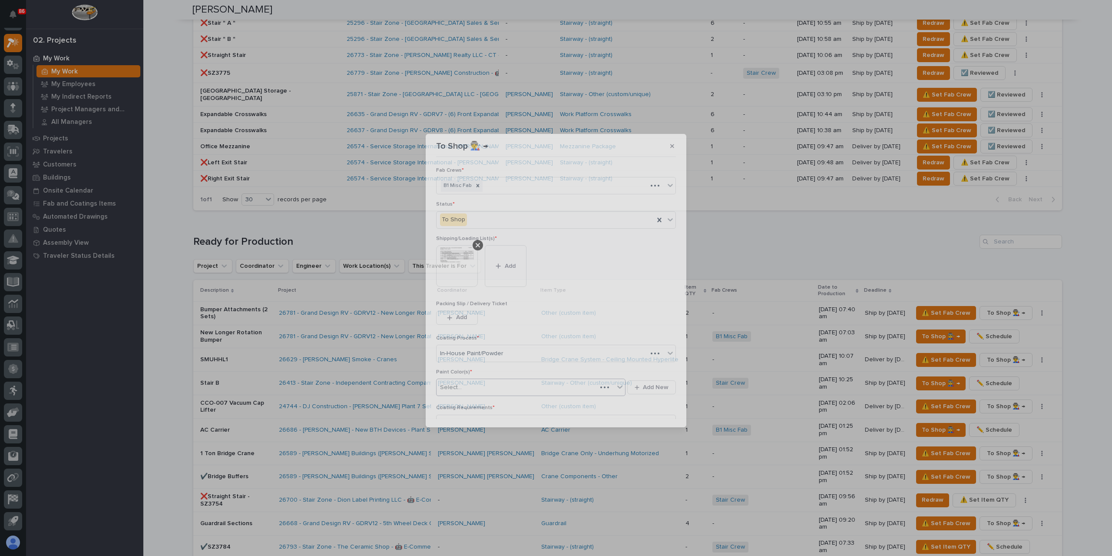
click at [487, 382] on div "Select..." at bounding box center [517, 387] width 160 height 14
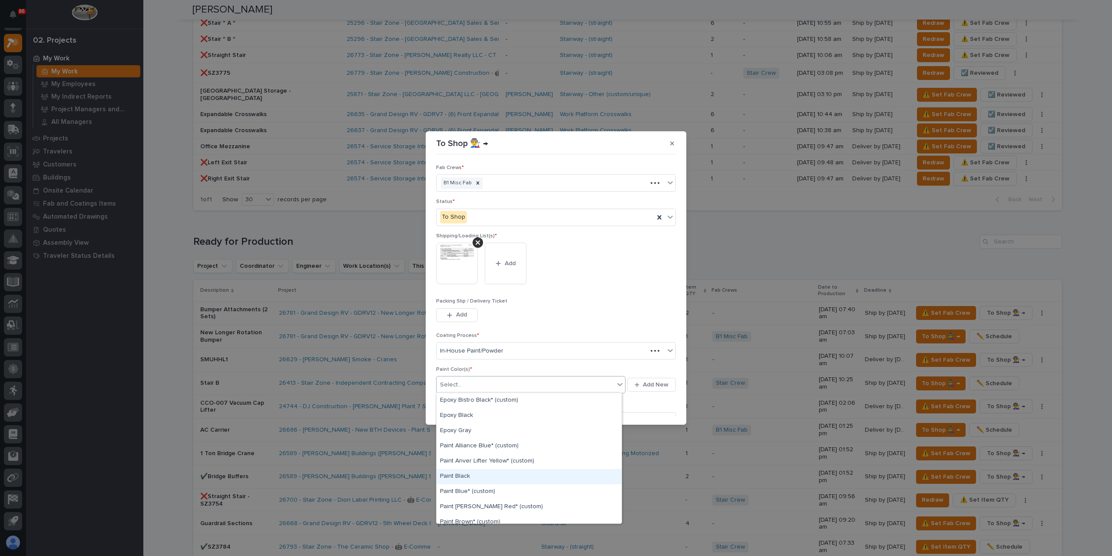
click at [471, 474] on div "Paint Black" at bounding box center [529, 476] width 185 height 15
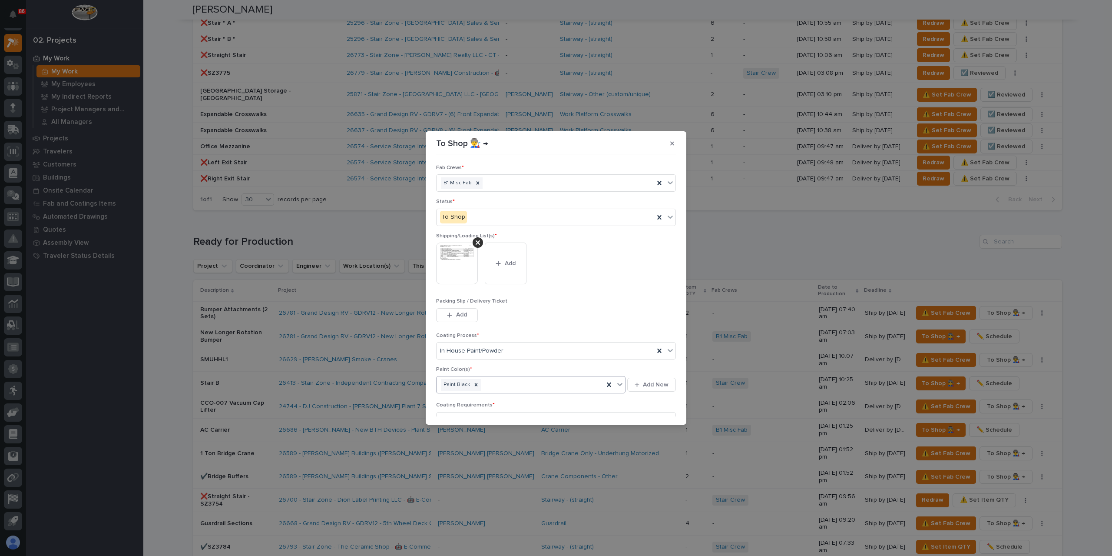
click at [658, 453] on span "Save" at bounding box center [662, 457] width 14 height 8
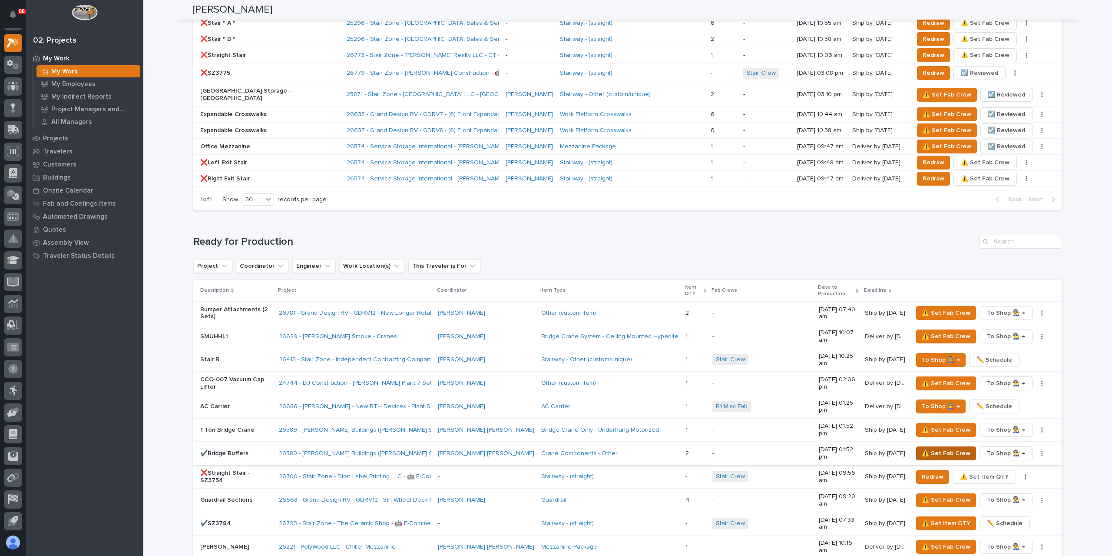
click at [932, 448] on span "⚠️ Set Fab Crew" at bounding box center [946, 453] width 49 height 10
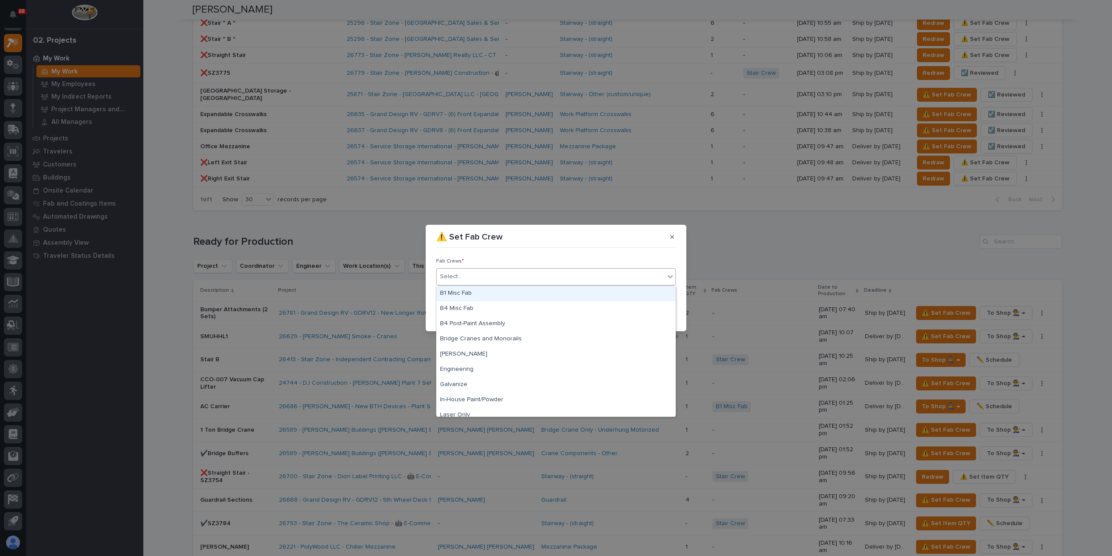
click at [471, 275] on div "Select..." at bounding box center [551, 276] width 228 height 14
click at [473, 293] on div "B1 Misc Fab" at bounding box center [556, 293] width 239 height 15
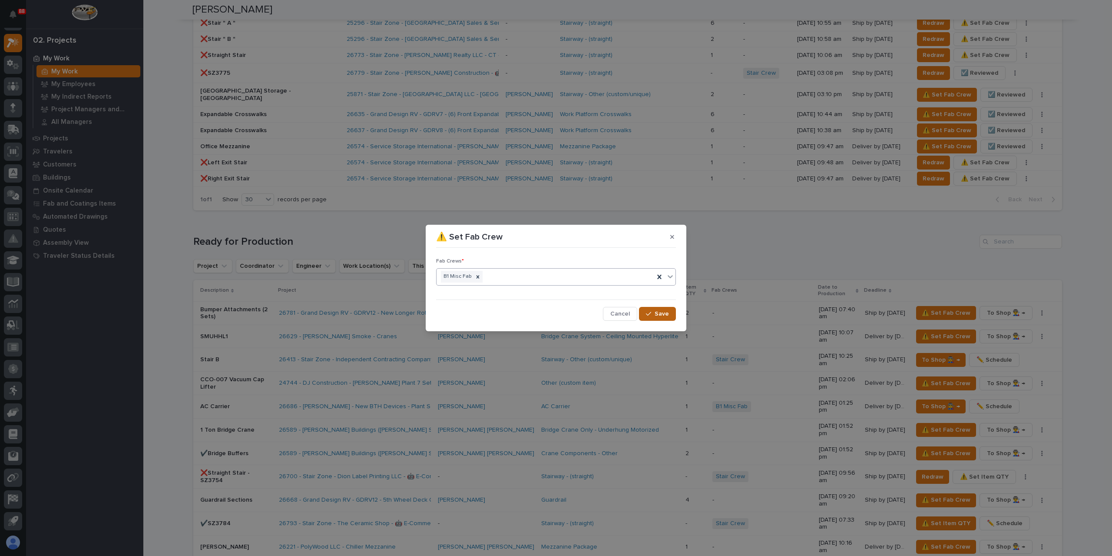
click at [659, 309] on button "Save" at bounding box center [657, 314] width 37 height 14
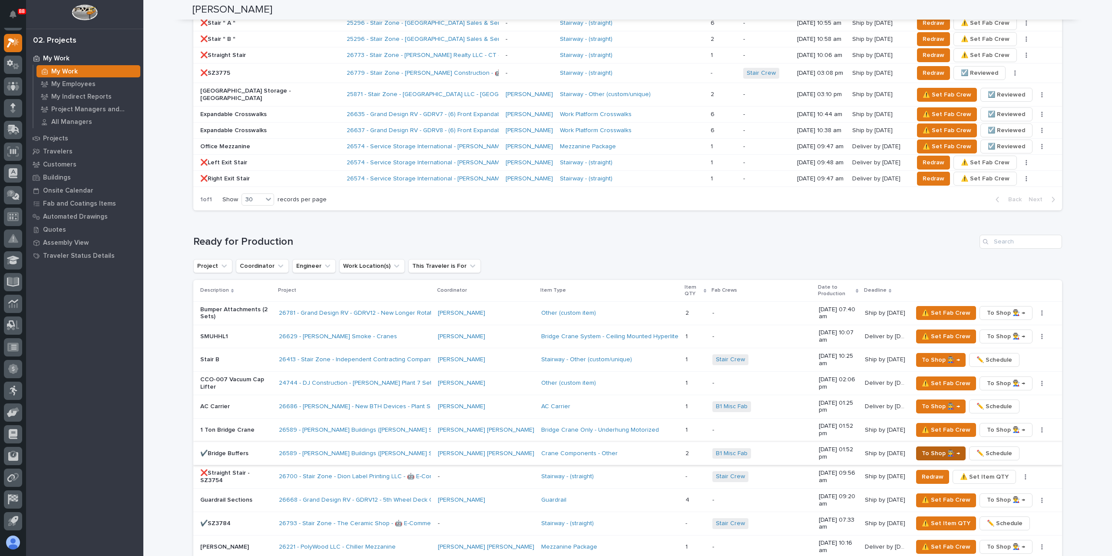
click at [930, 448] on span "To Shop 👨‍🏭 →" at bounding box center [941, 453] width 38 height 10
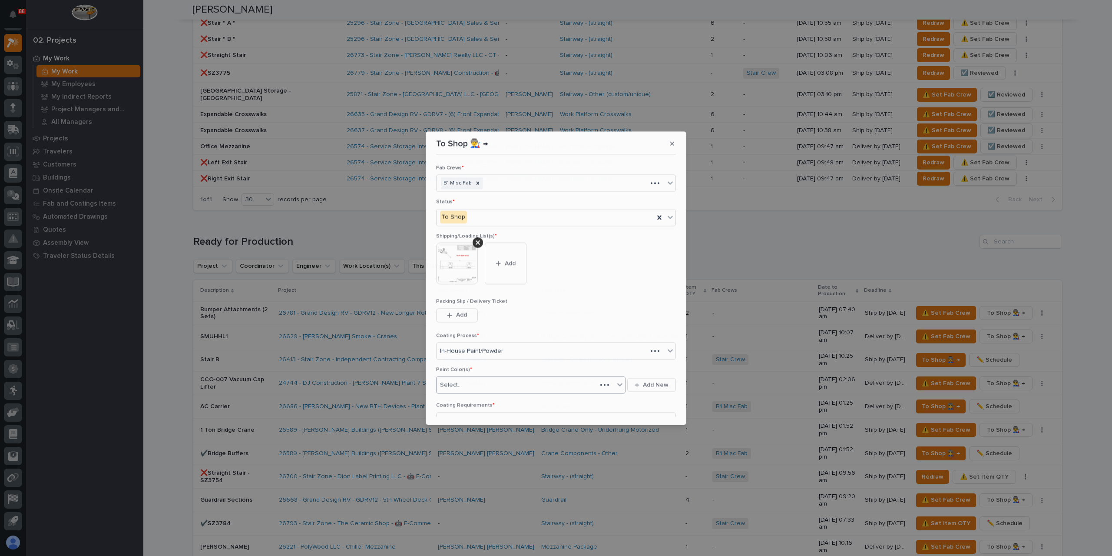
click at [462, 385] on div "Select..." at bounding box center [517, 384] width 160 height 14
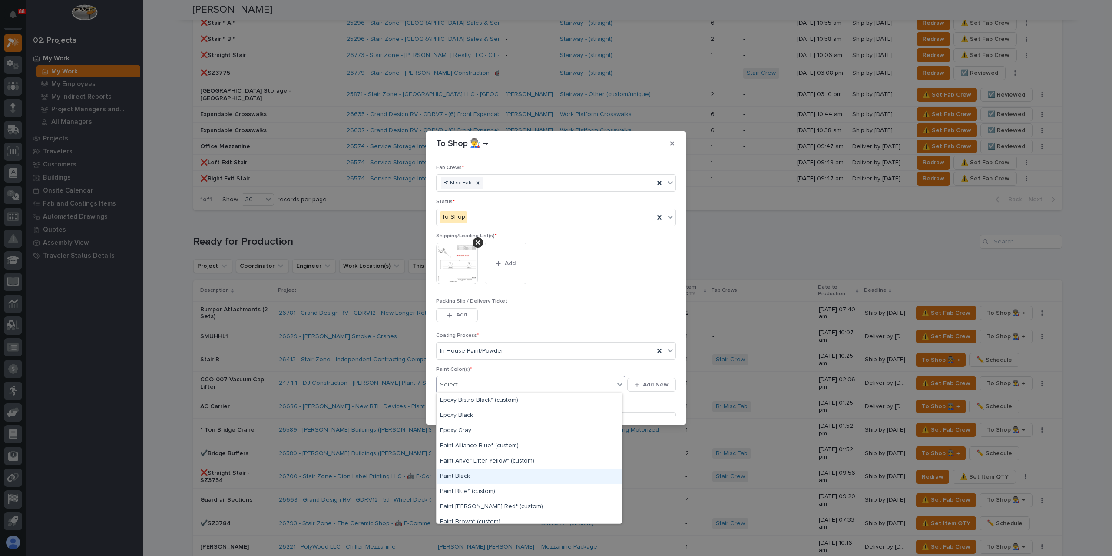
click at [462, 478] on div "Paint Black" at bounding box center [529, 476] width 185 height 15
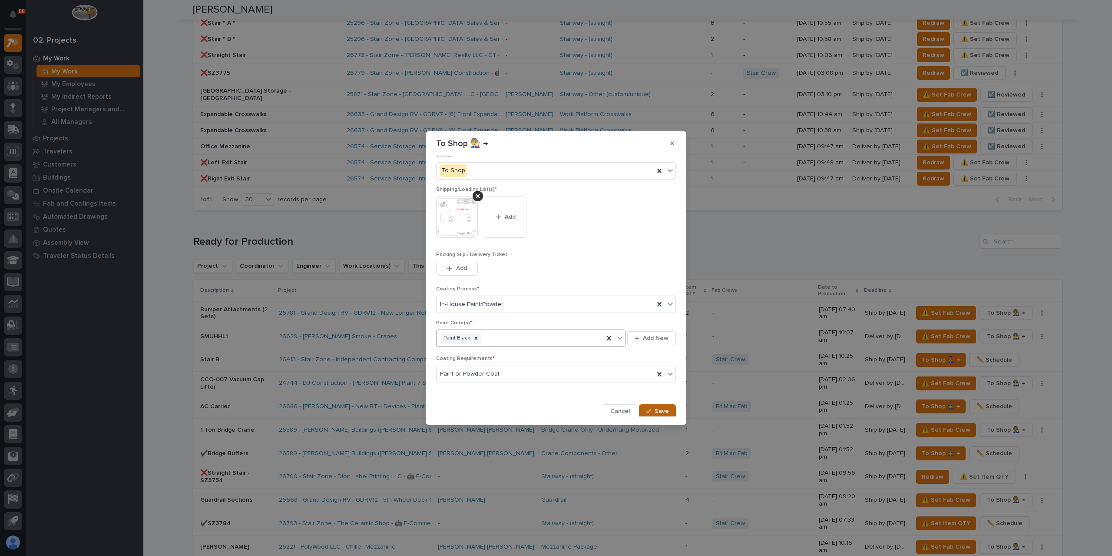
click at [650, 404] on button "Save" at bounding box center [657, 411] width 37 height 14
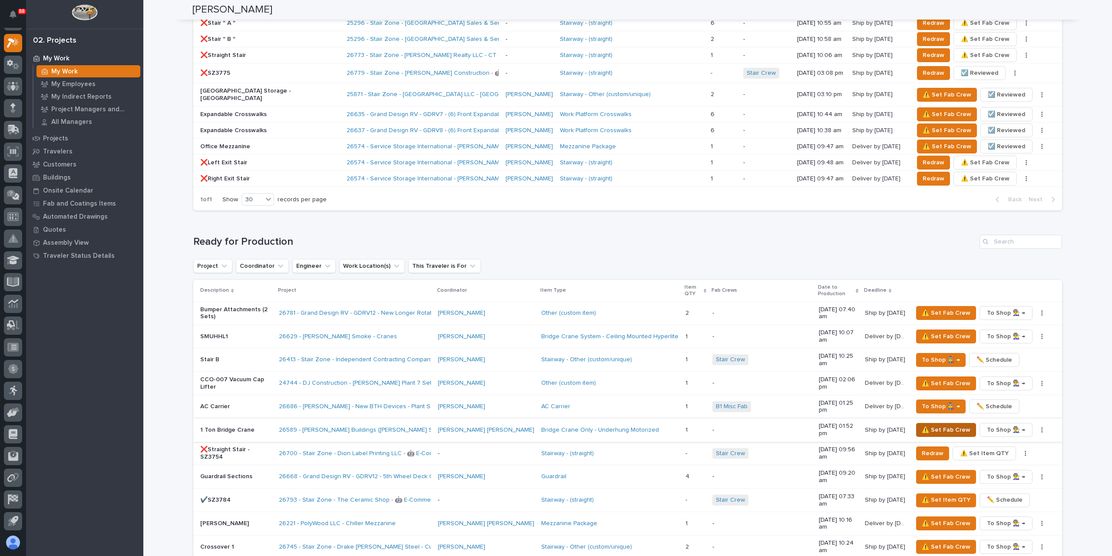
click at [933, 424] on span "⚠️ Set Fab Crew" at bounding box center [946, 429] width 49 height 10
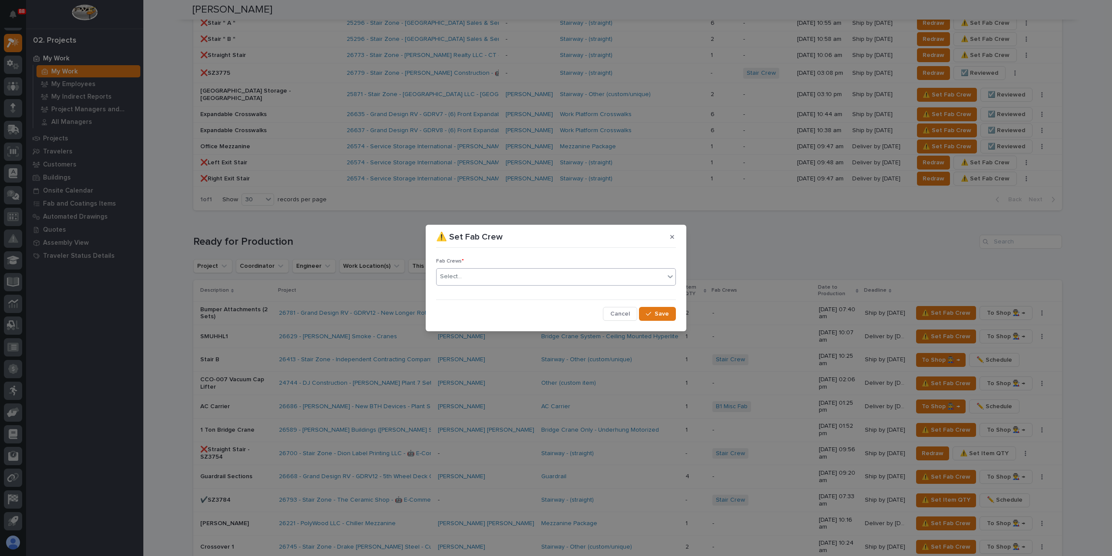
click at [474, 278] on div "Select..." at bounding box center [551, 276] width 228 height 14
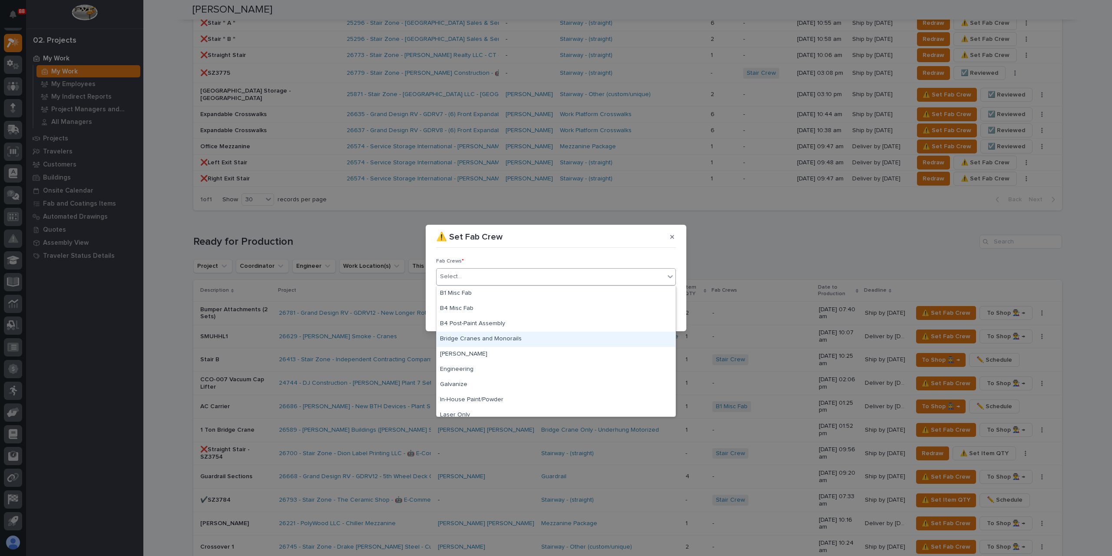
click at [482, 334] on div "Bridge Cranes and Monorails" at bounding box center [556, 338] width 239 height 15
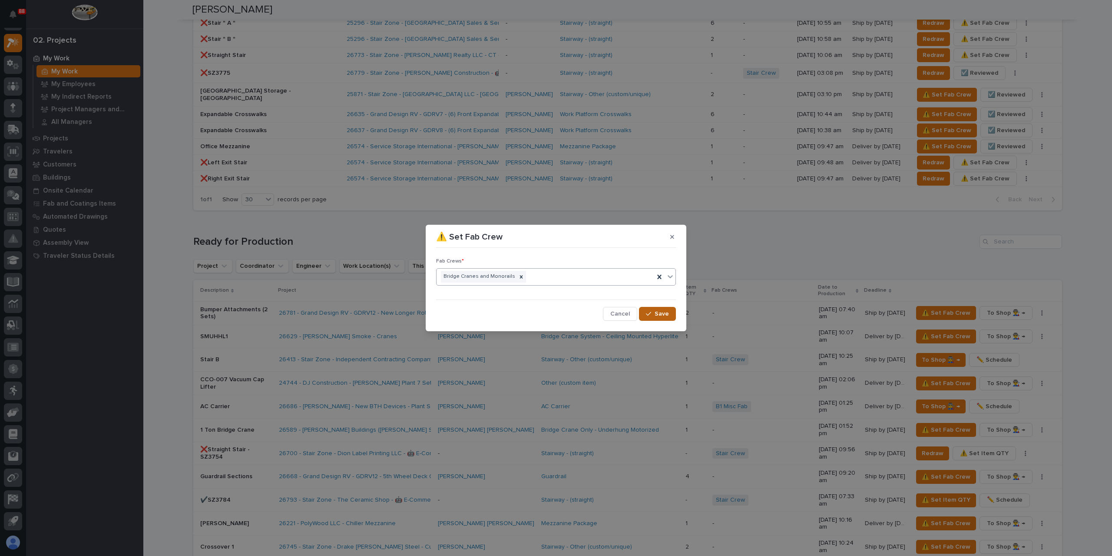
click at [672, 307] on button "Save" at bounding box center [657, 314] width 37 height 14
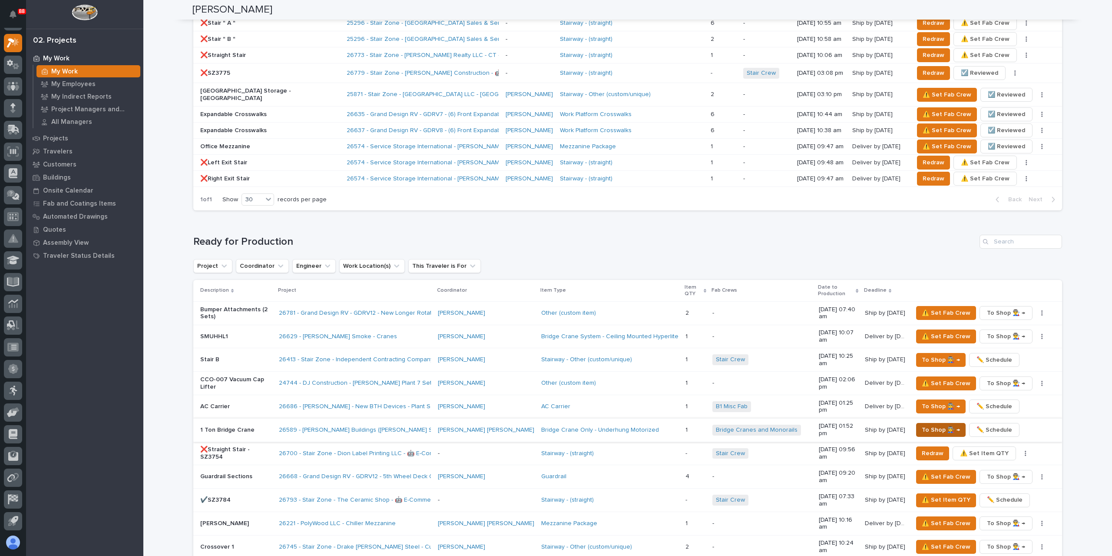
click at [941, 424] on span "To Shop 👨‍🏭 →" at bounding box center [941, 429] width 38 height 10
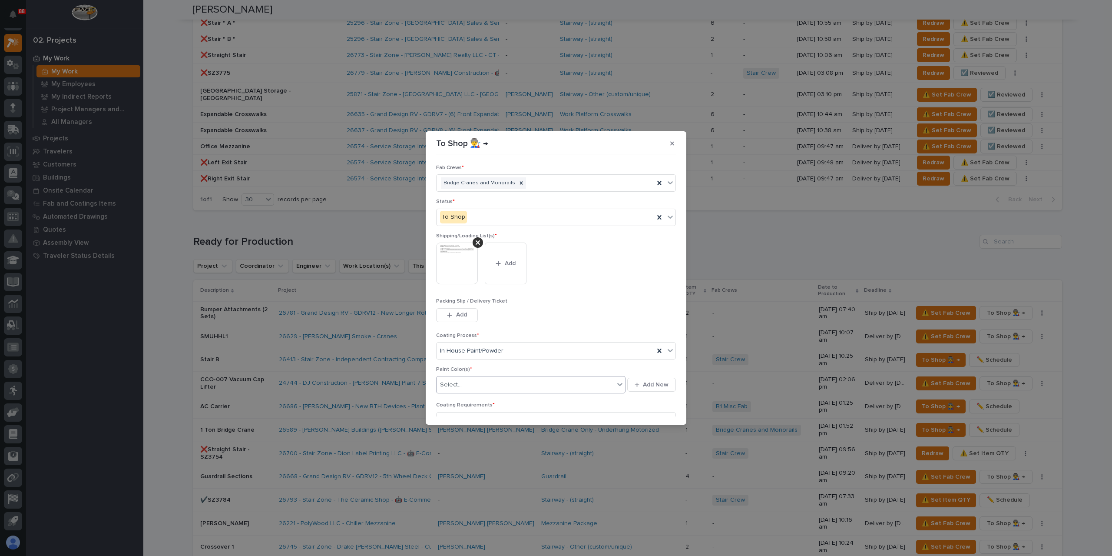
click at [472, 385] on div "Select..." at bounding box center [526, 384] width 178 height 14
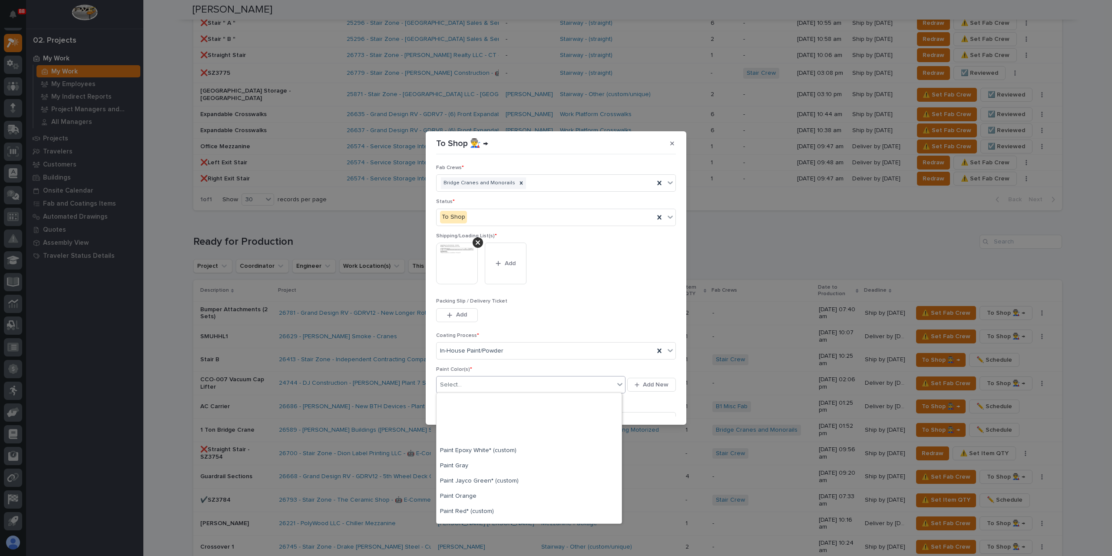
scroll to position [174, 0]
drag, startPoint x: 463, startPoint y: 483, endPoint x: 465, endPoint y: 488, distance: 5.1
click at [462, 483] on div "Paint Epoxy White* (custom) Paint Gray Paint Jayco Green* (custom) Paint Orange…" at bounding box center [529, 458] width 185 height 130
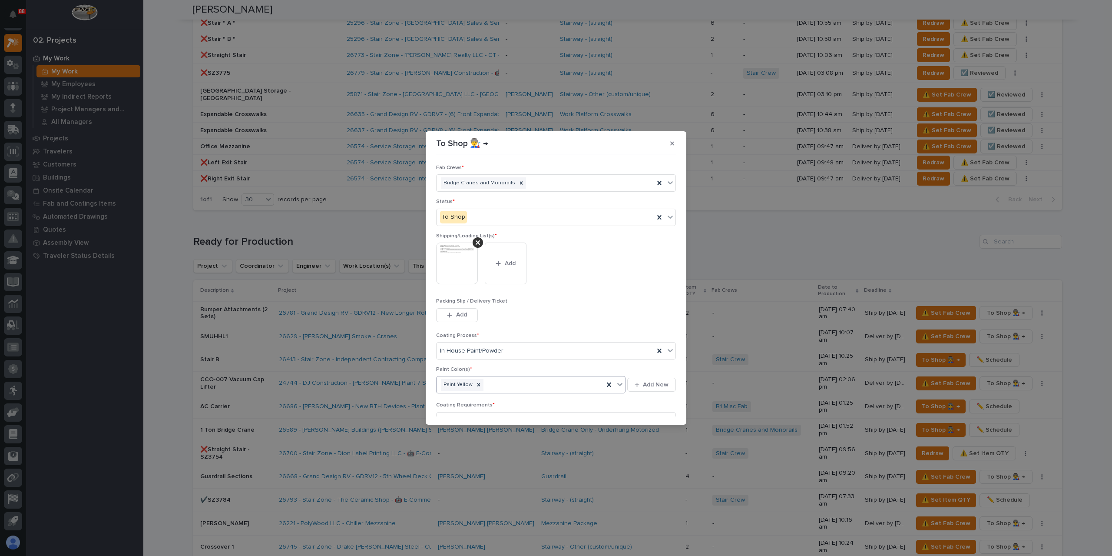
click at [641, 450] on button "Save" at bounding box center [657, 457] width 37 height 14
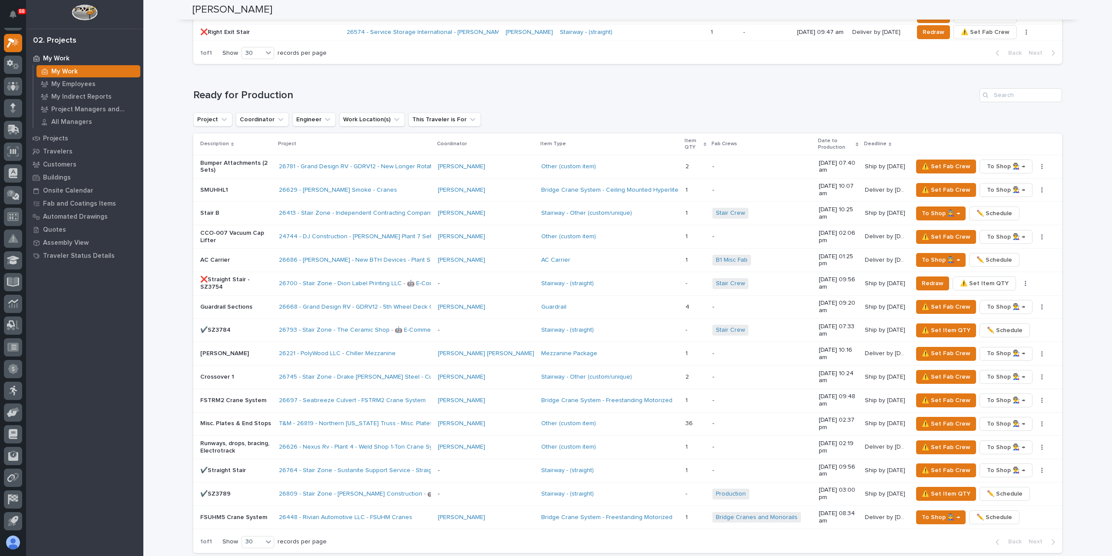
scroll to position [956, 0]
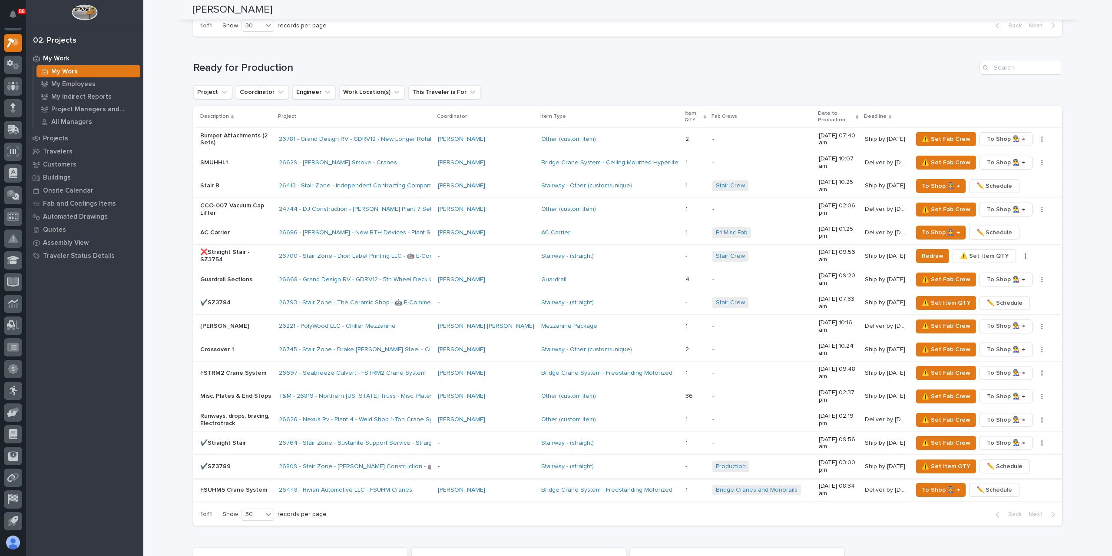
click at [993, 461] on span "✏️ Schedule" at bounding box center [1005, 466] width 36 height 10
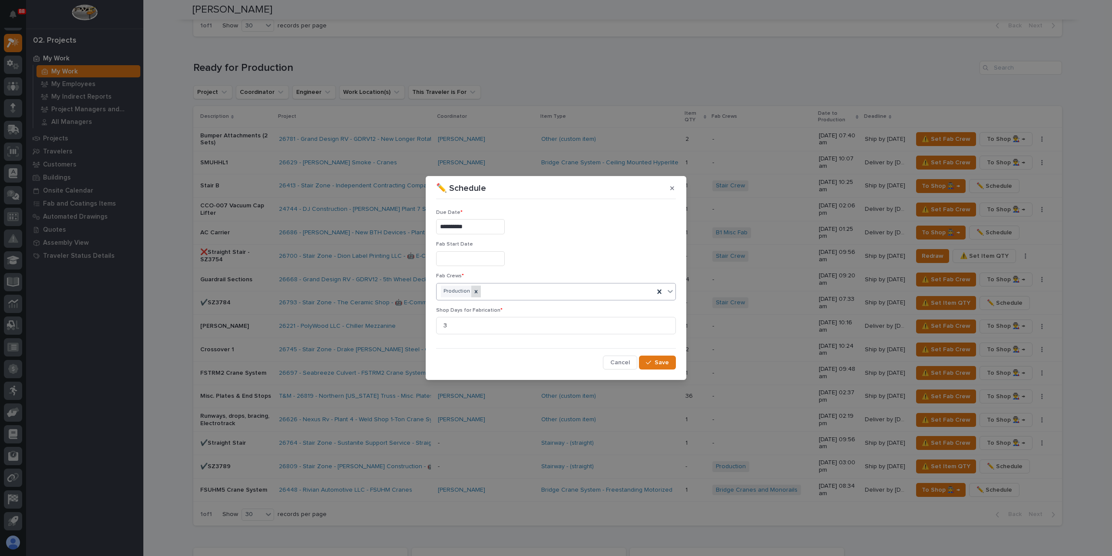
click at [475, 290] on icon at bounding box center [476, 291] width 3 height 3
click at [497, 297] on div "Select..." at bounding box center [551, 291] width 228 height 14
click at [664, 358] on span "Save" at bounding box center [662, 362] width 14 height 8
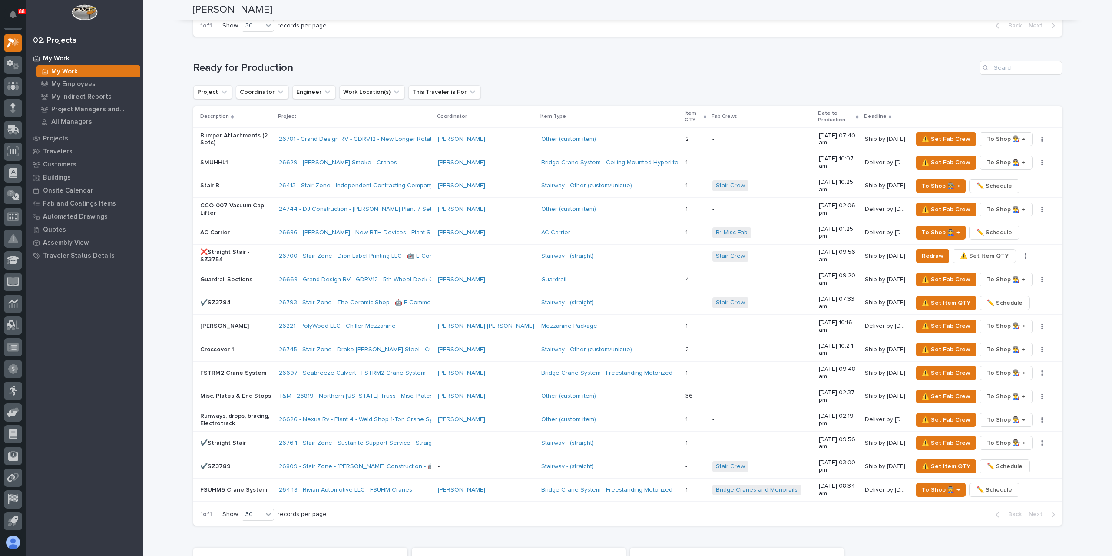
click at [230, 132] on p "Bumper Attachments (2 Sets)" at bounding box center [236, 139] width 72 height 15
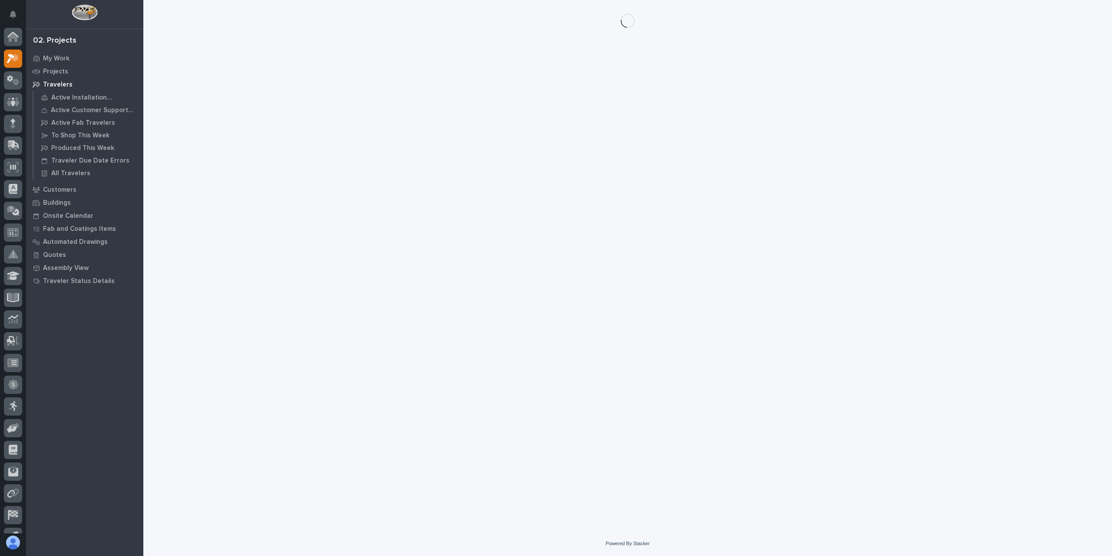
scroll to position [16, 0]
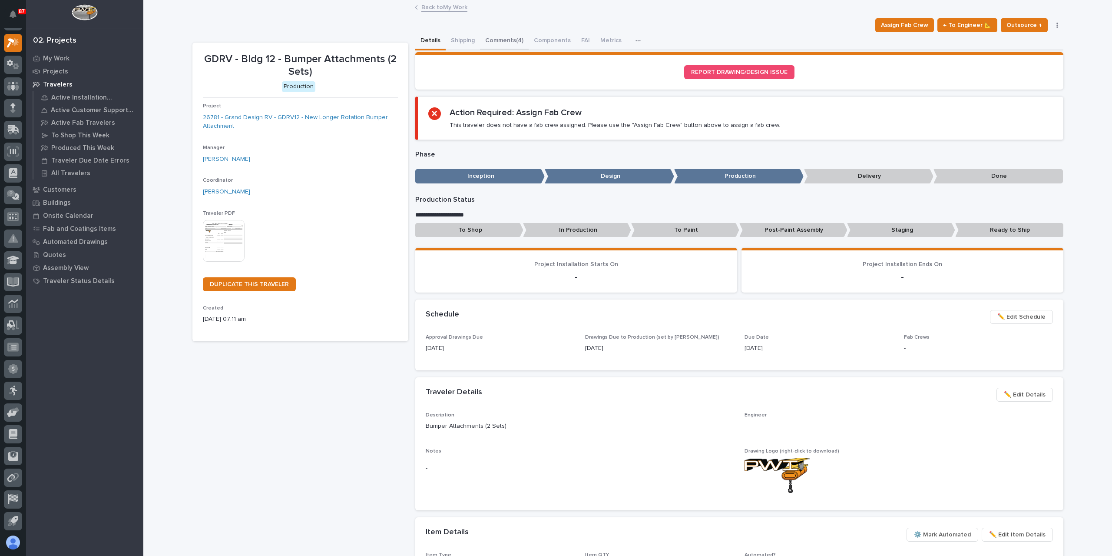
click at [491, 44] on button "Comments (4)" at bounding box center [504, 41] width 49 height 18
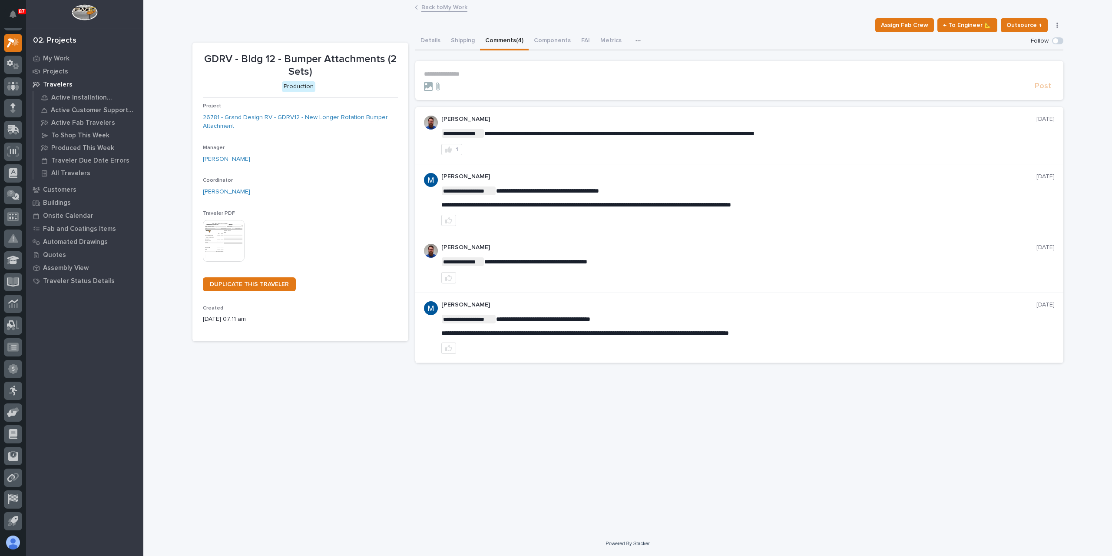
click at [487, 75] on p "**********" at bounding box center [739, 73] width 631 height 7
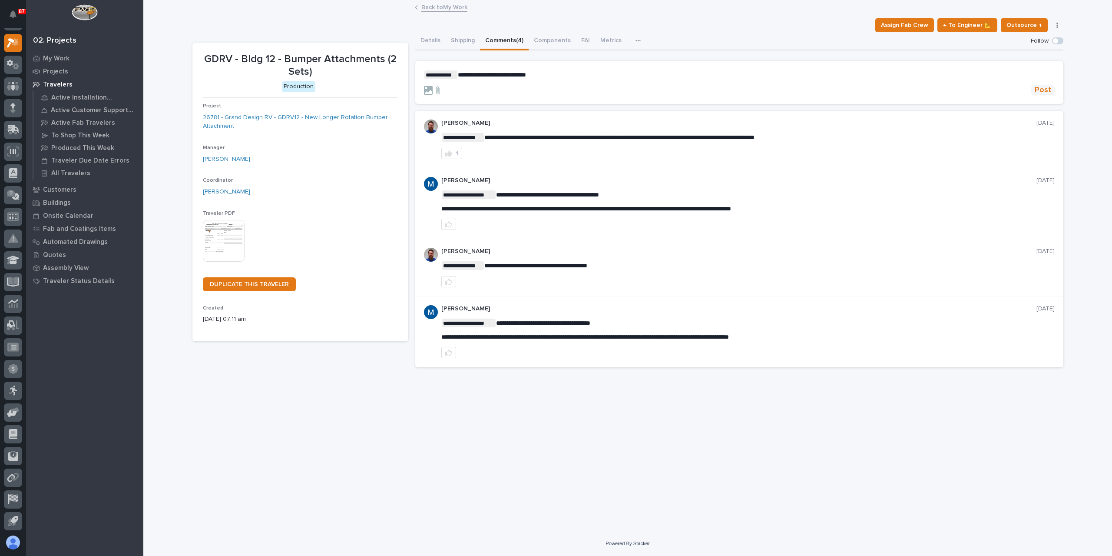
click at [1043, 89] on span "Post" at bounding box center [1043, 90] width 17 height 10
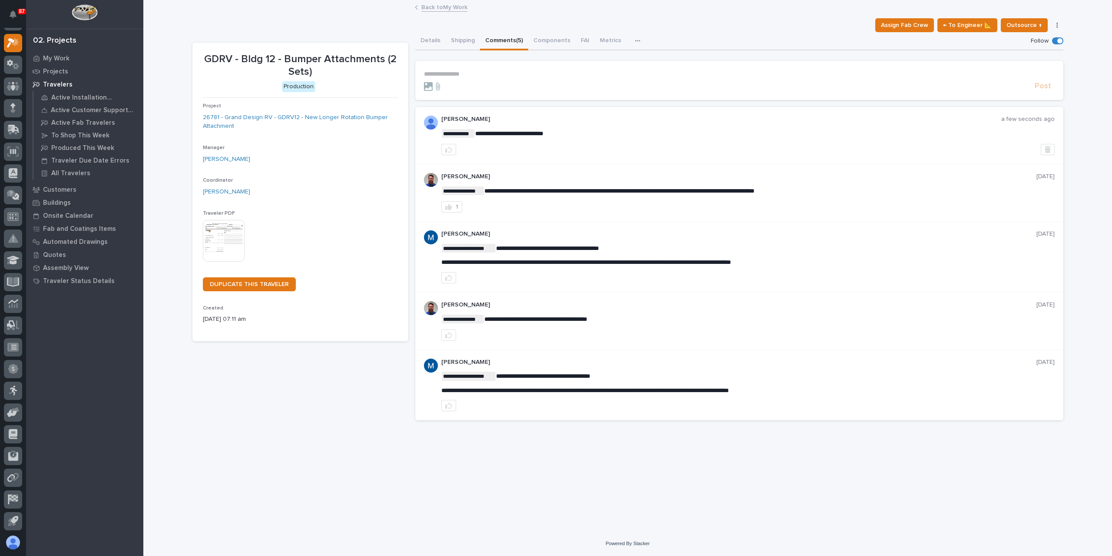
click at [452, 7] on link "Back to My Work" at bounding box center [444, 7] width 46 height 10
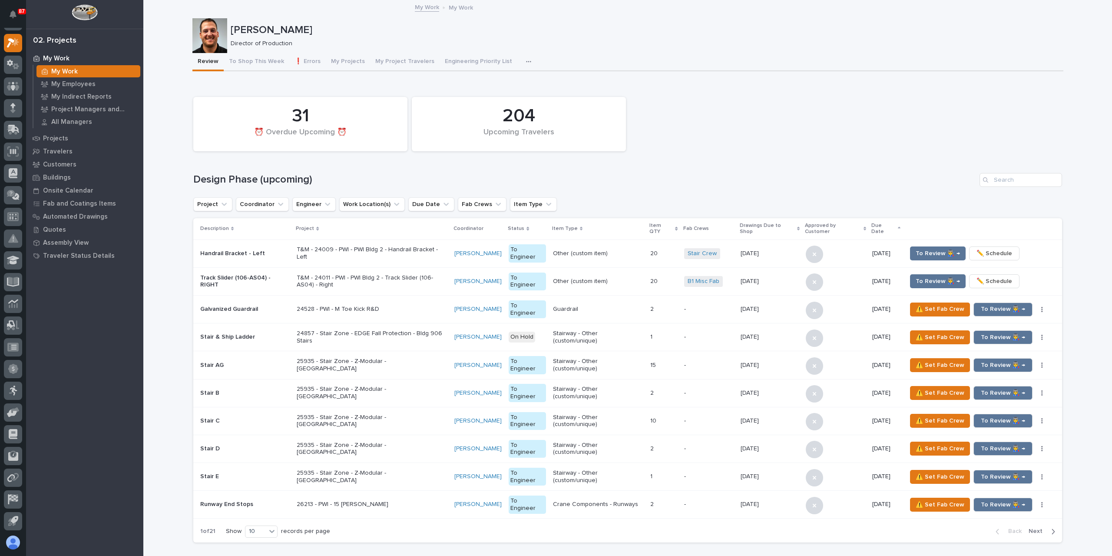
scroll to position [582, 0]
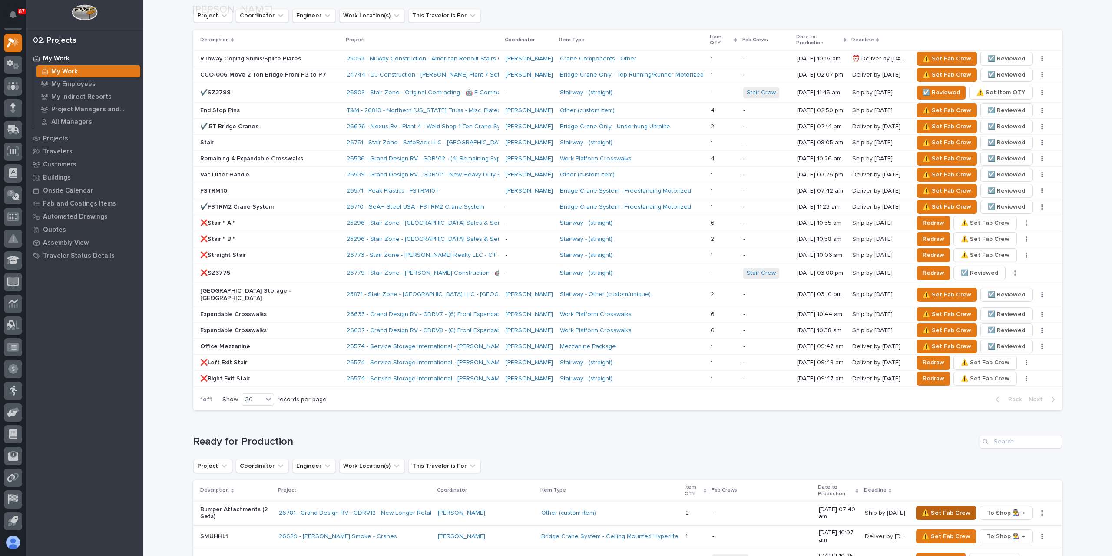
click at [943, 507] on span "⚠️ Set Fab Crew" at bounding box center [946, 512] width 49 height 10
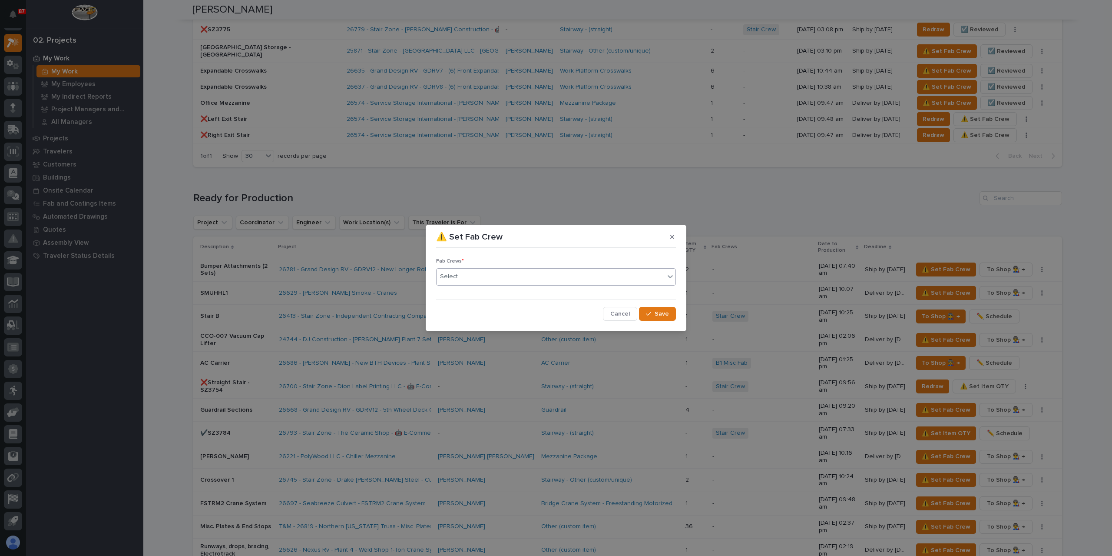
click at [507, 275] on div "Select..." at bounding box center [551, 276] width 228 height 14
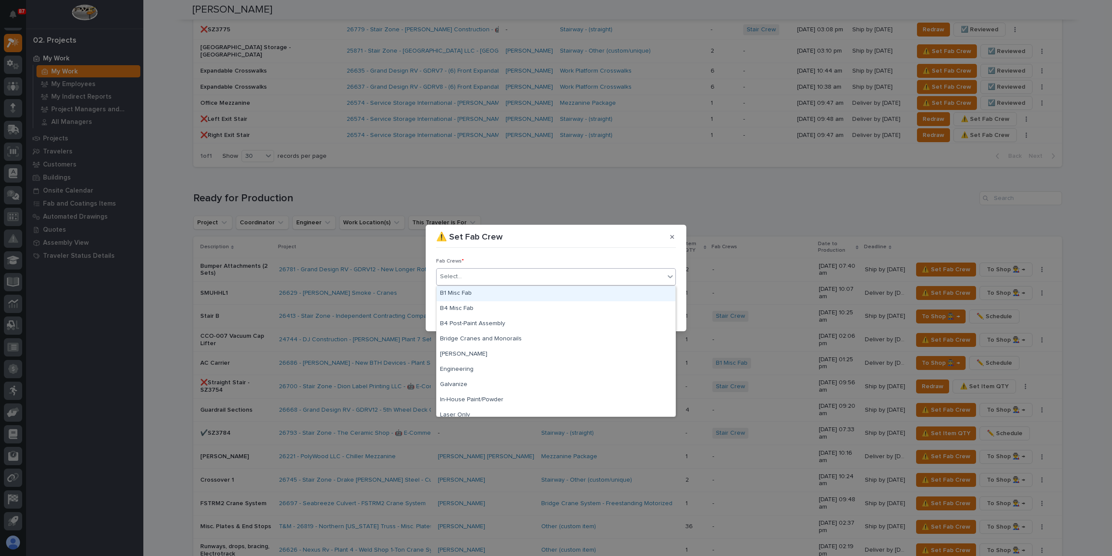
click at [475, 295] on div "B1 Misc Fab" at bounding box center [556, 293] width 239 height 15
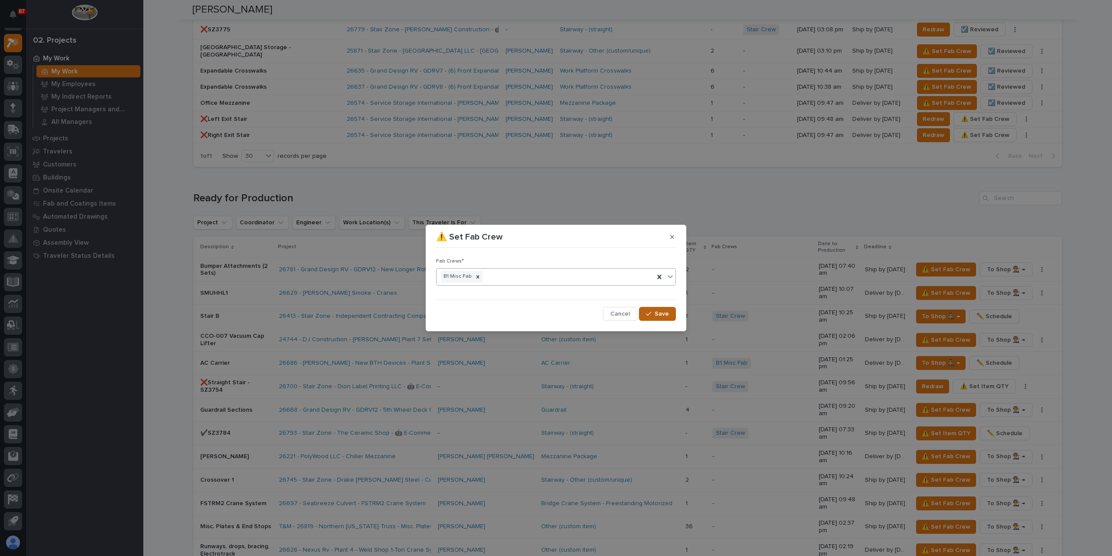
click at [669, 307] on button "Save" at bounding box center [657, 314] width 37 height 14
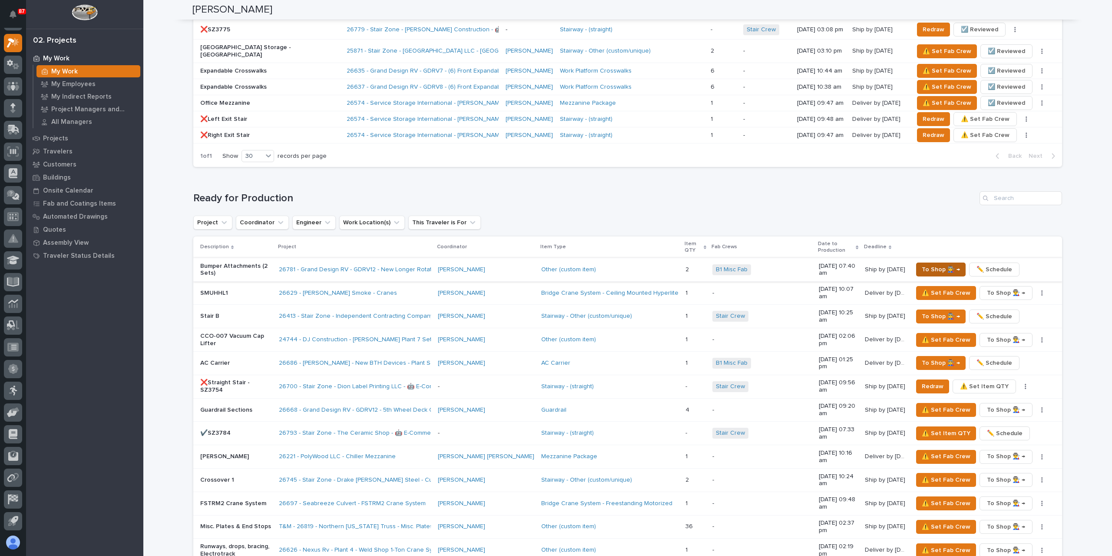
click at [937, 264] on span "To Shop 👨‍🏭 →" at bounding box center [941, 269] width 38 height 10
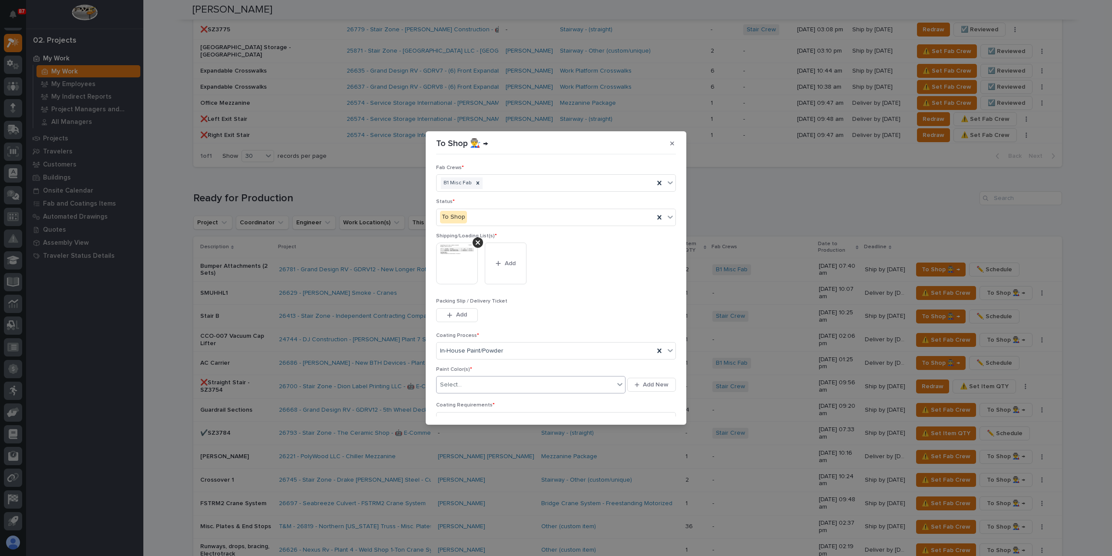
click at [468, 388] on div "Select..." at bounding box center [526, 384] width 178 height 14
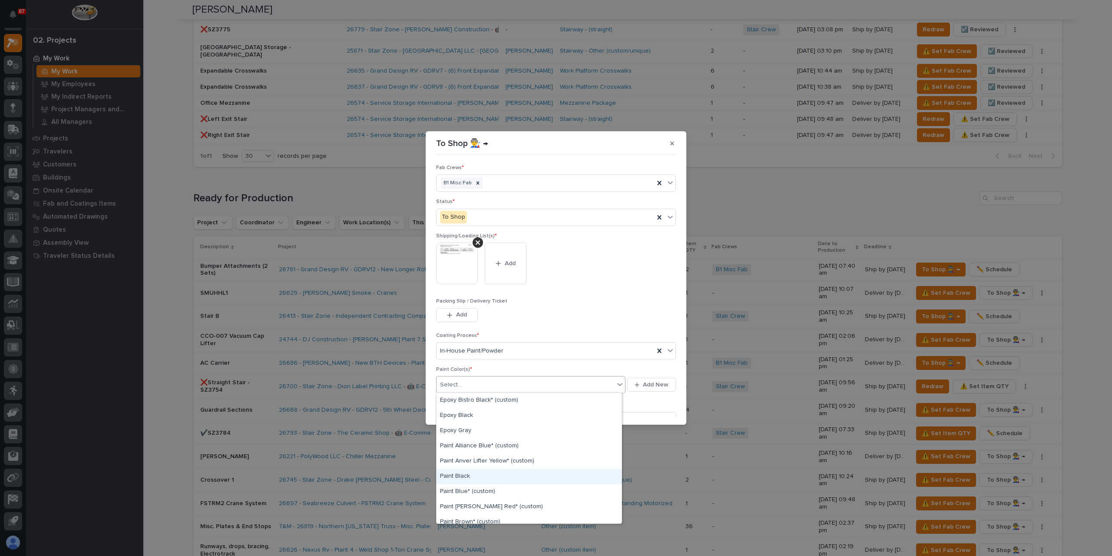
click at [468, 470] on div "Paint Black" at bounding box center [529, 476] width 185 height 15
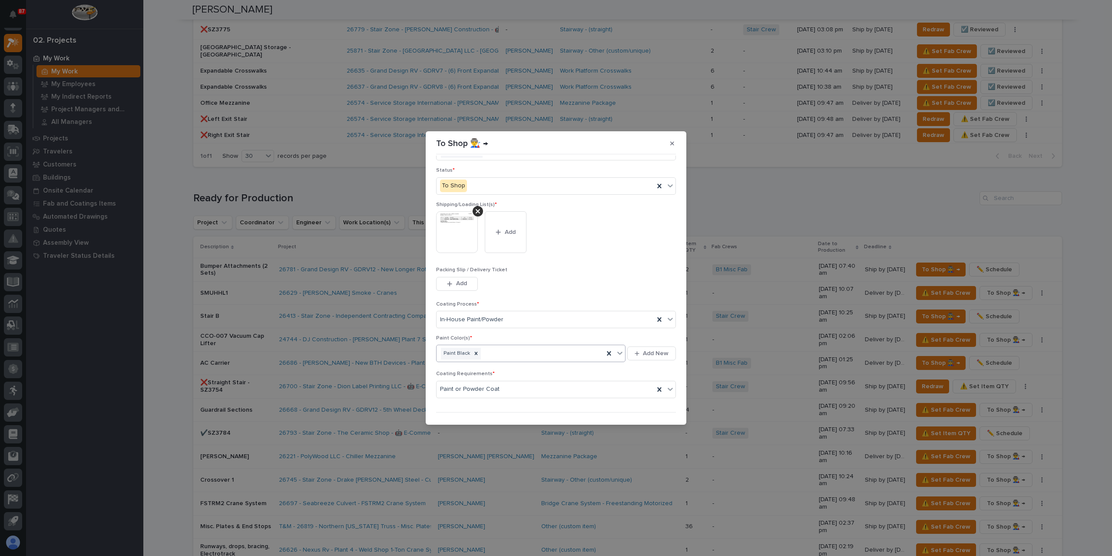
scroll to position [46, 0]
click at [651, 408] on div "button" at bounding box center [650, 411] width 9 height 6
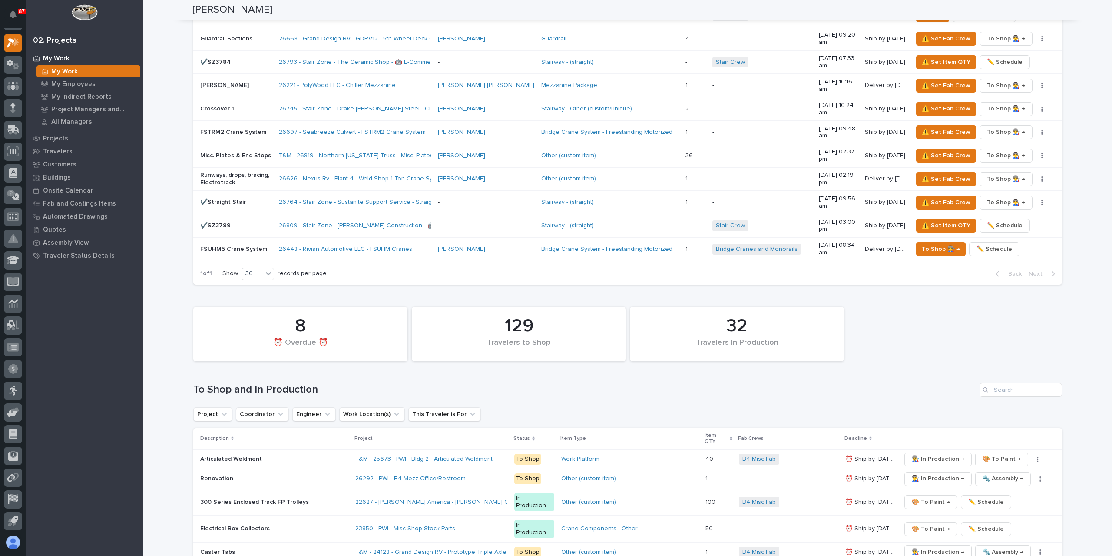
scroll to position [1347, 0]
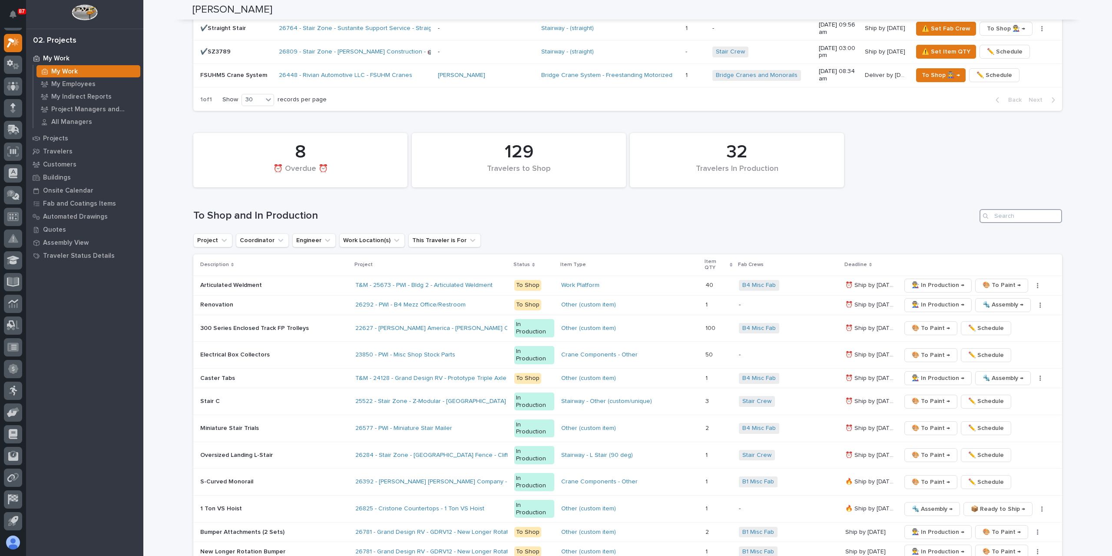
click at [1001, 209] on input "Search" at bounding box center [1021, 216] width 83 height 14
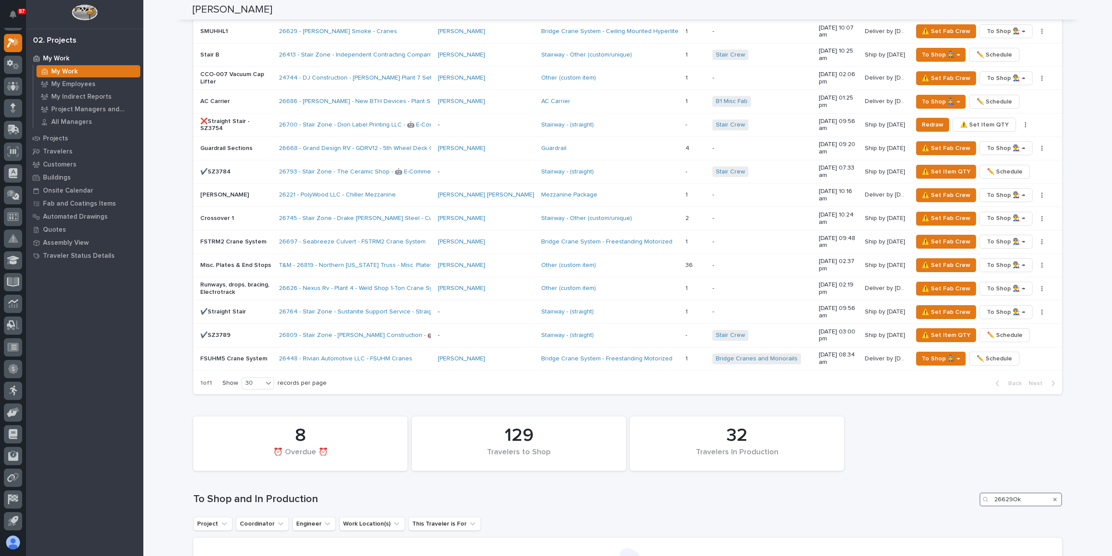
scroll to position [1082, 0]
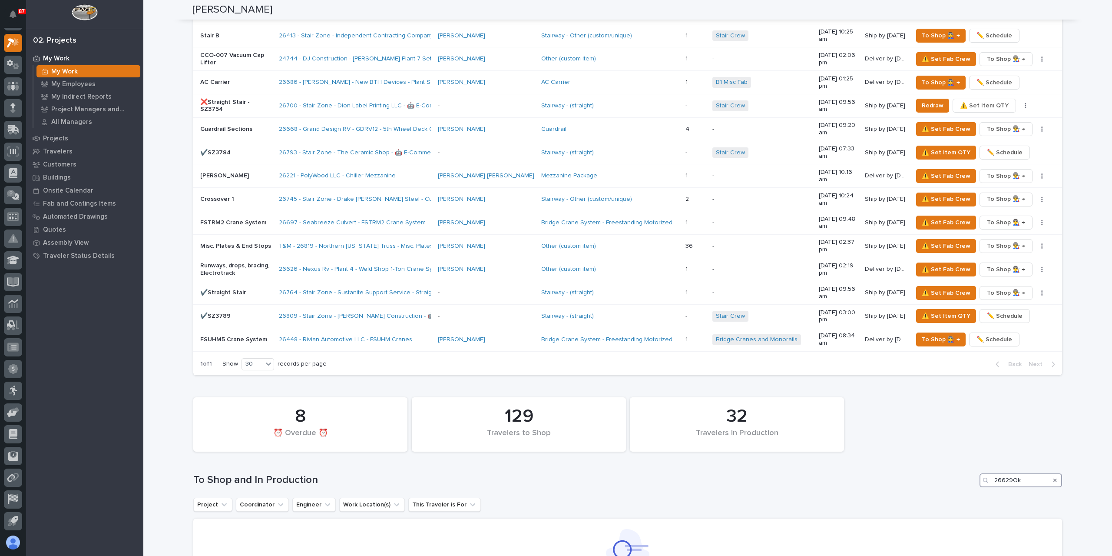
type input "26629Ok"
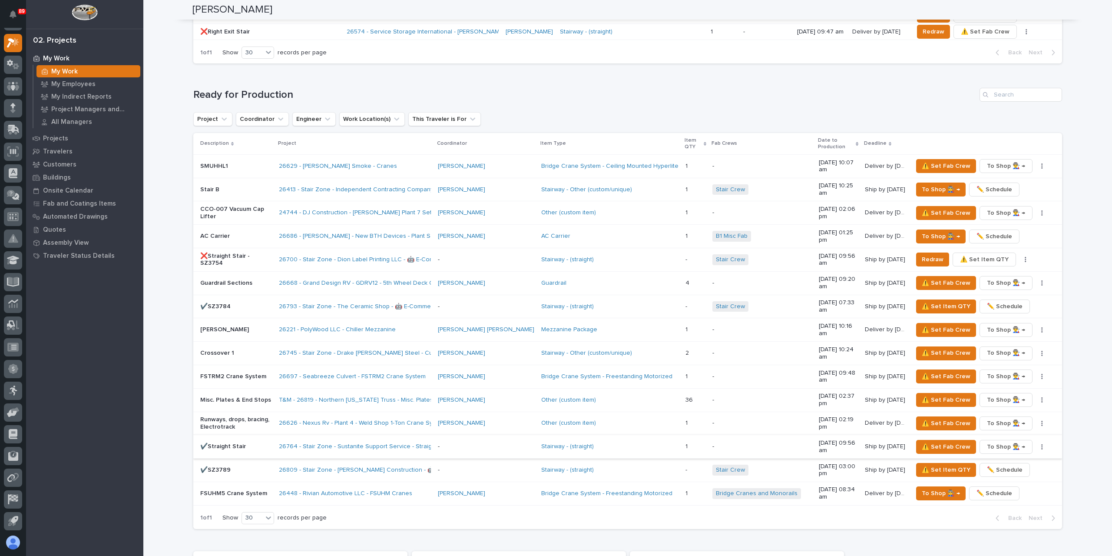
scroll to position [912, 0]
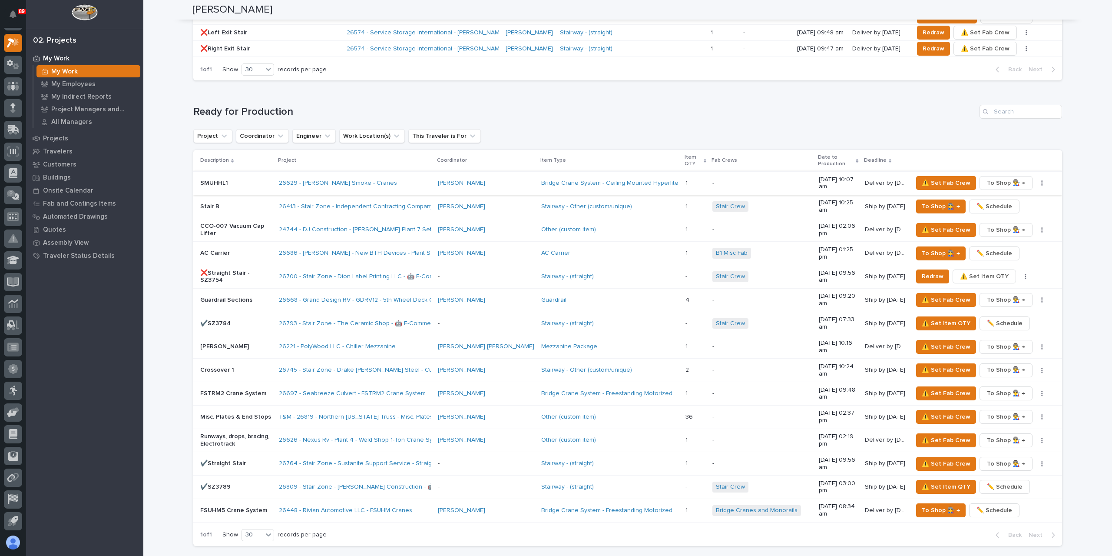
click at [1041, 180] on button "button" at bounding box center [1042, 183] width 12 height 6
click at [1005, 192] on span "✏️ Schedule" at bounding box center [1010, 197] width 36 height 10
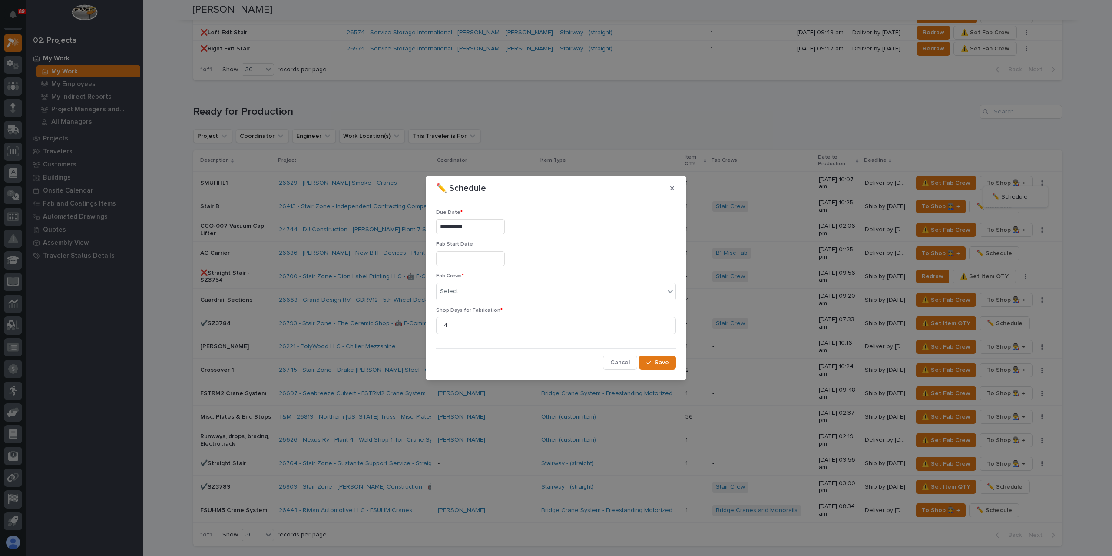
click at [482, 229] on input "**********" at bounding box center [470, 226] width 69 height 15
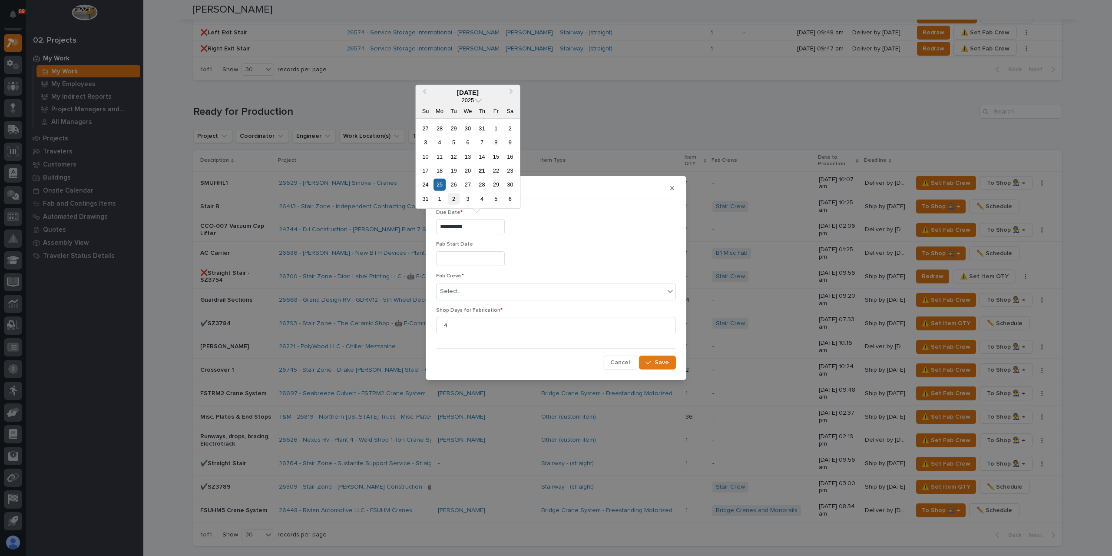
click at [449, 198] on div "2" at bounding box center [454, 199] width 12 height 12
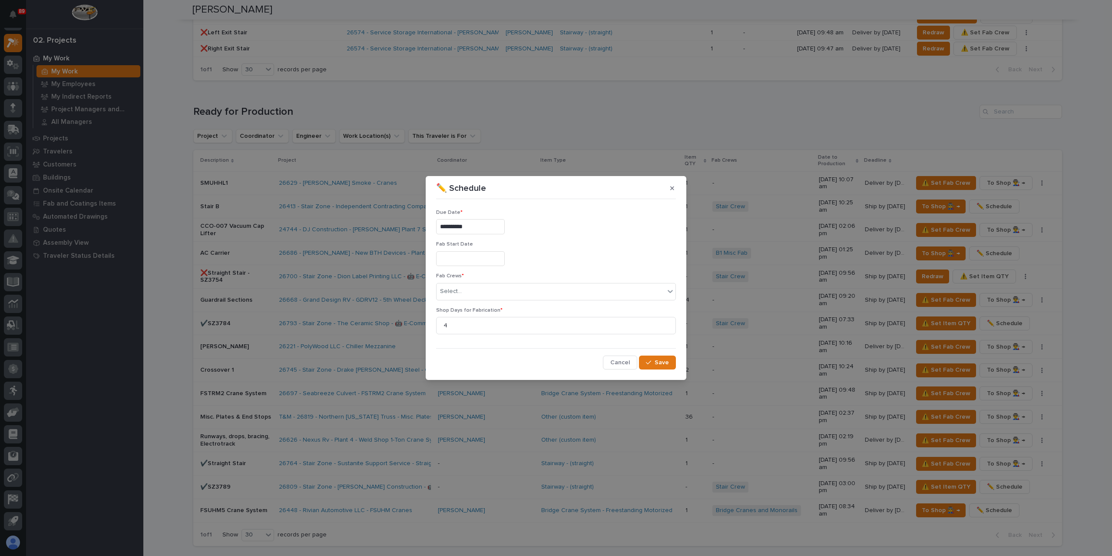
type input "**********"
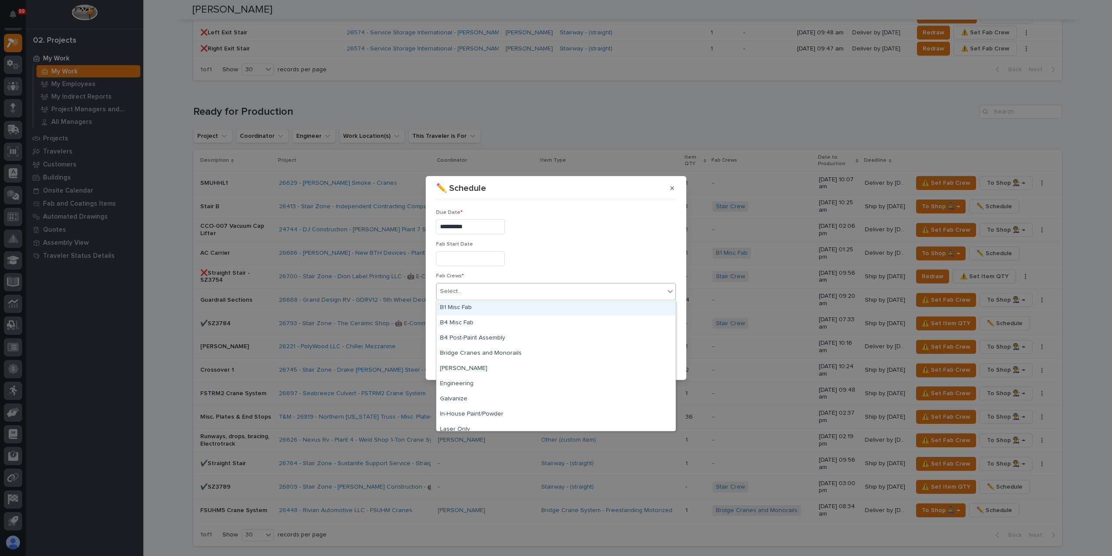
click at [486, 291] on div "Select..." at bounding box center [551, 291] width 228 height 14
click at [486, 309] on div "B1 Misc Fab" at bounding box center [556, 307] width 239 height 15
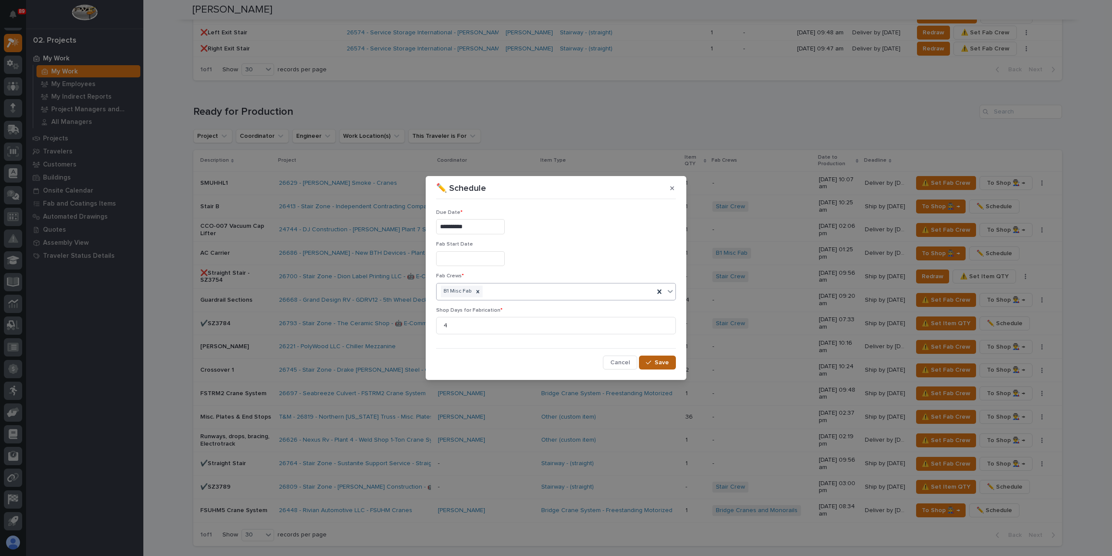
click at [672, 366] on button "Save" at bounding box center [657, 362] width 37 height 14
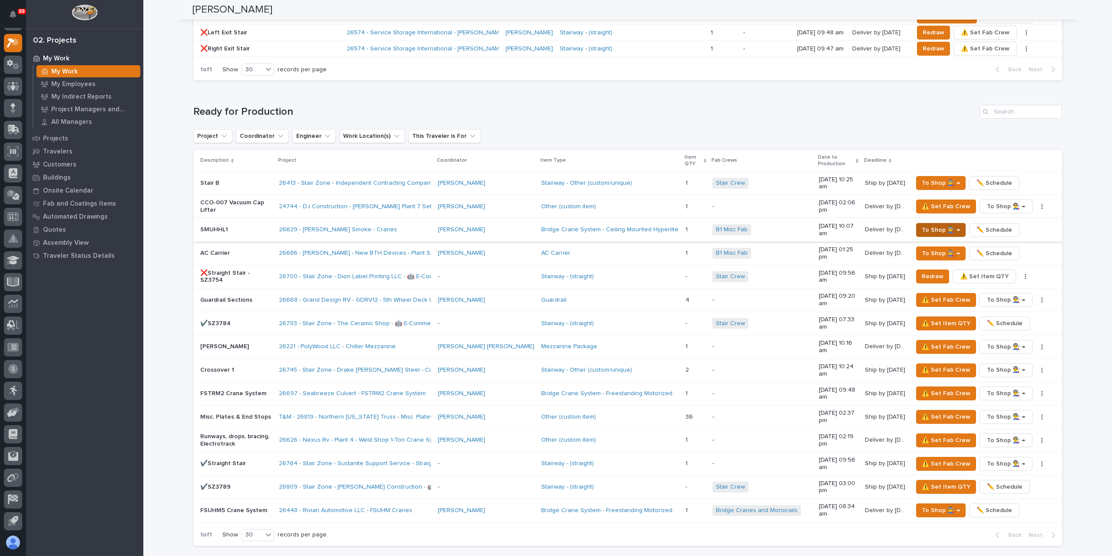
click at [928, 225] on span "To Shop 👨‍🏭 →" at bounding box center [941, 230] width 38 height 10
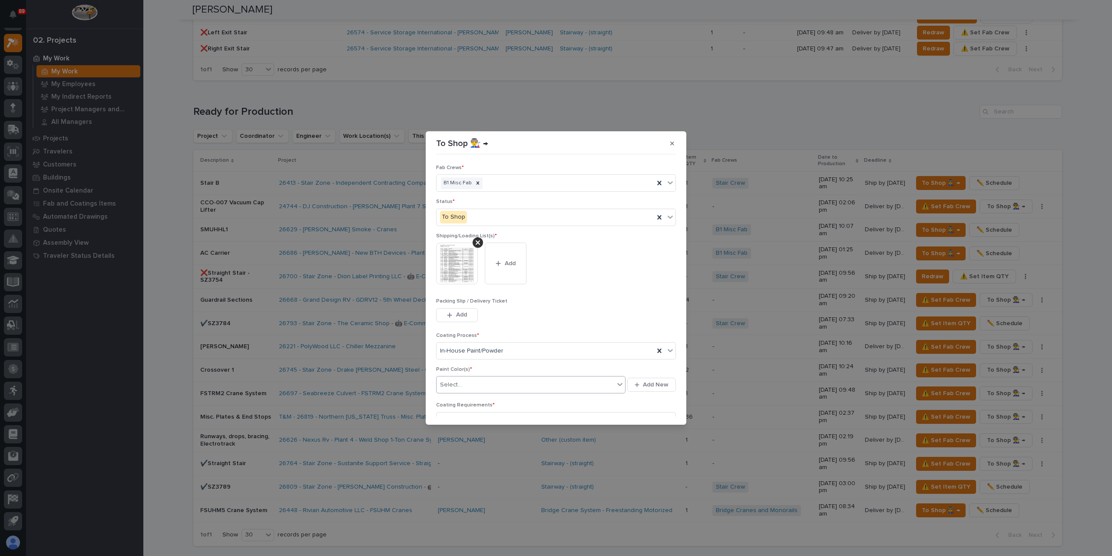
click at [480, 382] on div "Select..." at bounding box center [526, 384] width 178 height 14
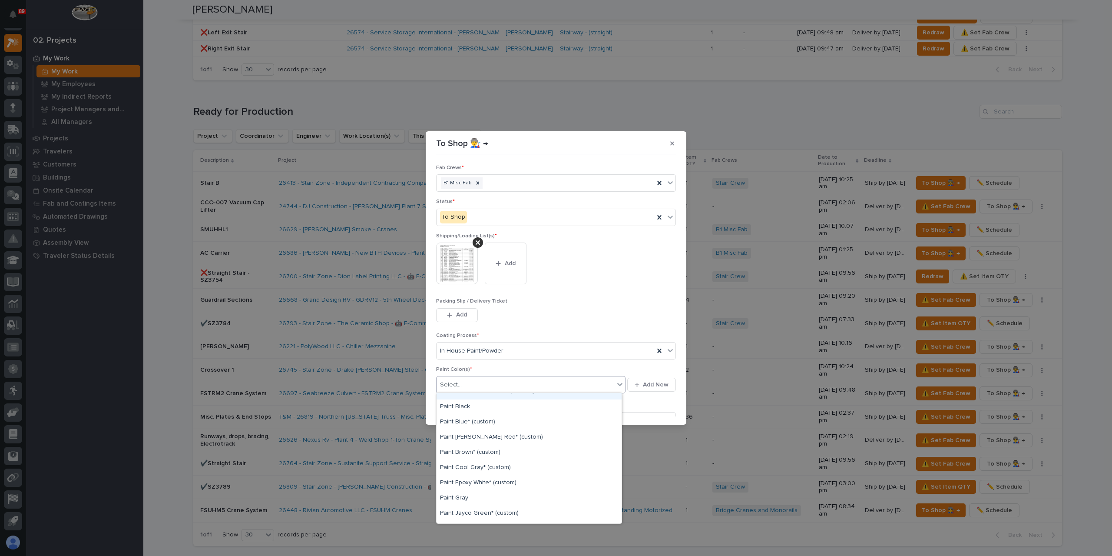
scroll to position [87, 0]
click at [460, 477] on div "Paint Gray" at bounding box center [529, 480] width 185 height 15
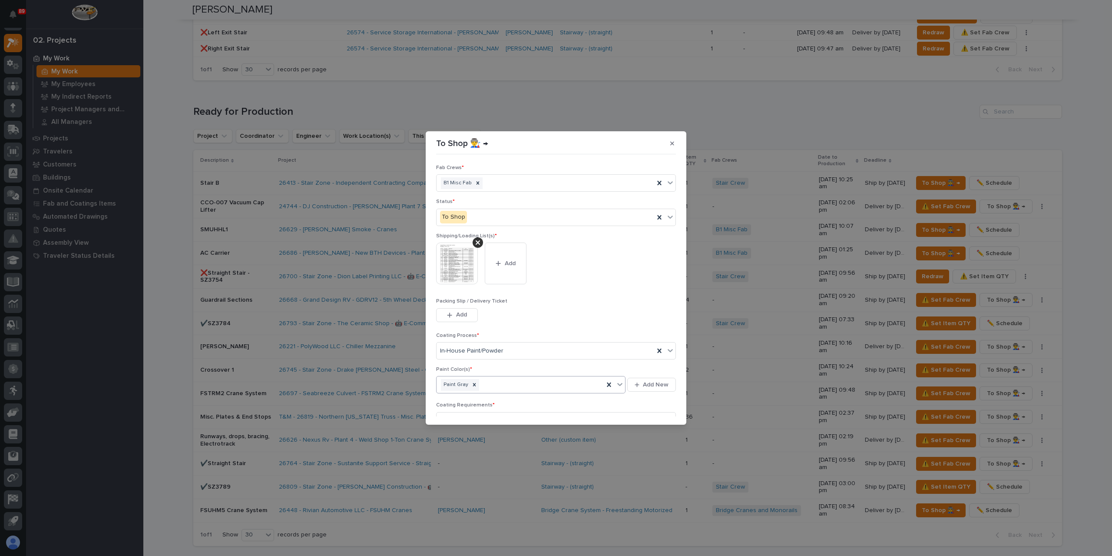
click at [507, 387] on div "Paint Gray" at bounding box center [520, 384] width 167 height 15
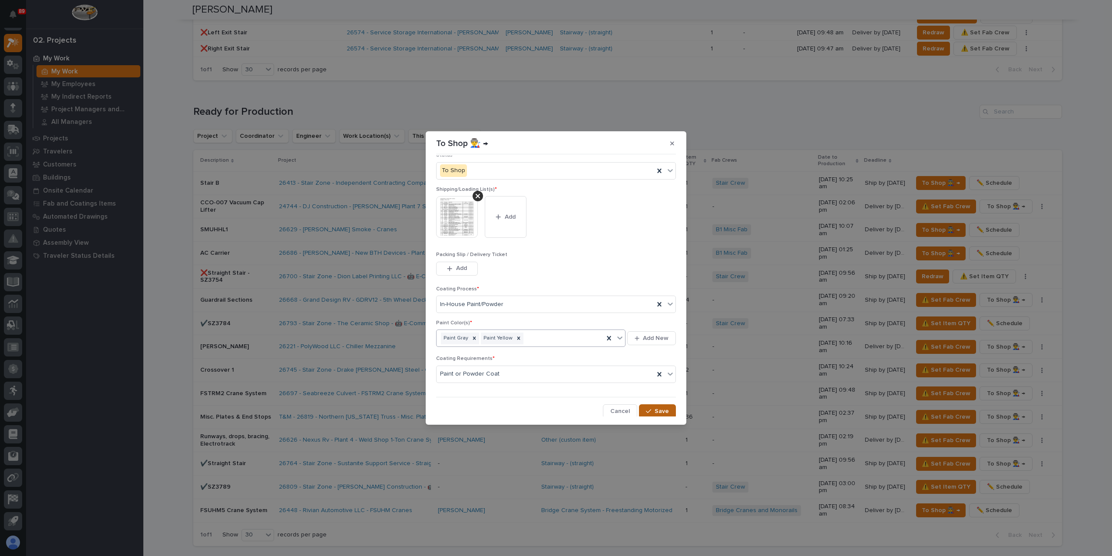
click at [657, 413] on span "Save" at bounding box center [662, 411] width 14 height 8
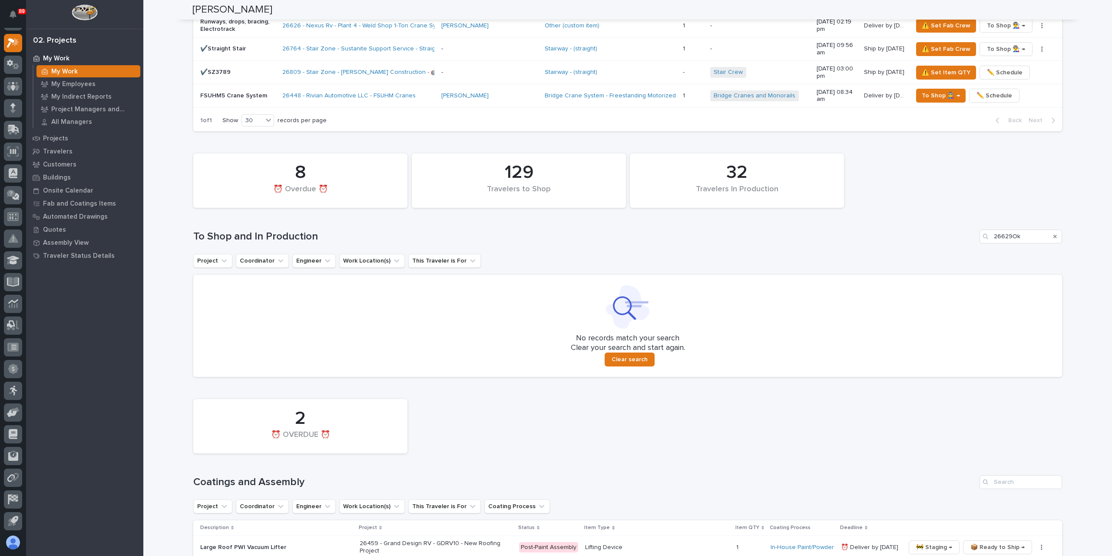
scroll to position [1216, 0]
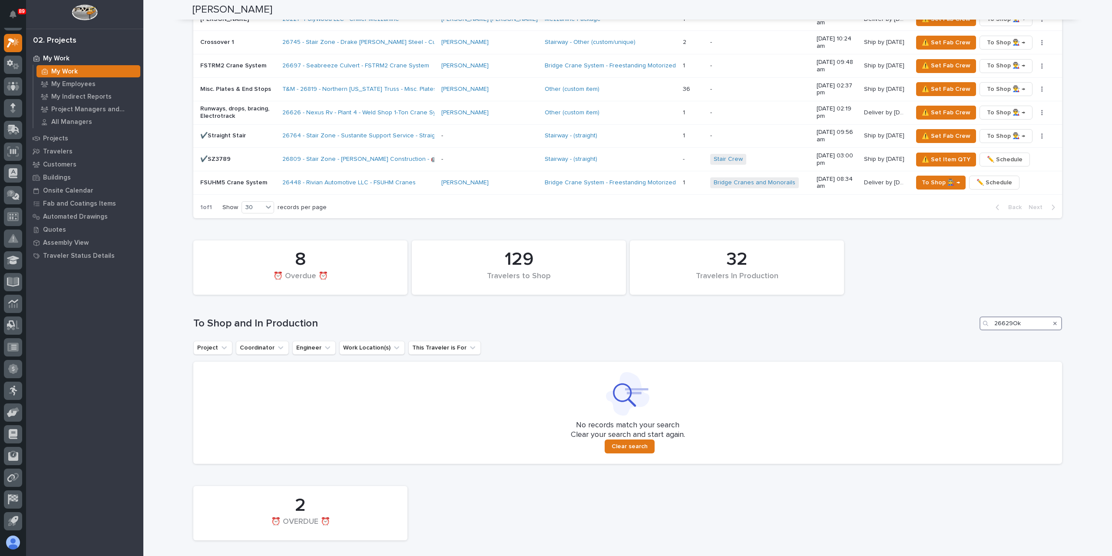
drag, startPoint x: 1034, startPoint y: 215, endPoint x: 971, endPoint y: 208, distance: 62.9
click at [971, 316] on div "To Shop and In Production 26629Ok" at bounding box center [627, 323] width 869 height 14
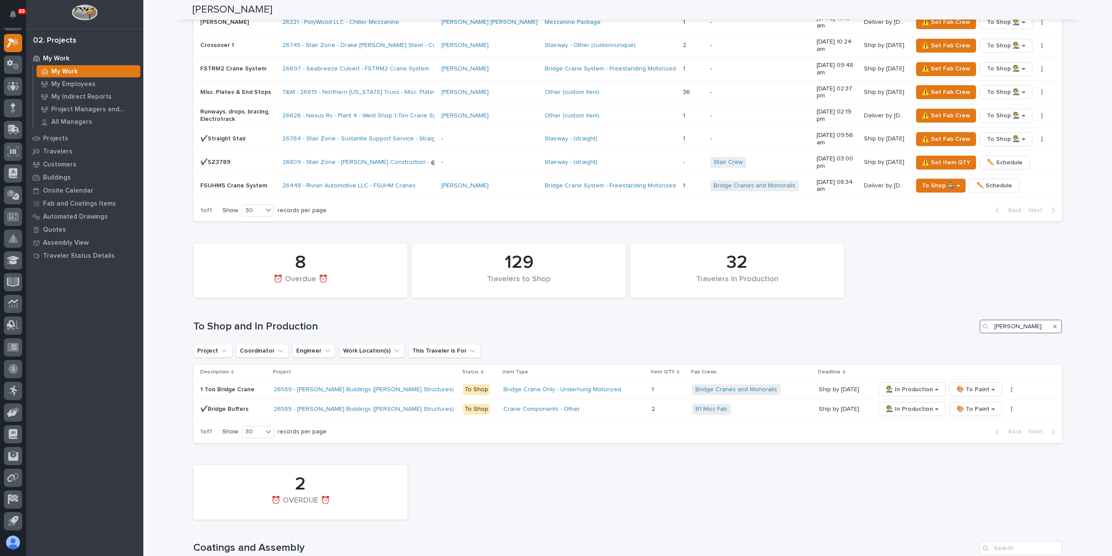
scroll to position [1203, 0]
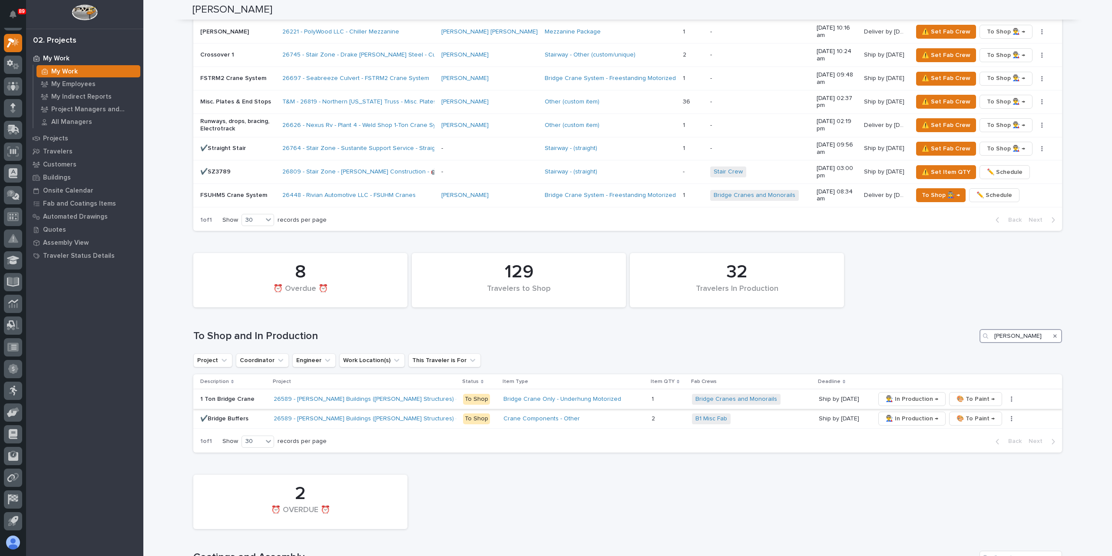
type input "stoltz"
click at [229, 395] on p "1 Ton Bridge Crane" at bounding box center [233, 398] width 66 height 7
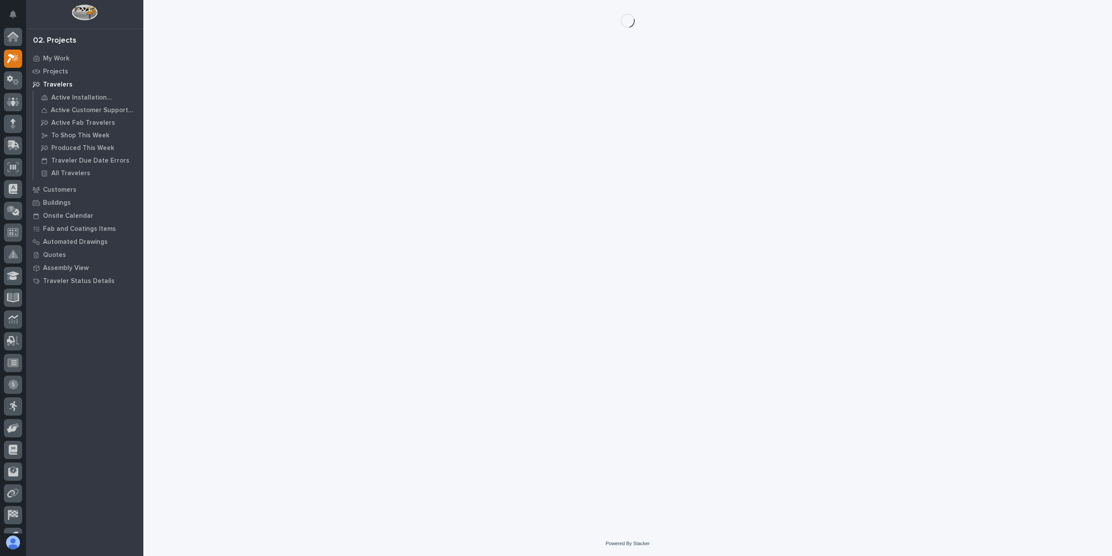
scroll to position [16, 0]
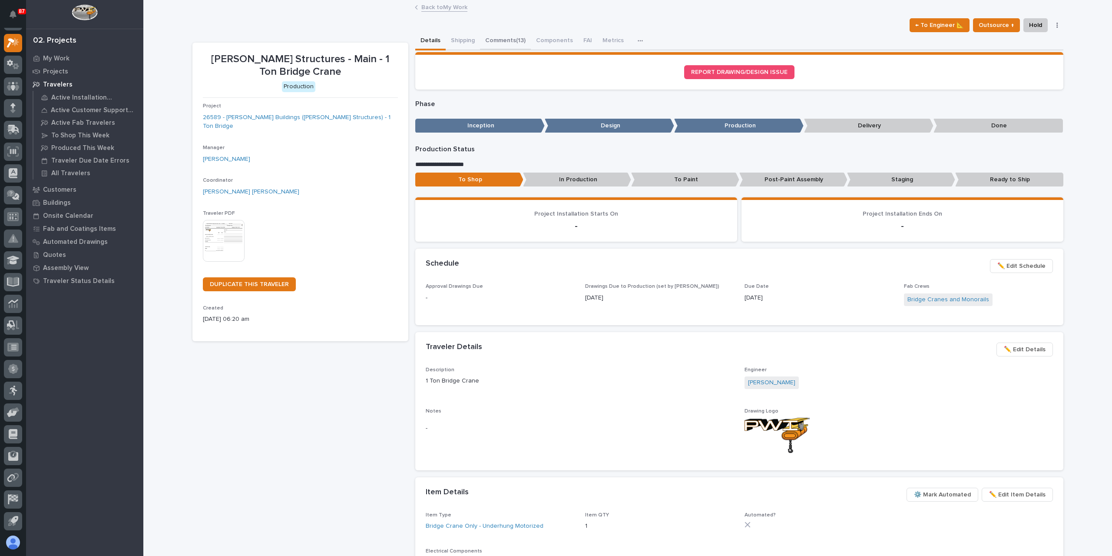
click at [482, 40] on button "Comments (13)" at bounding box center [505, 41] width 51 height 18
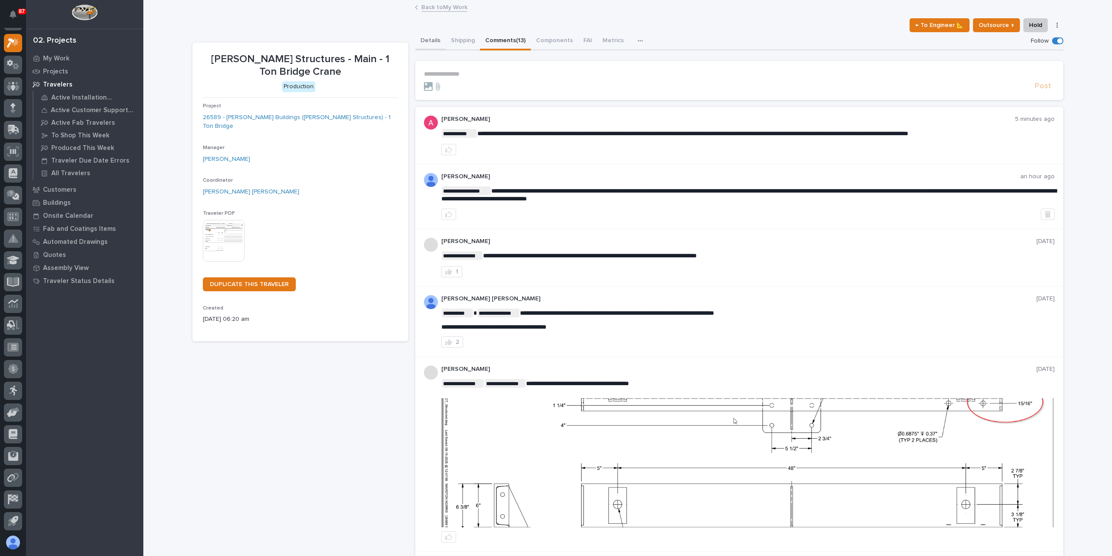
click at [431, 41] on button "Details" at bounding box center [430, 41] width 30 height 18
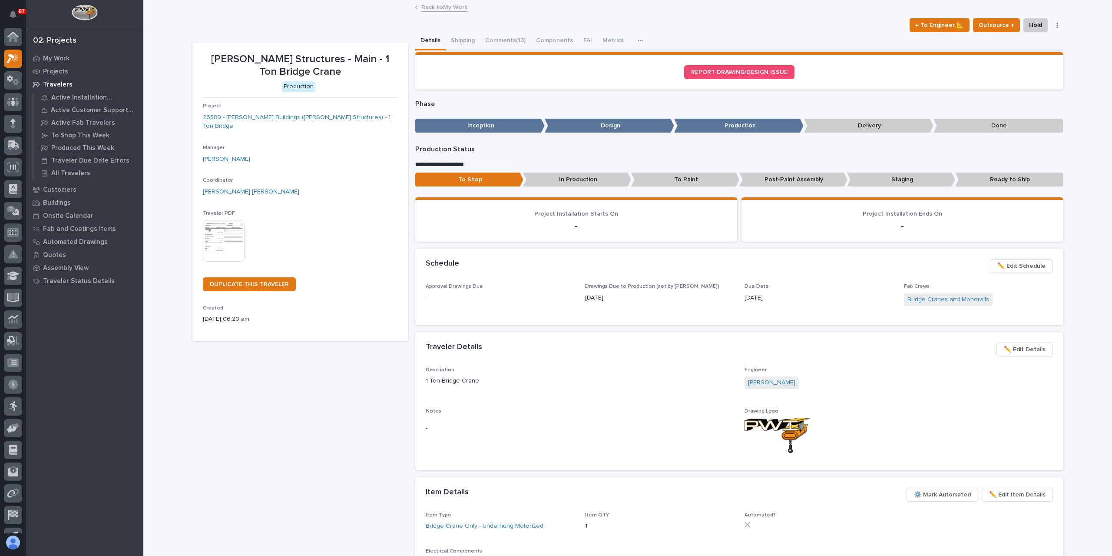
scroll to position [16, 0]
click at [421, 9] on link "Back to My Work" at bounding box center [444, 7] width 46 height 10
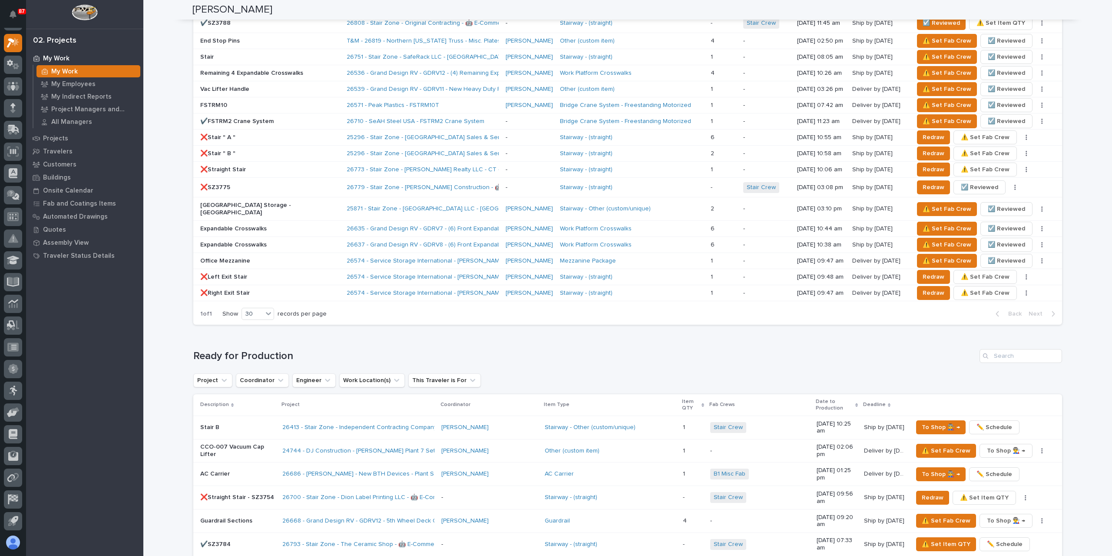
scroll to position [825, 0]
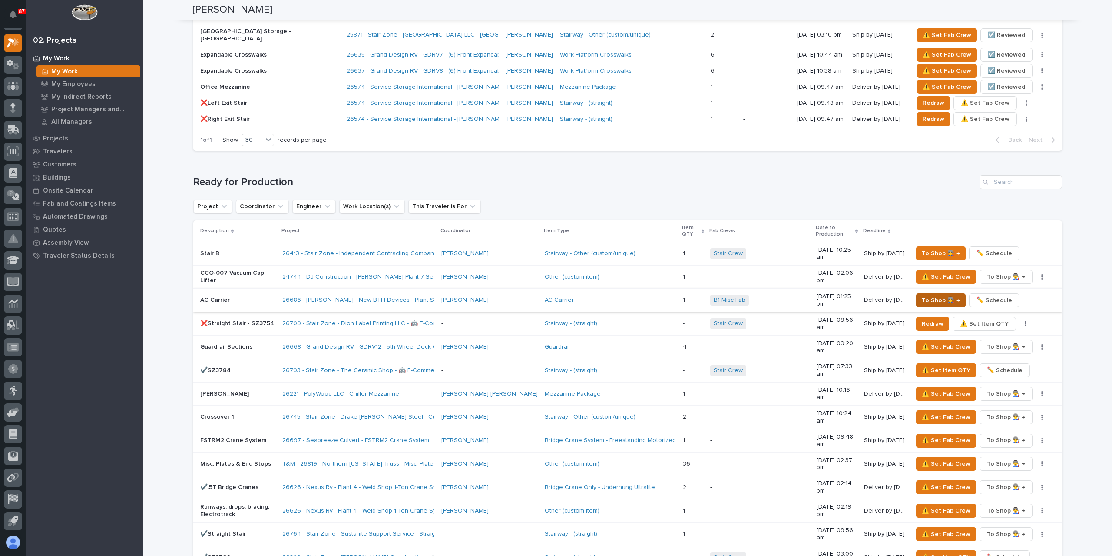
click at [931, 295] on span "To Shop 👨‍🏭 →" at bounding box center [941, 300] width 38 height 10
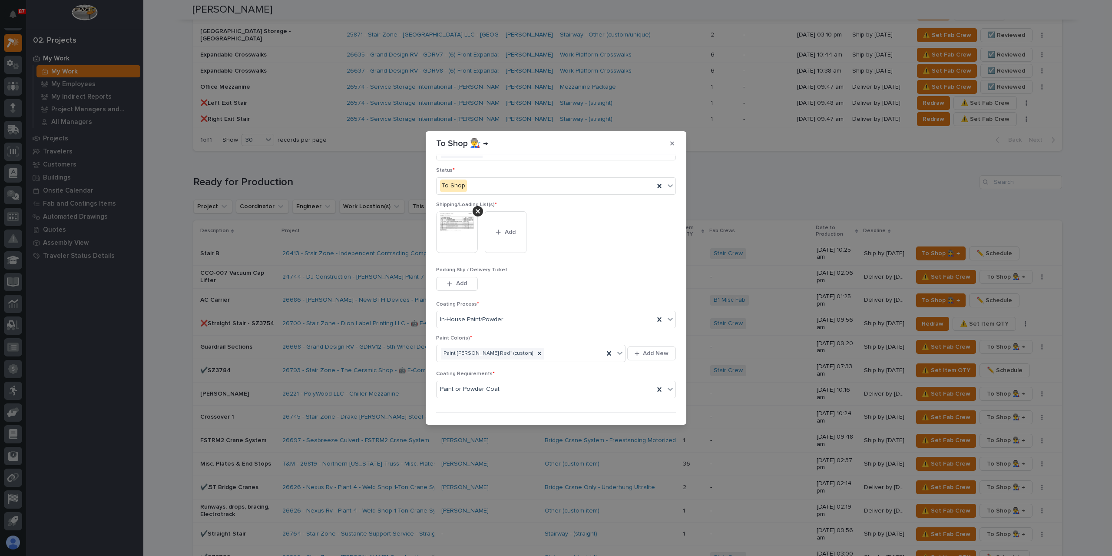
scroll to position [46, 0]
click at [663, 410] on span "Save" at bounding box center [662, 411] width 14 height 8
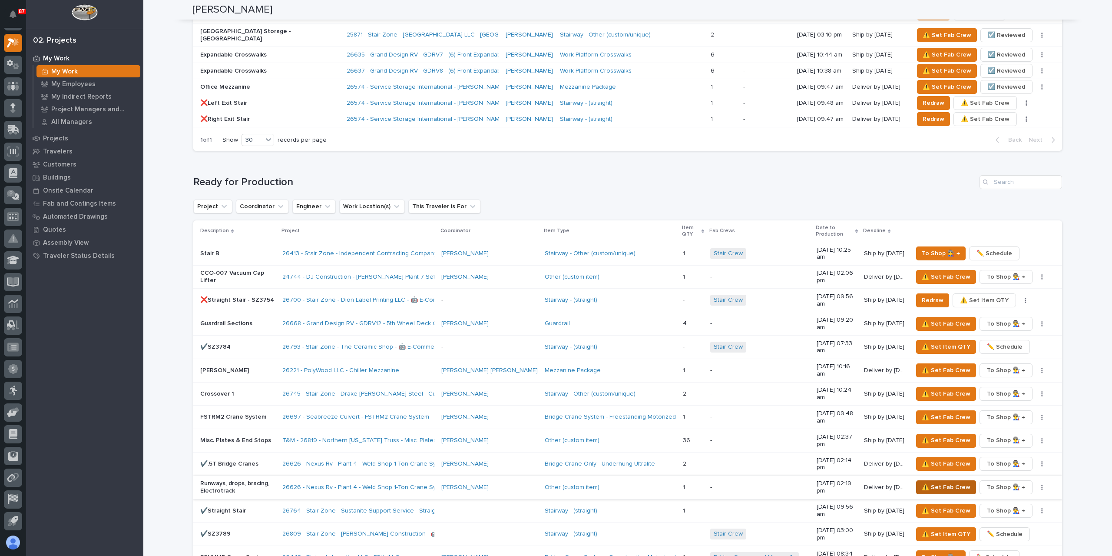
click at [921, 480] on button "⚠️ Set Fab Crew" at bounding box center [946, 487] width 60 height 14
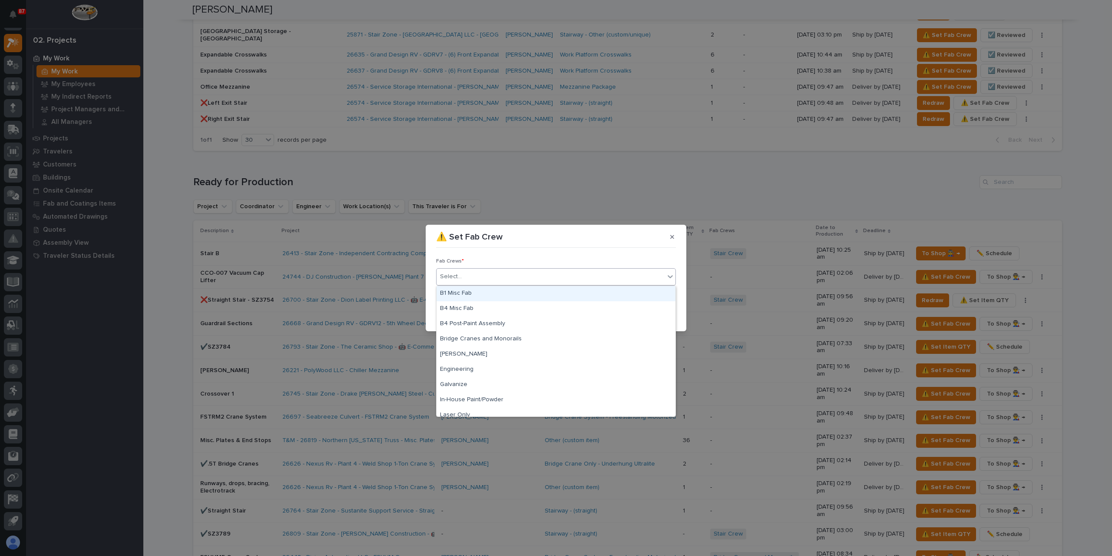
click at [473, 282] on div "Select..." at bounding box center [551, 276] width 228 height 14
click at [468, 291] on div "B1 Misc Fab" at bounding box center [556, 293] width 239 height 15
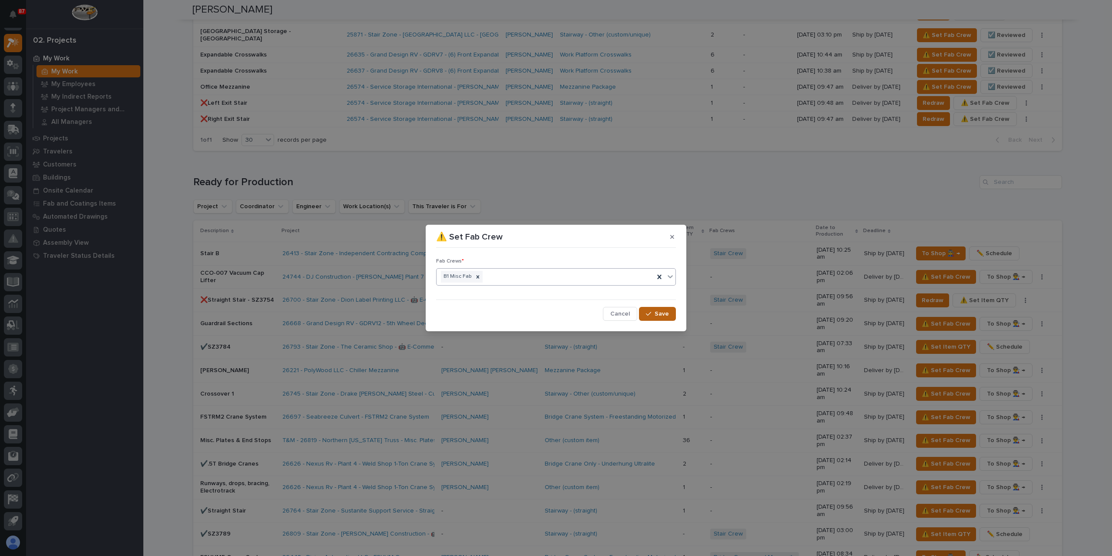
click at [657, 315] on span "Save" at bounding box center [662, 314] width 14 height 8
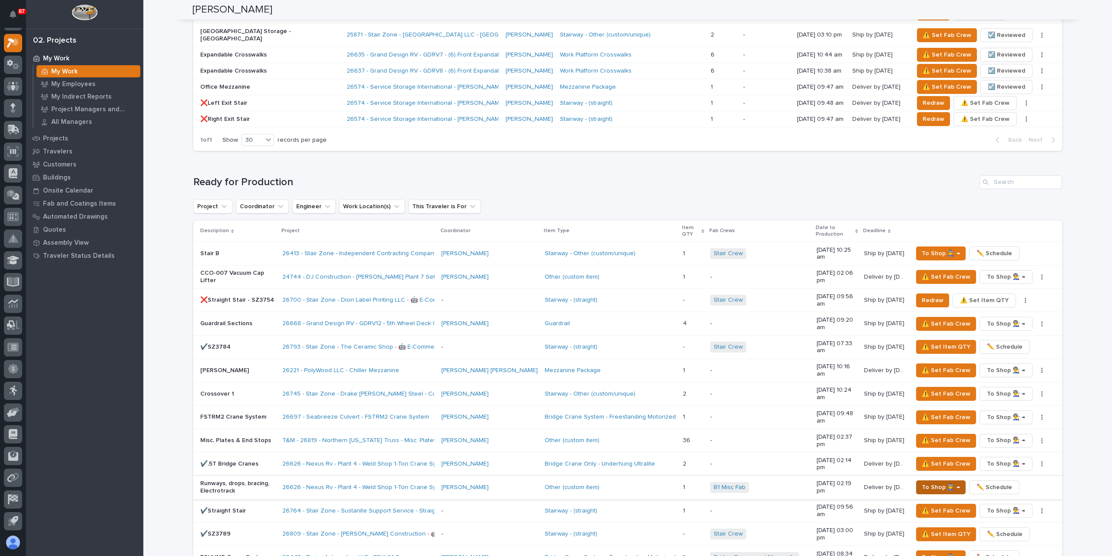
click at [930, 482] on span "To Shop 👨‍🏭 →" at bounding box center [941, 487] width 38 height 10
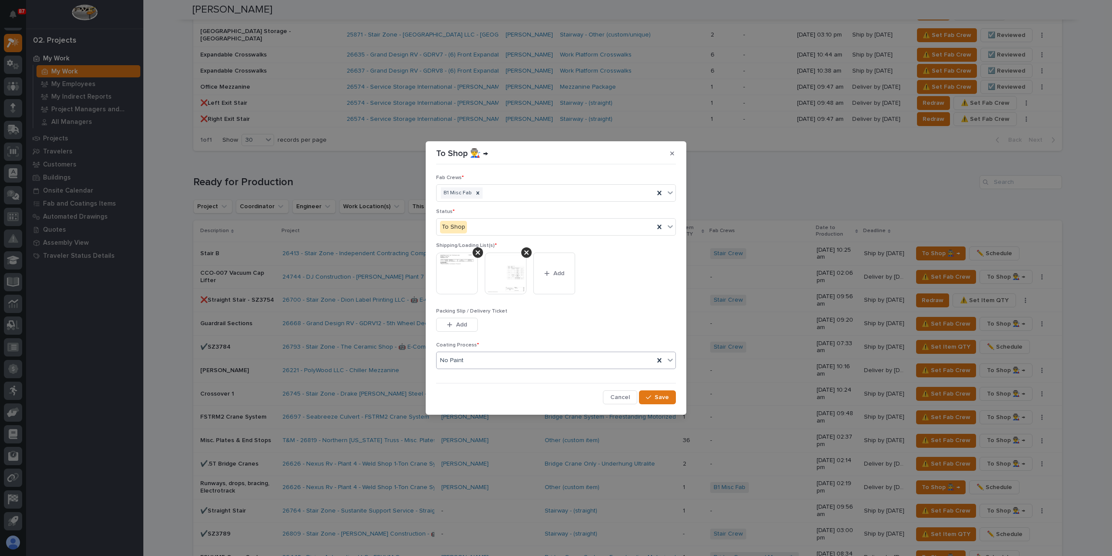
click at [469, 357] on div "No Paint" at bounding box center [546, 360] width 218 height 14
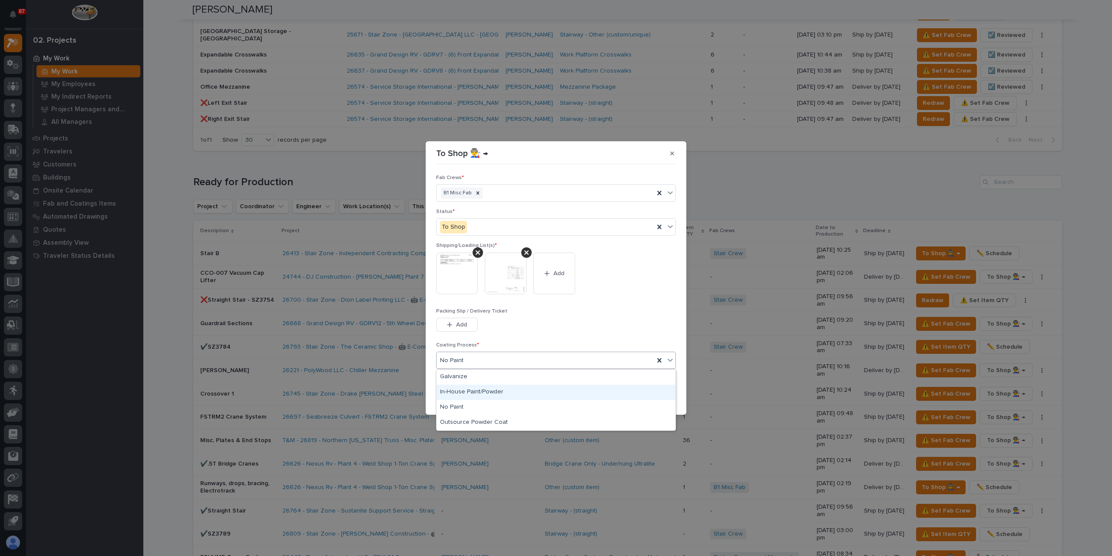
click at [472, 391] on div "In-House Paint/Powder" at bounding box center [556, 391] width 239 height 15
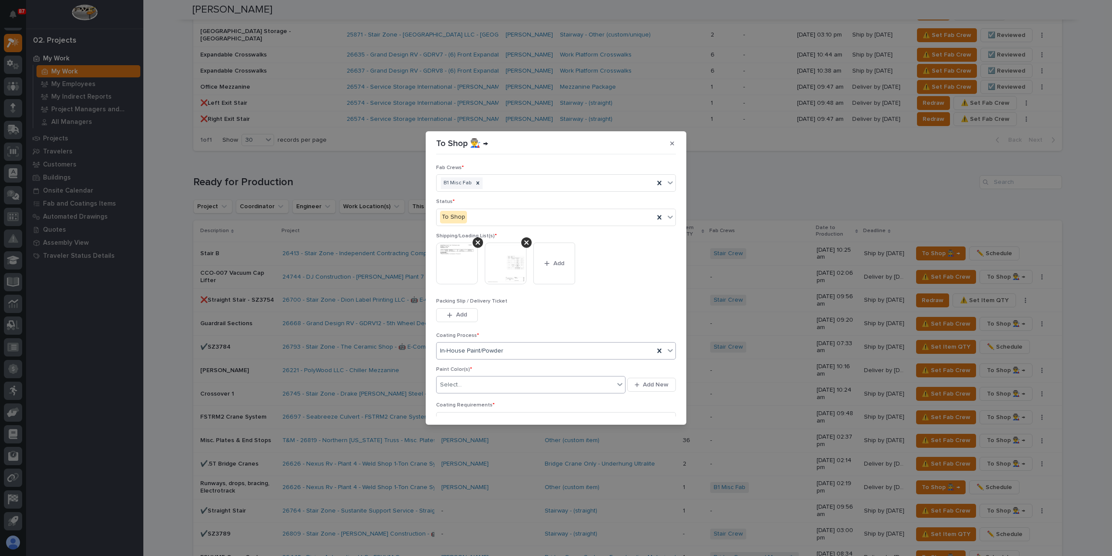
click at [479, 381] on div "Select..." at bounding box center [526, 384] width 178 height 14
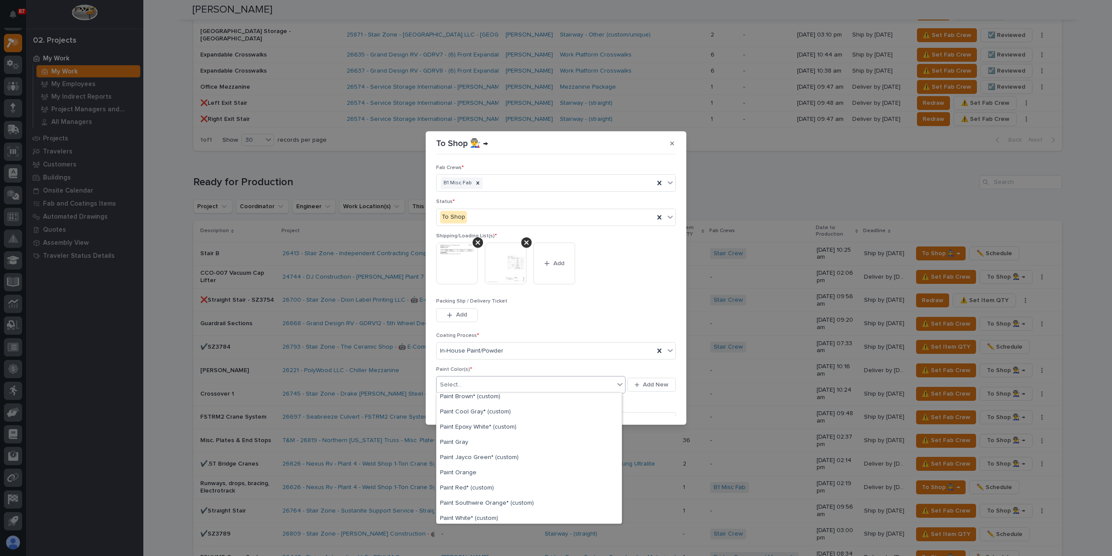
scroll to position [130, 0]
click at [473, 437] on div "Paint Gray" at bounding box center [529, 437] width 185 height 15
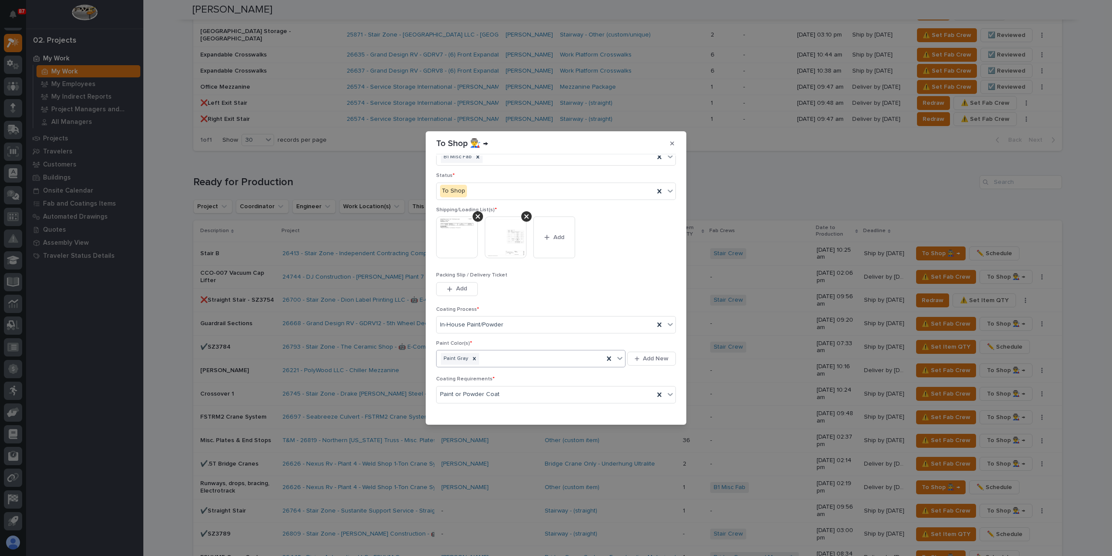
scroll to position [46, 0]
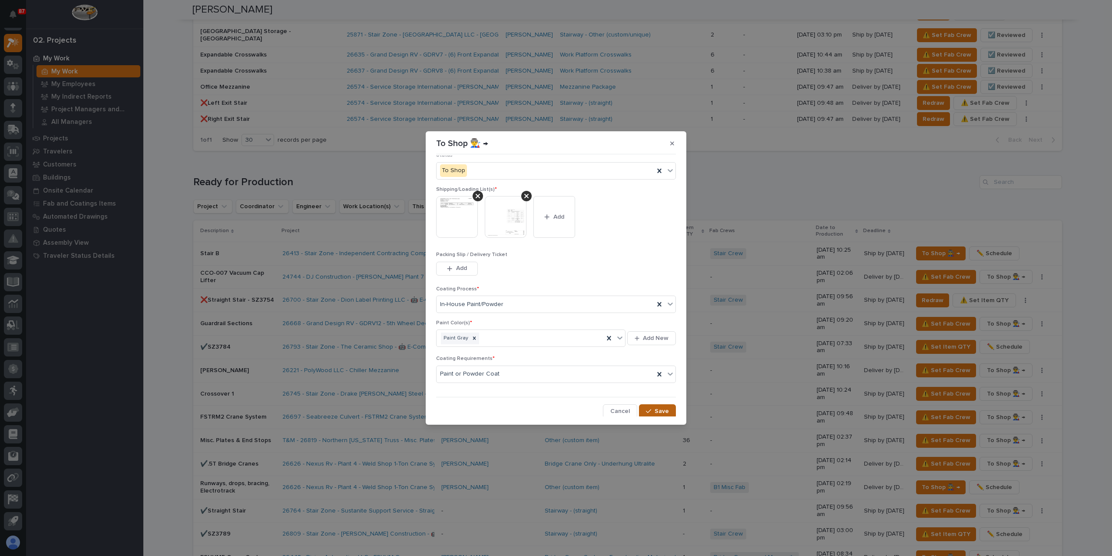
click at [646, 408] on icon "button" at bounding box center [648, 411] width 5 height 6
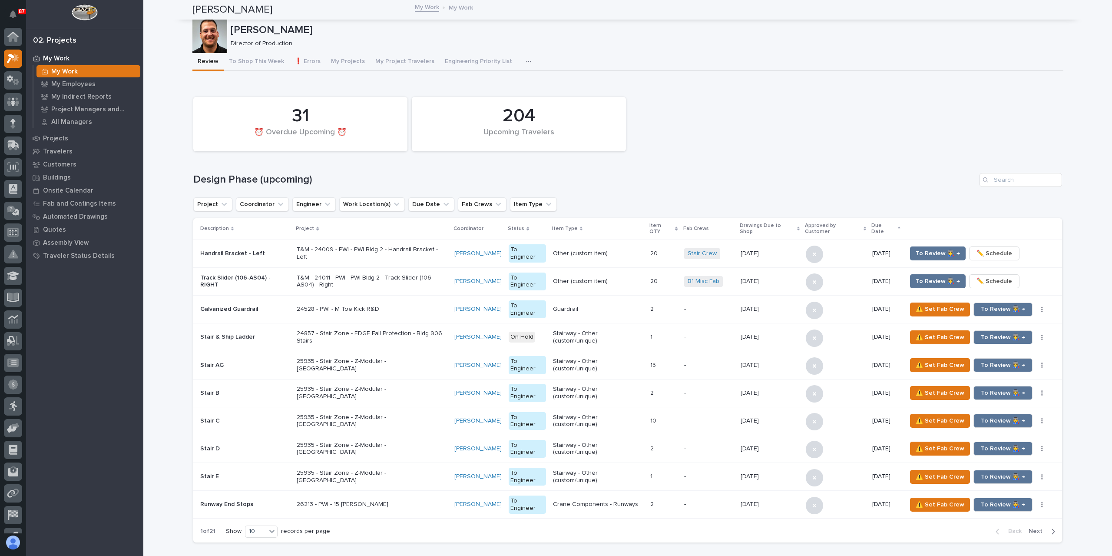
scroll to position [16, 0]
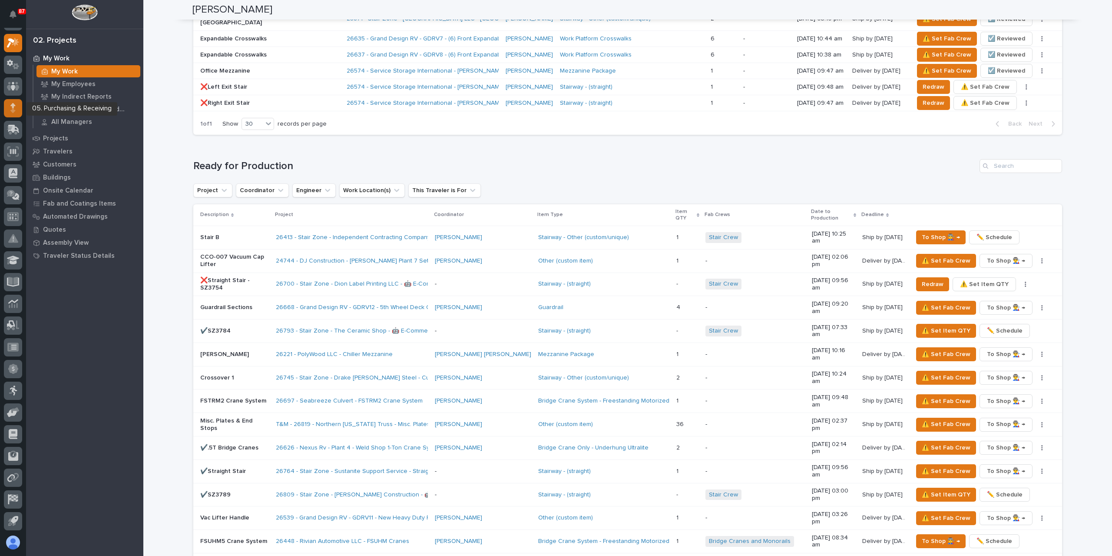
click at [17, 106] on div at bounding box center [13, 108] width 18 height 18
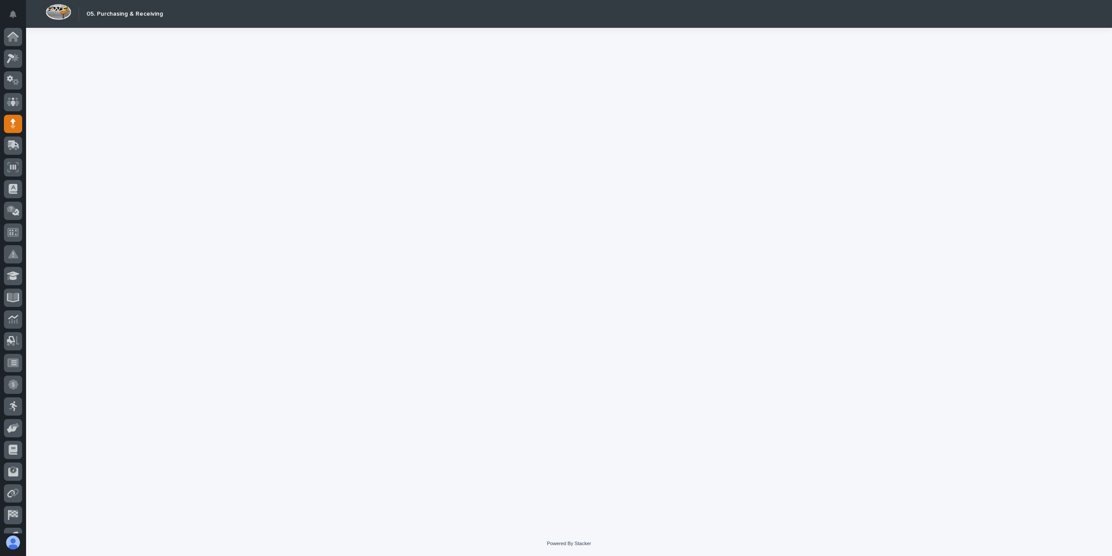
scroll to position [16, 0]
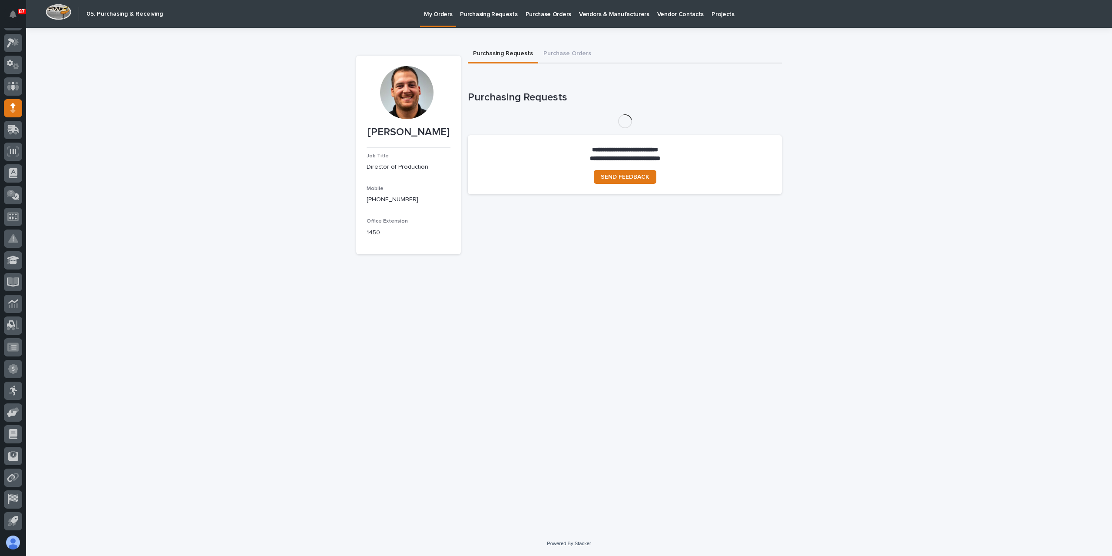
click at [483, 14] on p "Purchasing Requests" at bounding box center [488, 9] width 57 height 18
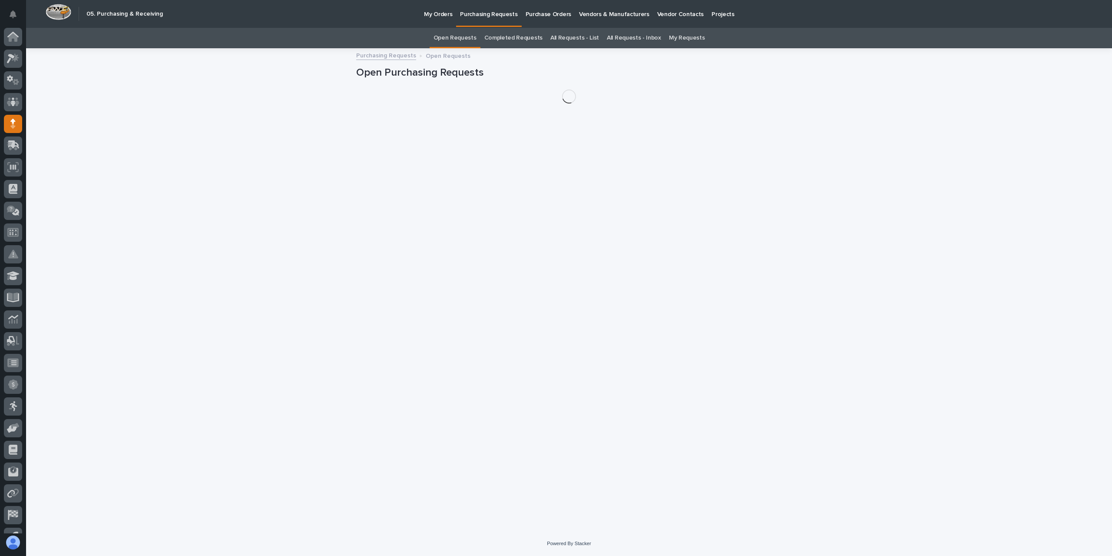
scroll to position [16, 0]
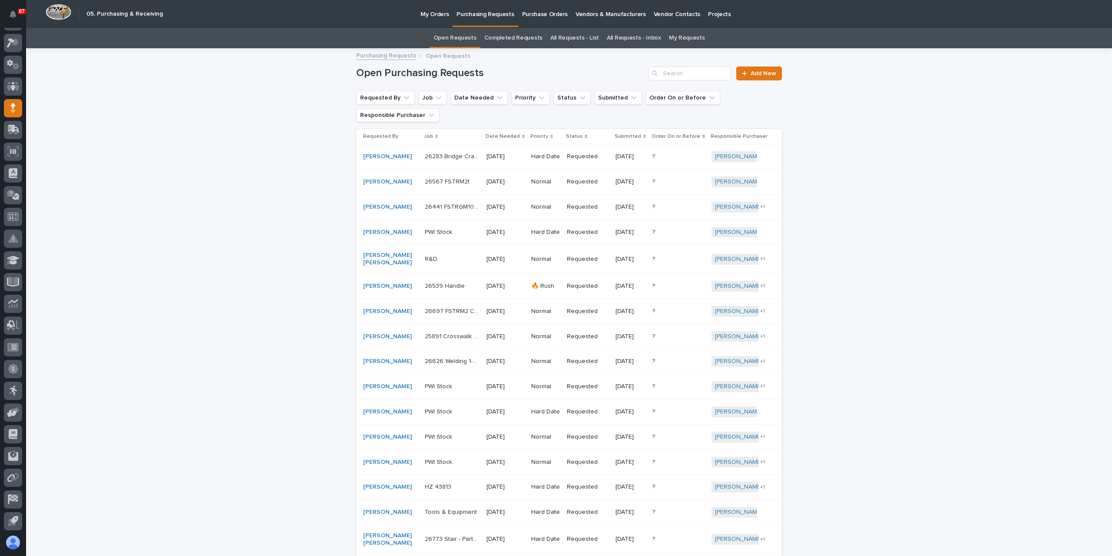
click at [573, 43] on link "All Requests - List" at bounding box center [574, 38] width 49 height 20
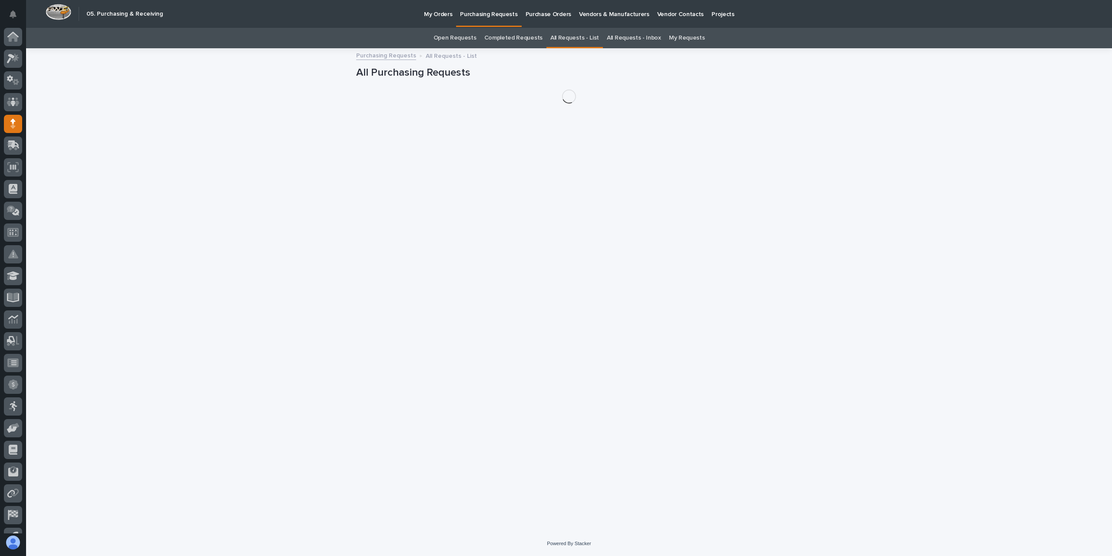
scroll to position [16, 0]
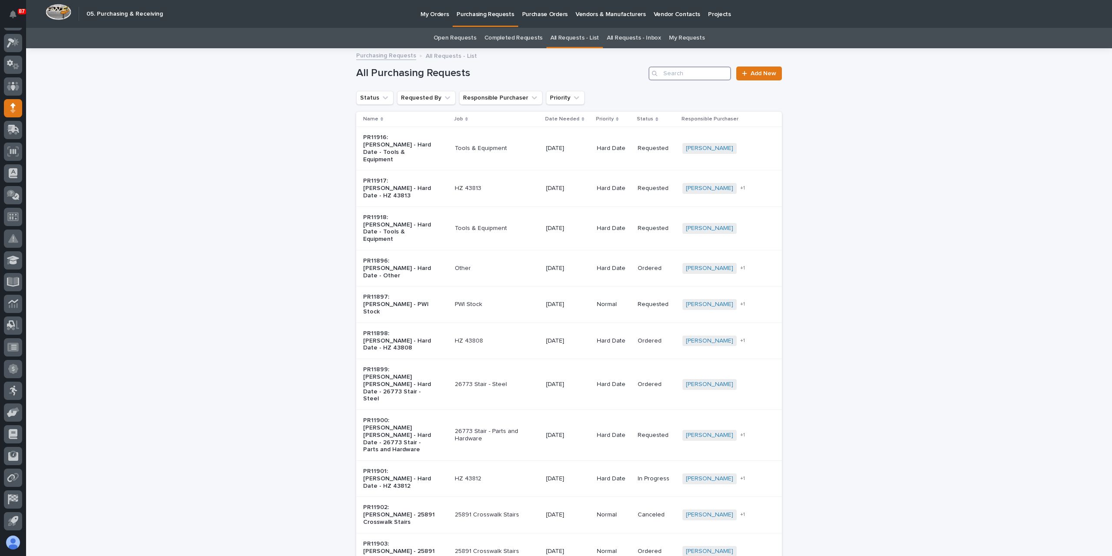
click at [679, 75] on input "Search" at bounding box center [690, 73] width 83 height 14
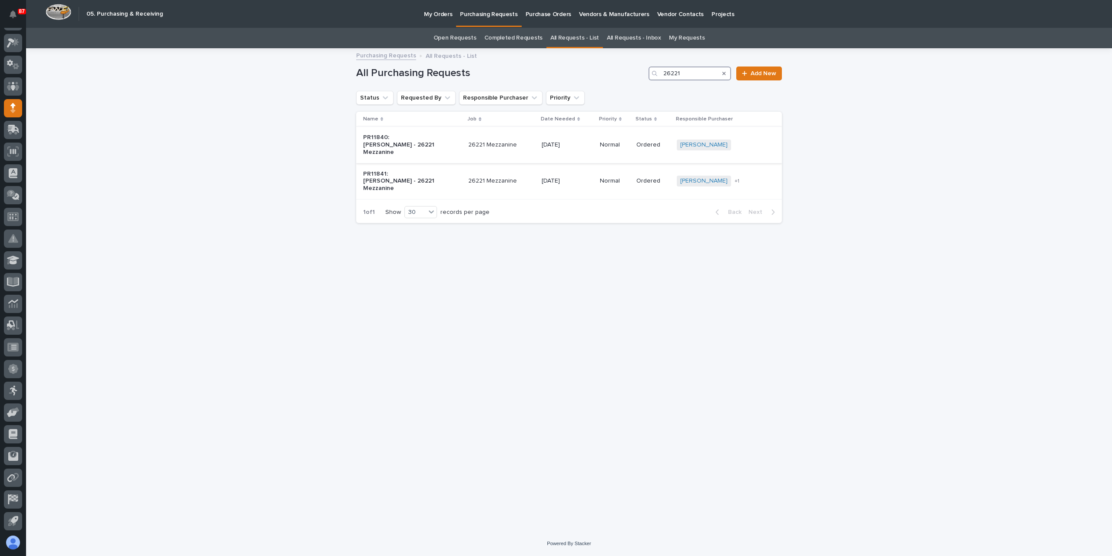
type input "26221"
click at [576, 141] on p "08/20/2025" at bounding box center [567, 144] width 51 height 7
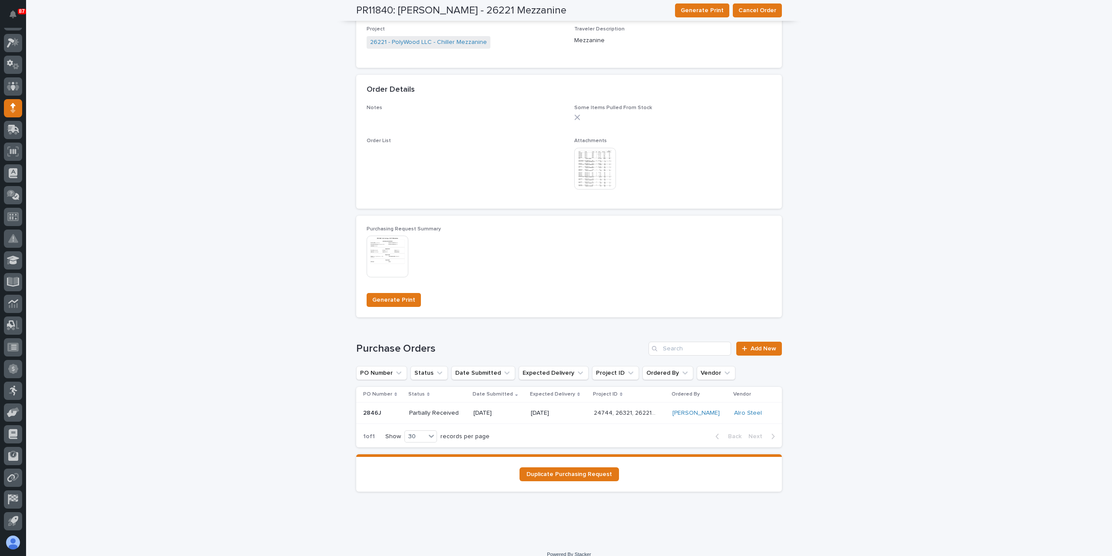
scroll to position [436, 0]
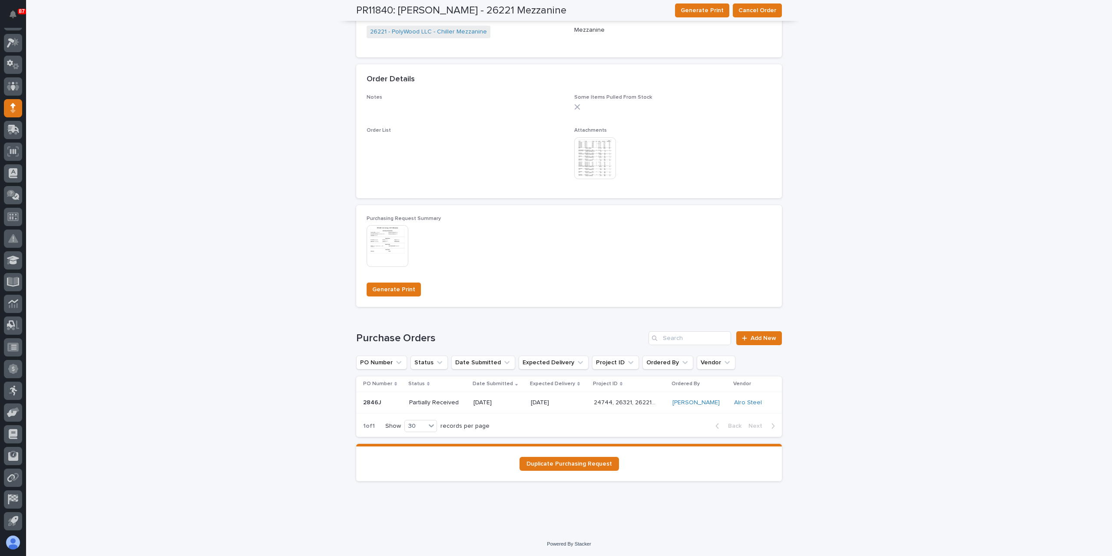
click at [586, 165] on img at bounding box center [595, 158] width 42 height 42
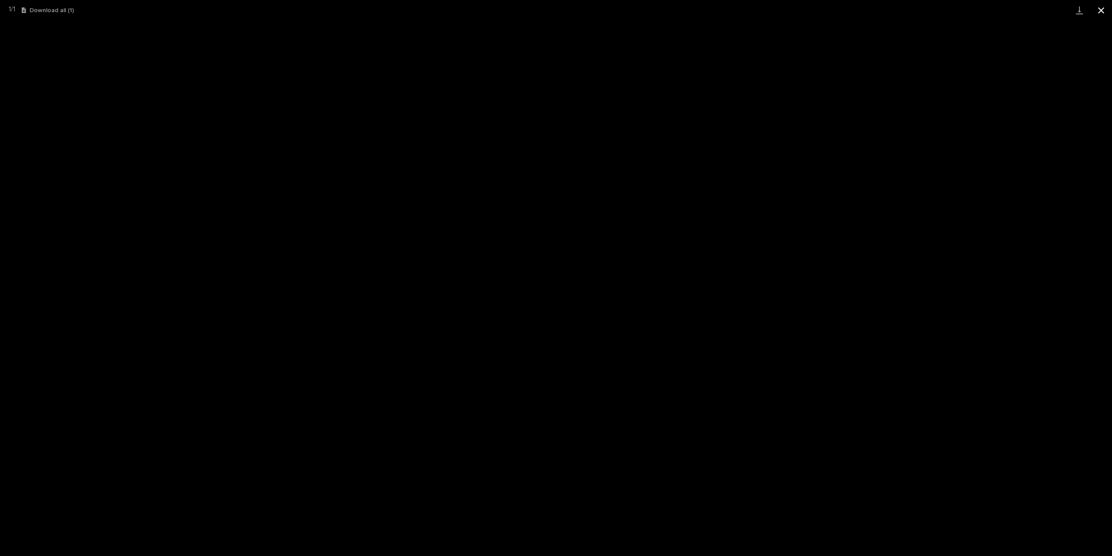
click at [1097, 9] on button "Close gallery" at bounding box center [1101, 10] width 22 height 20
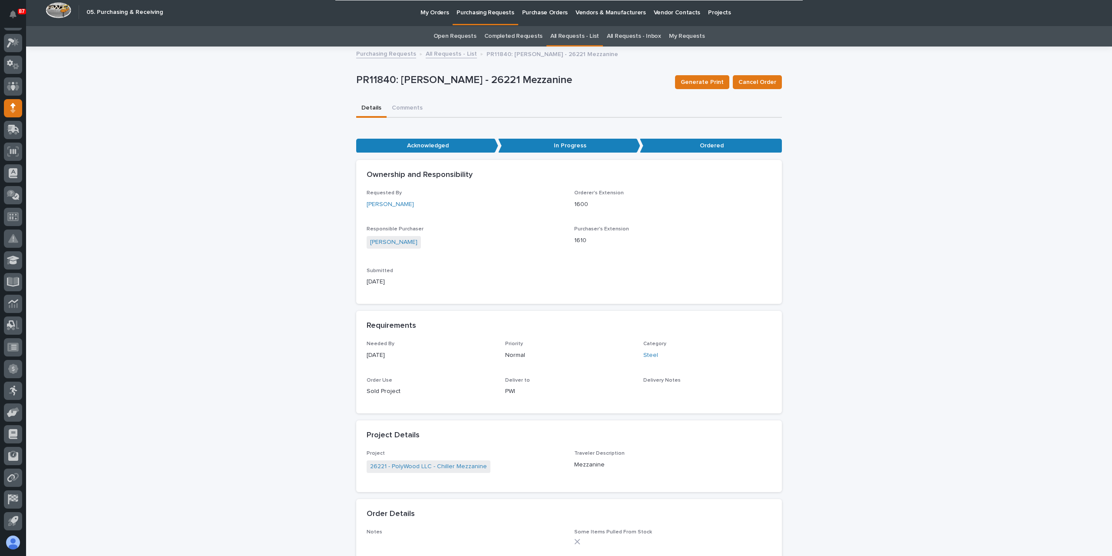
scroll to position [0, 0]
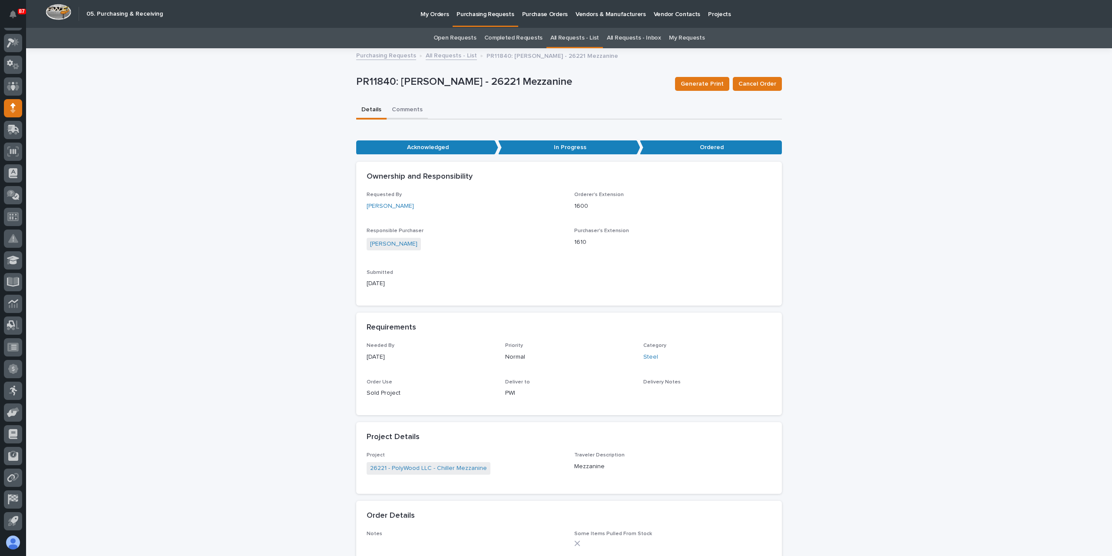
click at [409, 112] on button "Comments" at bounding box center [407, 110] width 41 height 18
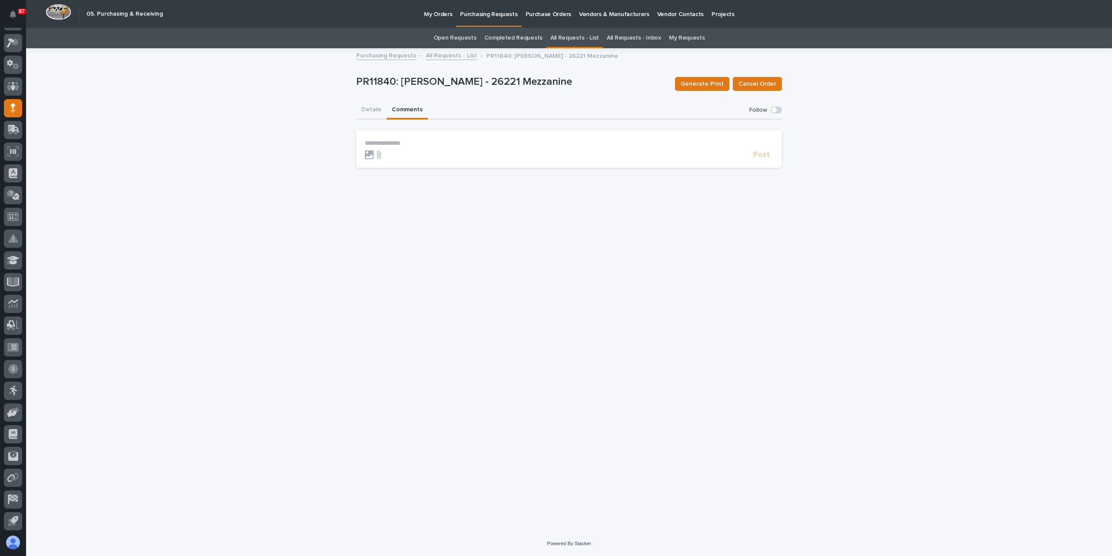
click at [428, 139] on section "**********" at bounding box center [569, 149] width 426 height 38
click at [427, 140] on p "**********" at bounding box center [569, 142] width 408 height 7
click at [765, 157] on span "Post" at bounding box center [761, 159] width 17 height 8
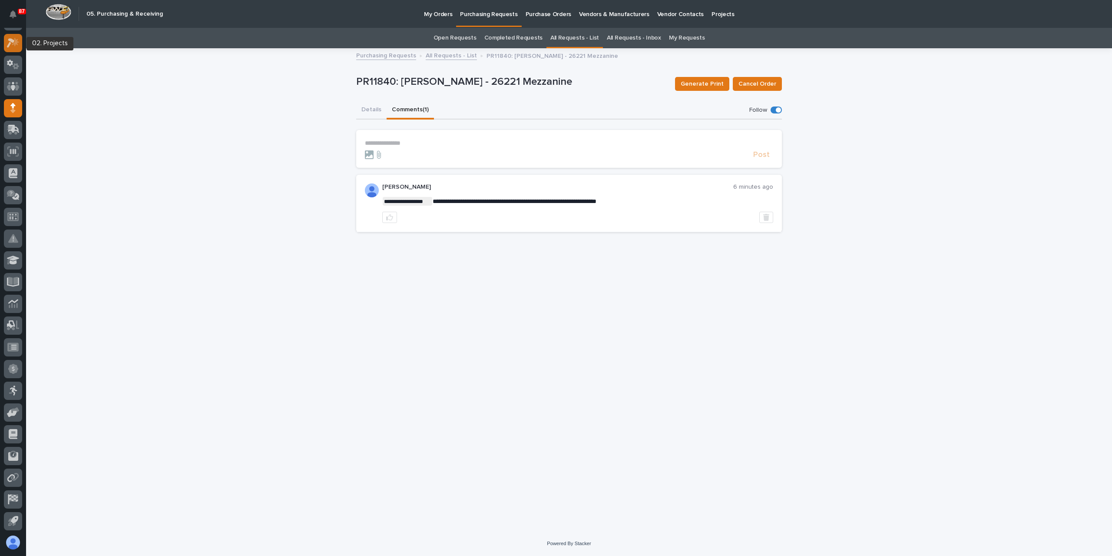
click at [17, 47] on icon at bounding box center [13, 43] width 13 height 10
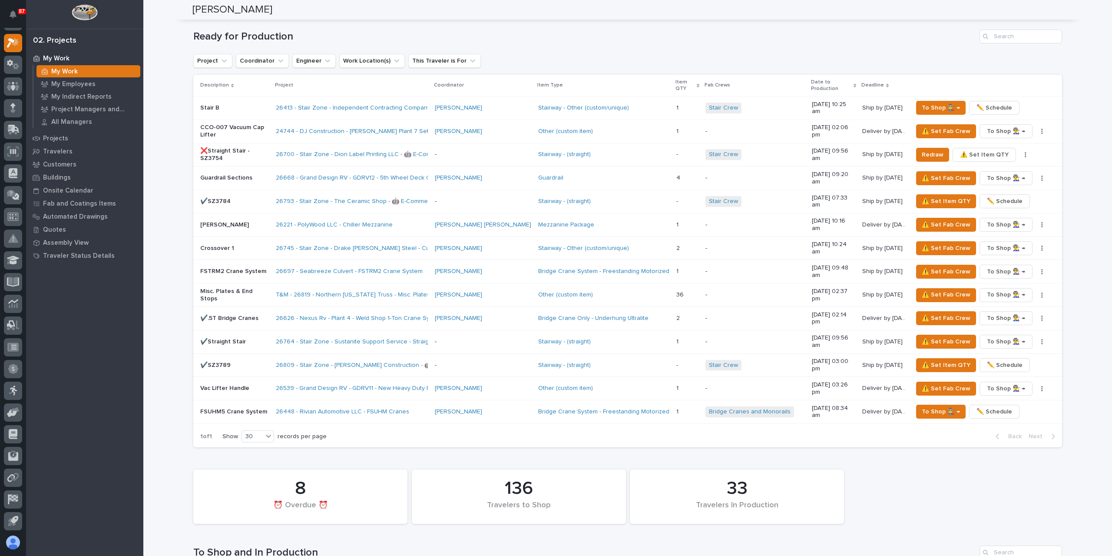
scroll to position [869, 0]
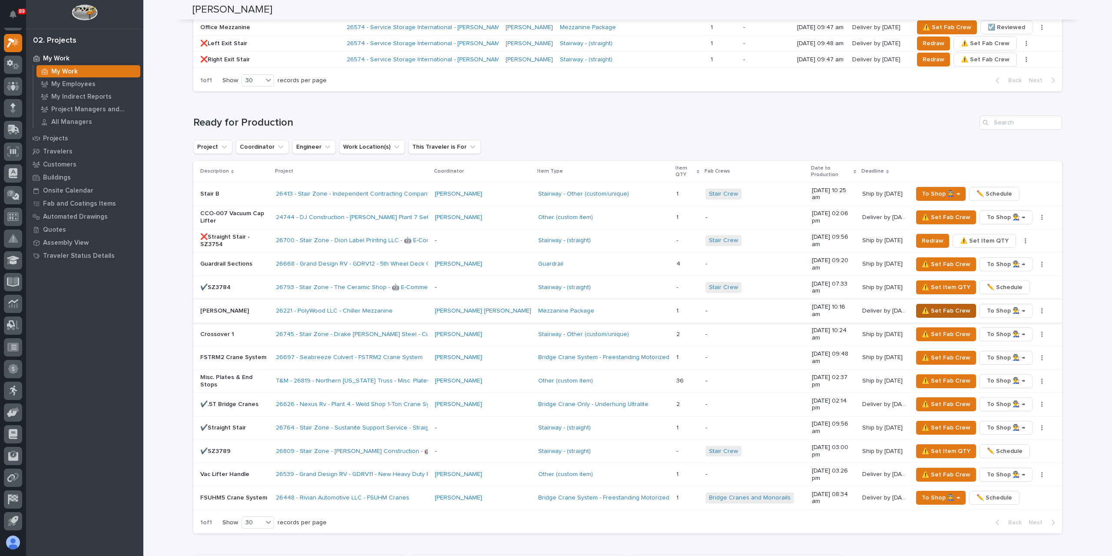
click at [924, 305] on span "⚠️ Set Fab Crew" at bounding box center [946, 310] width 49 height 10
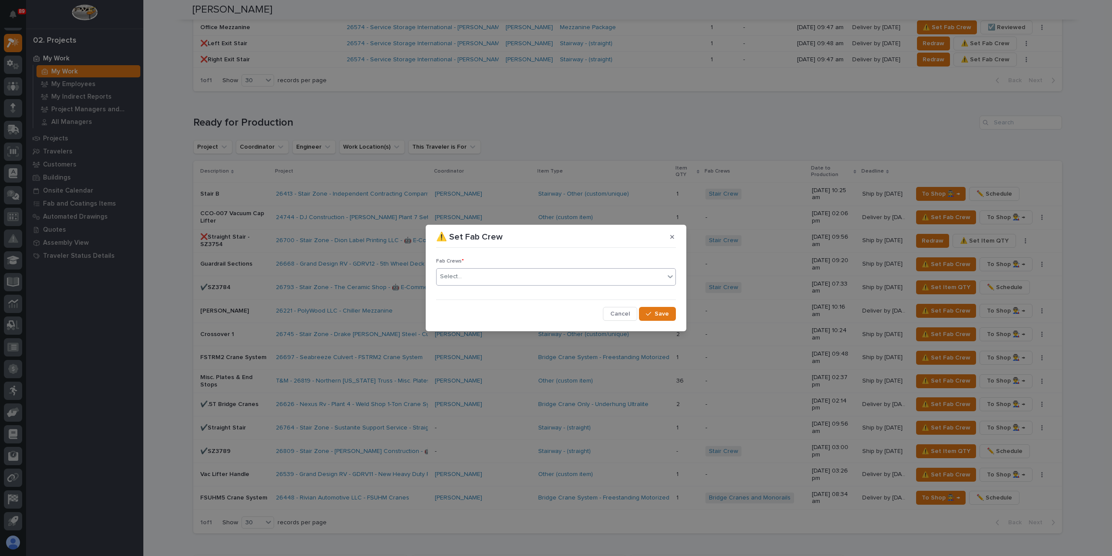
click at [485, 276] on div "Select..." at bounding box center [551, 276] width 228 height 14
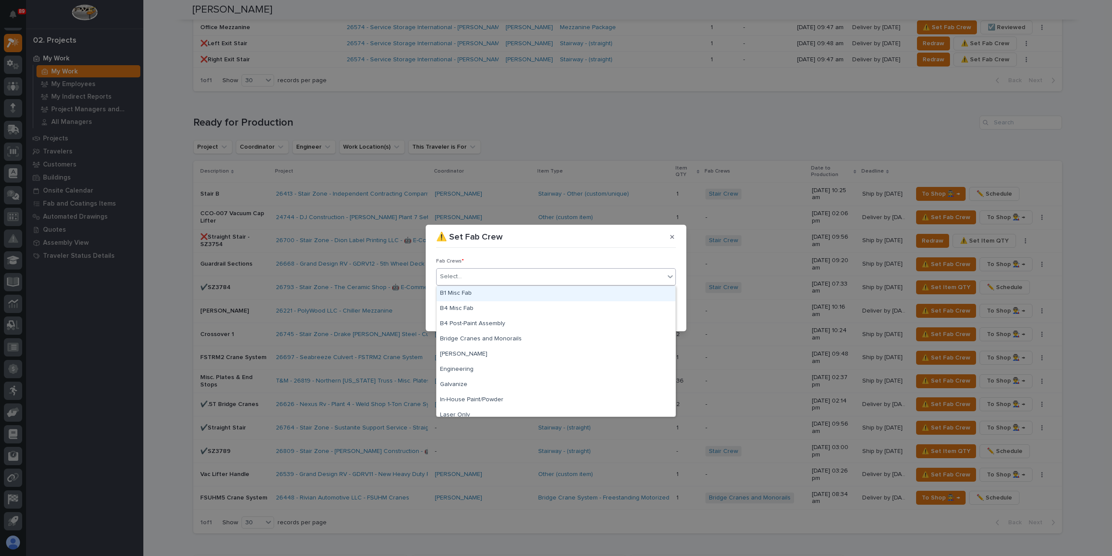
click at [484, 294] on div "B1 Misc Fab" at bounding box center [556, 293] width 239 height 15
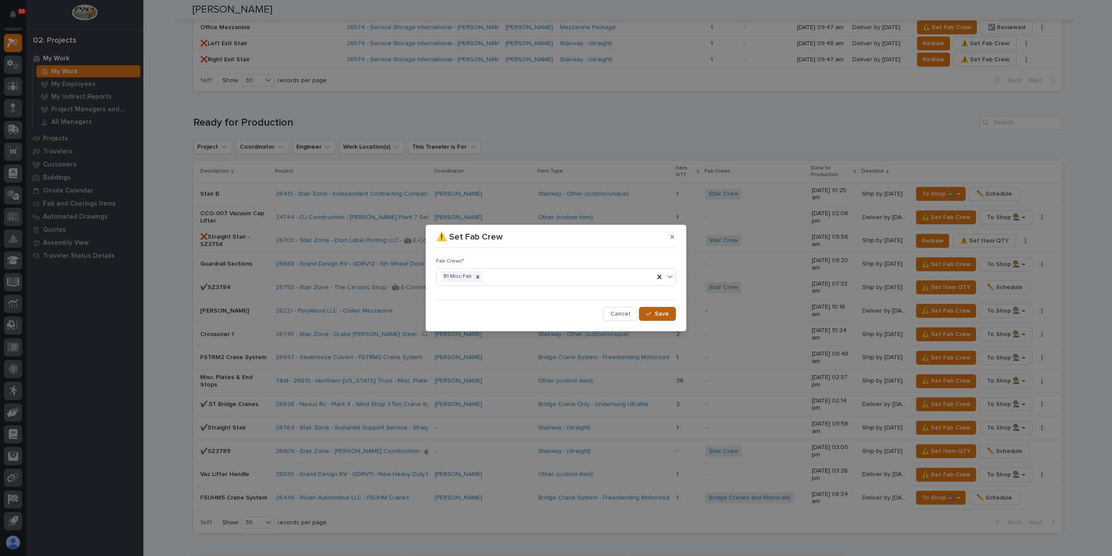
click at [669, 316] on button "Save" at bounding box center [657, 314] width 37 height 14
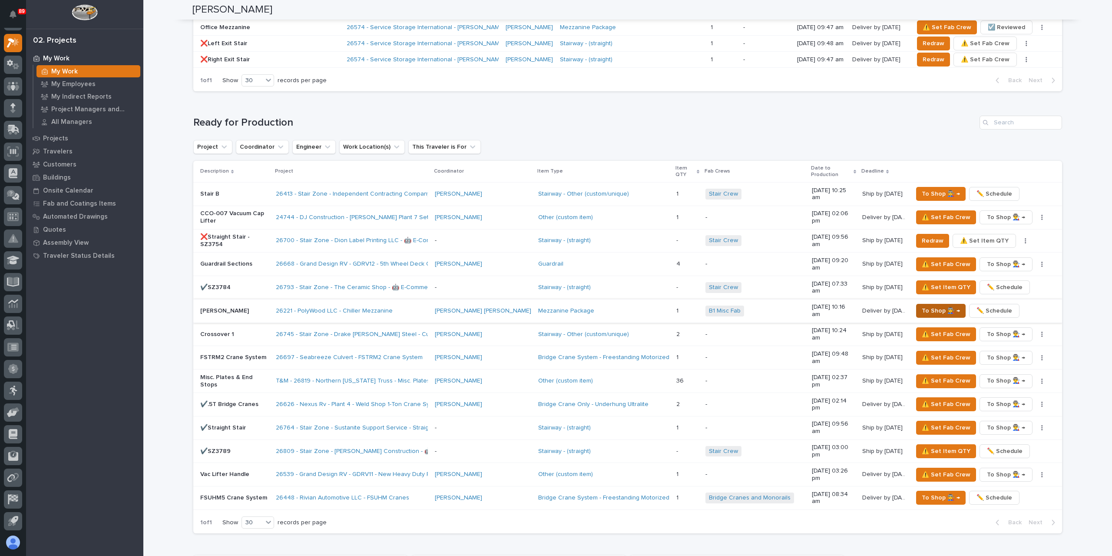
click at [928, 305] on span "To Shop 👨‍🏭 →" at bounding box center [941, 310] width 38 height 10
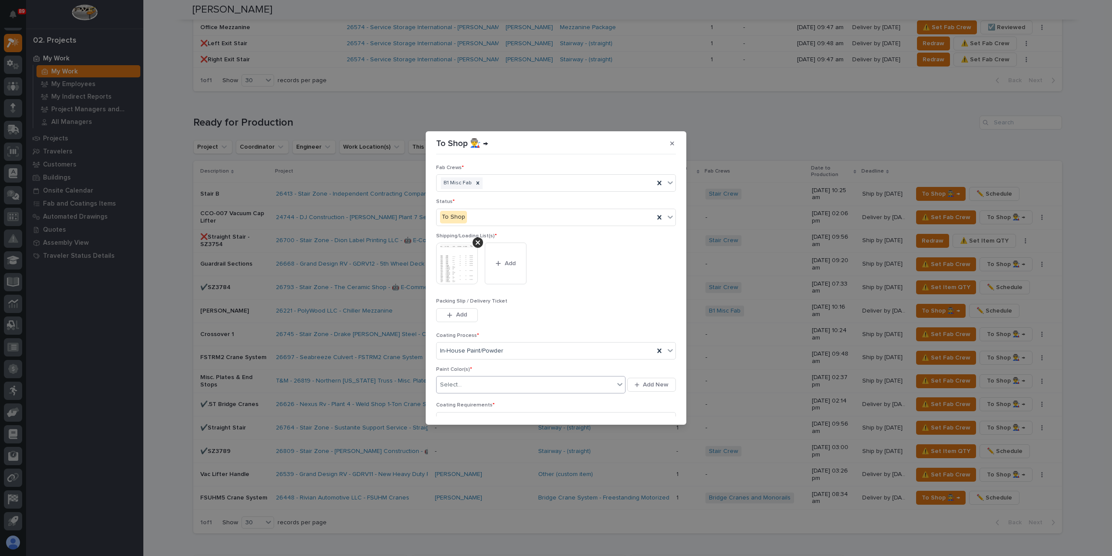
click at [465, 386] on div "Select..." at bounding box center [526, 384] width 178 height 14
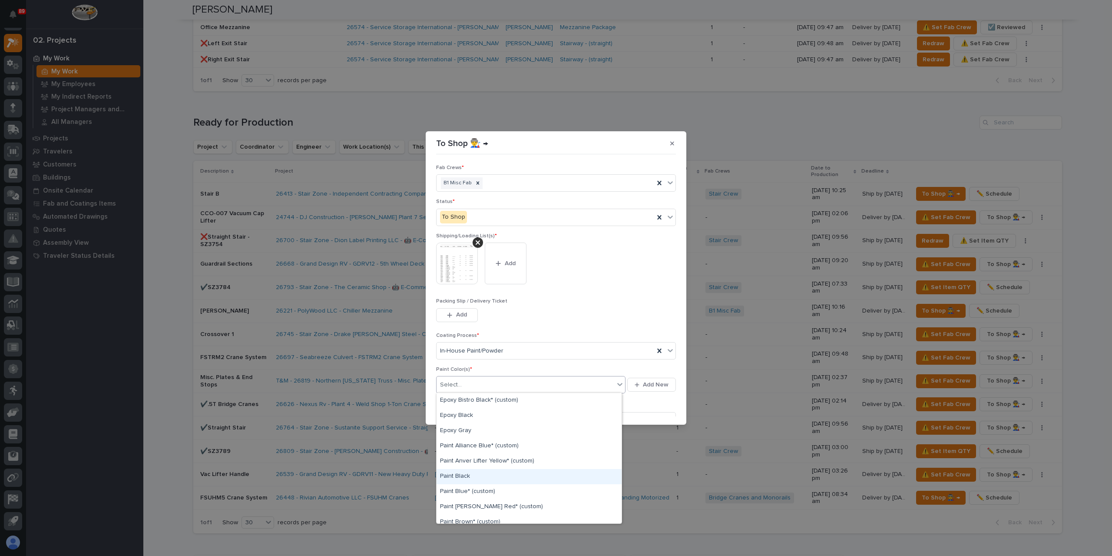
click at [469, 481] on div "Epoxy Bistro Black* (custom) Epoxy Black Epoxy Gray Paint Alliance Blue* (custo…" at bounding box center [529, 458] width 185 height 130
click at [467, 478] on div "Paint Gray" at bounding box center [529, 480] width 185 height 15
click at [501, 384] on div "Paint Gray" at bounding box center [520, 384] width 167 height 15
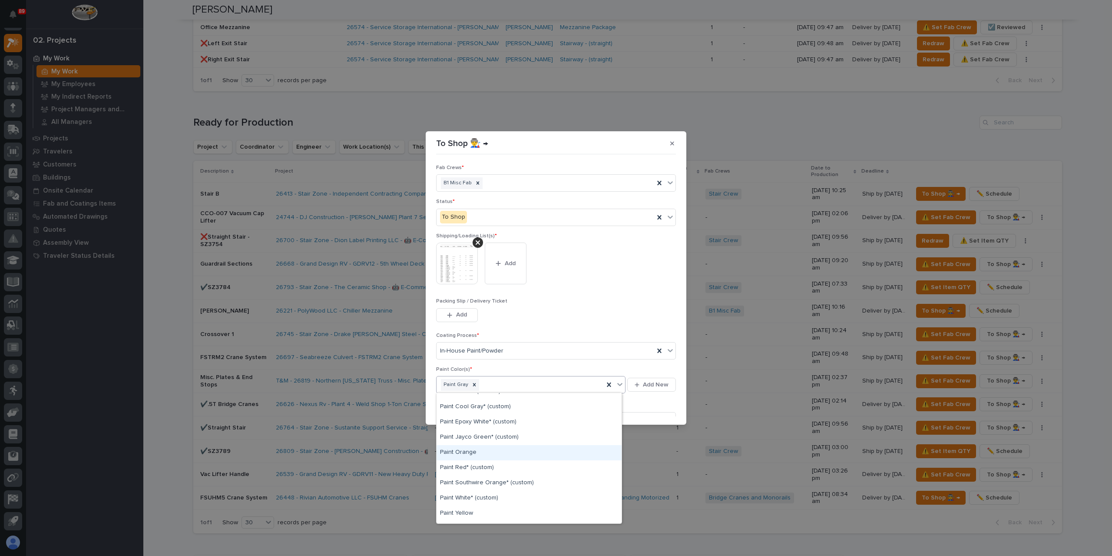
scroll to position [174, 0]
click at [466, 467] on div "Paint Yellow" at bounding box center [529, 469] width 185 height 15
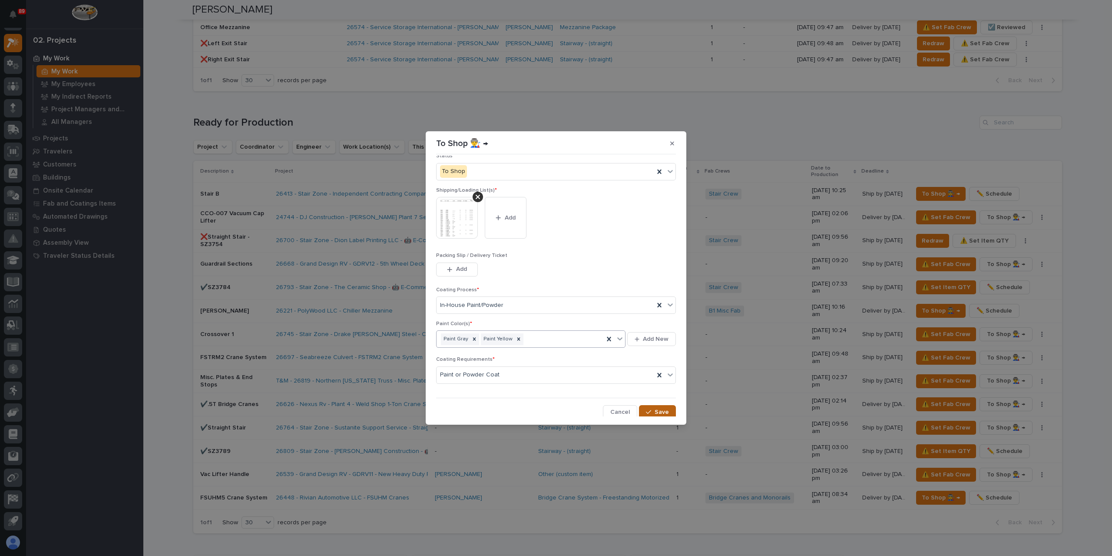
scroll to position [46, 0]
click at [646, 408] on icon "button" at bounding box center [648, 411] width 5 height 6
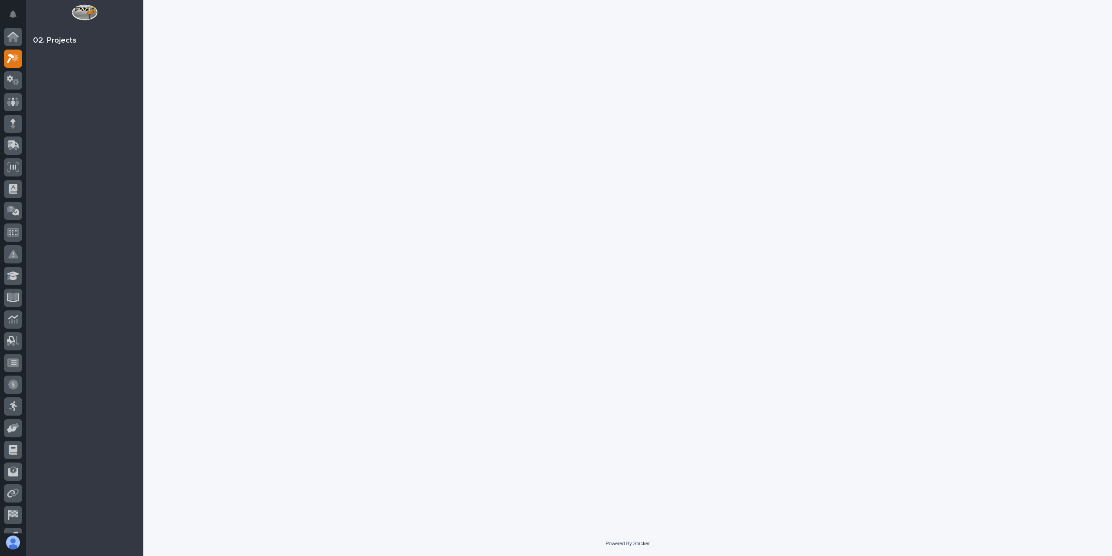
scroll to position [16, 0]
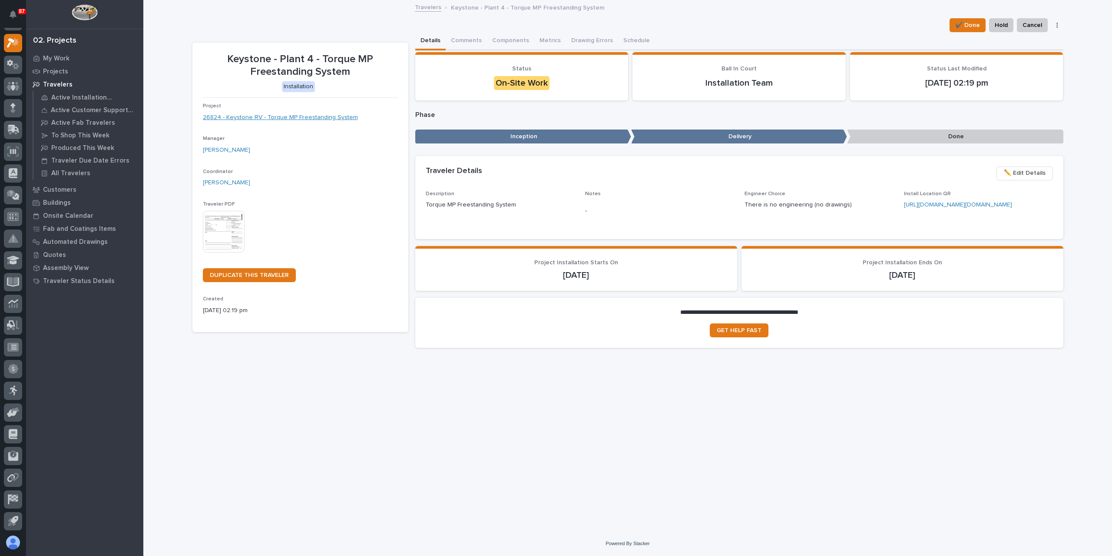
click at [266, 119] on link "26824 - Keystone RV - Torque MP Freestanding System" at bounding box center [280, 117] width 155 height 9
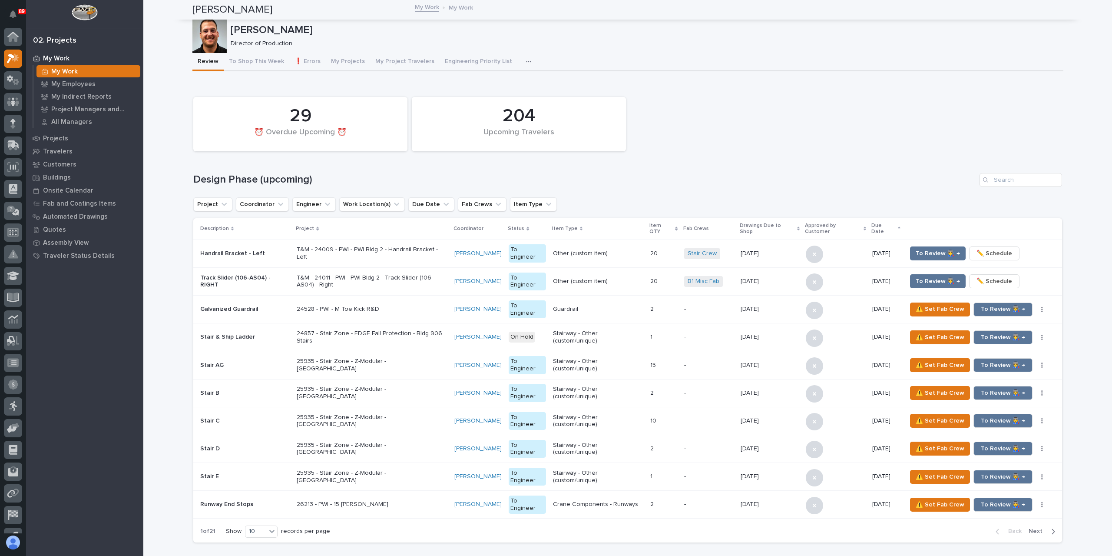
scroll to position [16, 0]
